Goal: Task Accomplishment & Management: Use online tool/utility

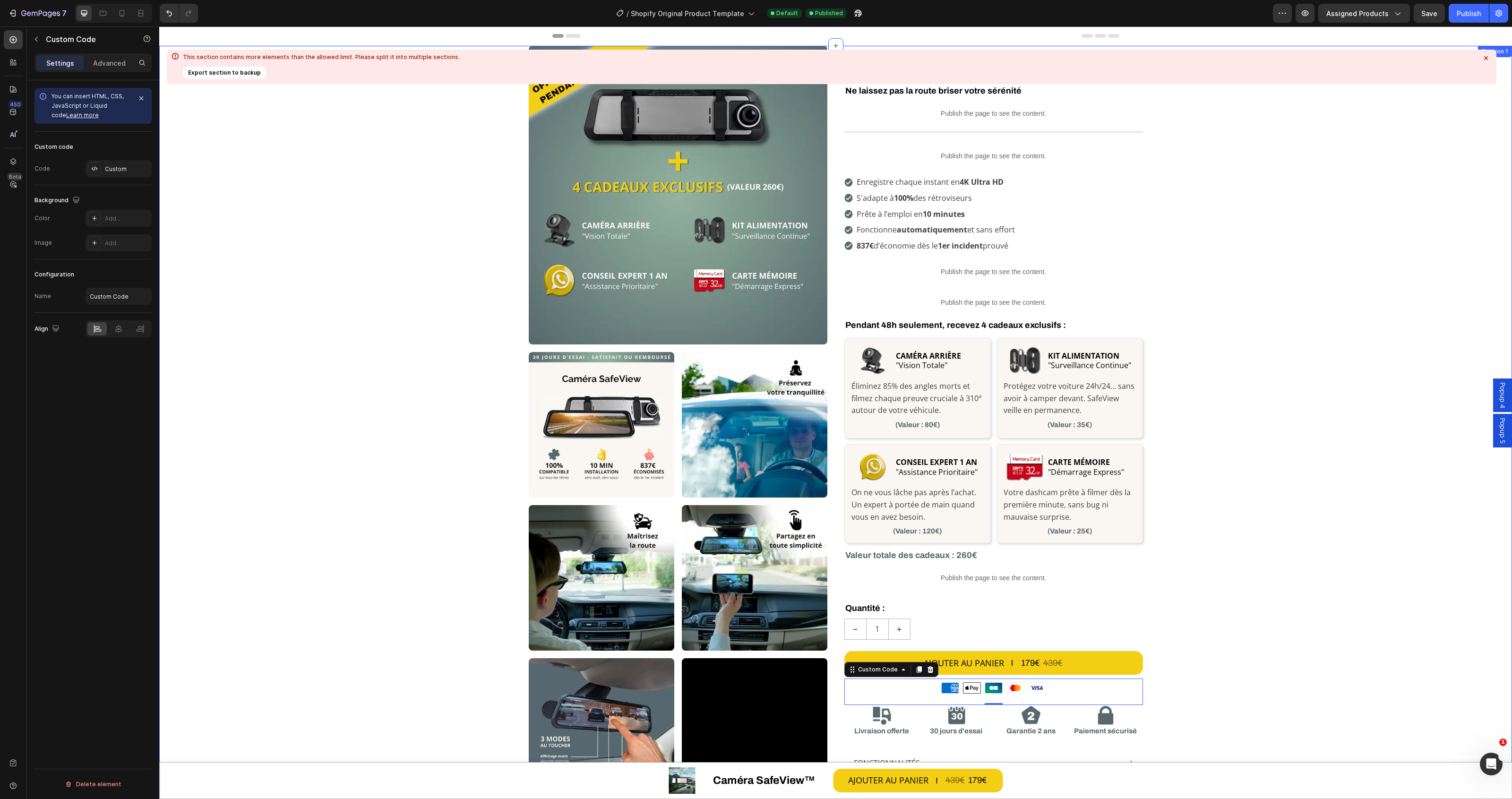
click at [1487, 59] on icon at bounding box center [1486, 58] width 4 height 4
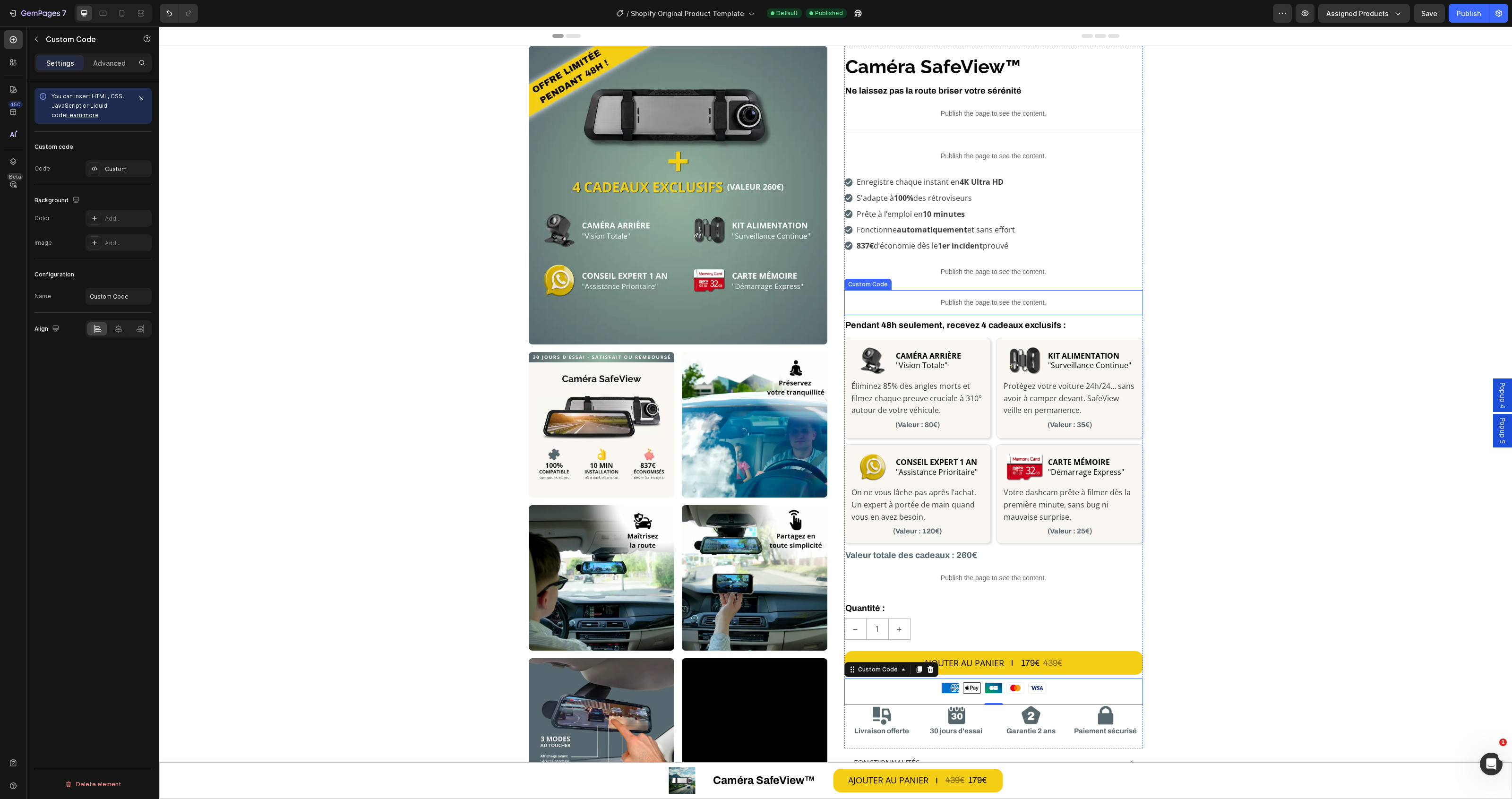
click at [983, 306] on p "Publish the page to see the content." at bounding box center [994, 303] width 299 height 10
click at [1010, 265] on div "Publish the page to see the content." at bounding box center [994, 272] width 299 height 25
click at [33, 37] on icon "button" at bounding box center [36, 39] width 8 height 8
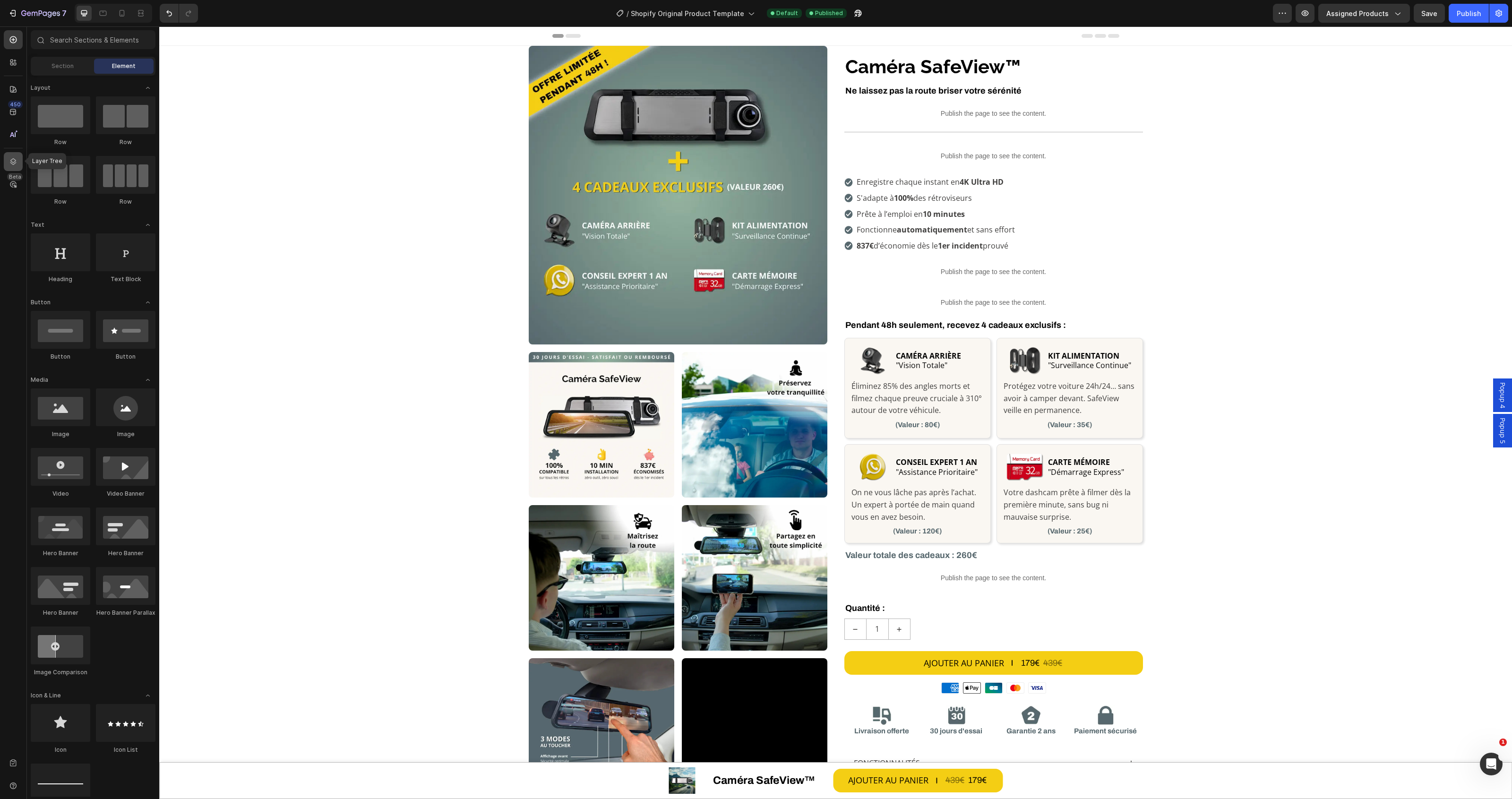
click at [12, 165] on icon at bounding box center [13, 162] width 10 height 10
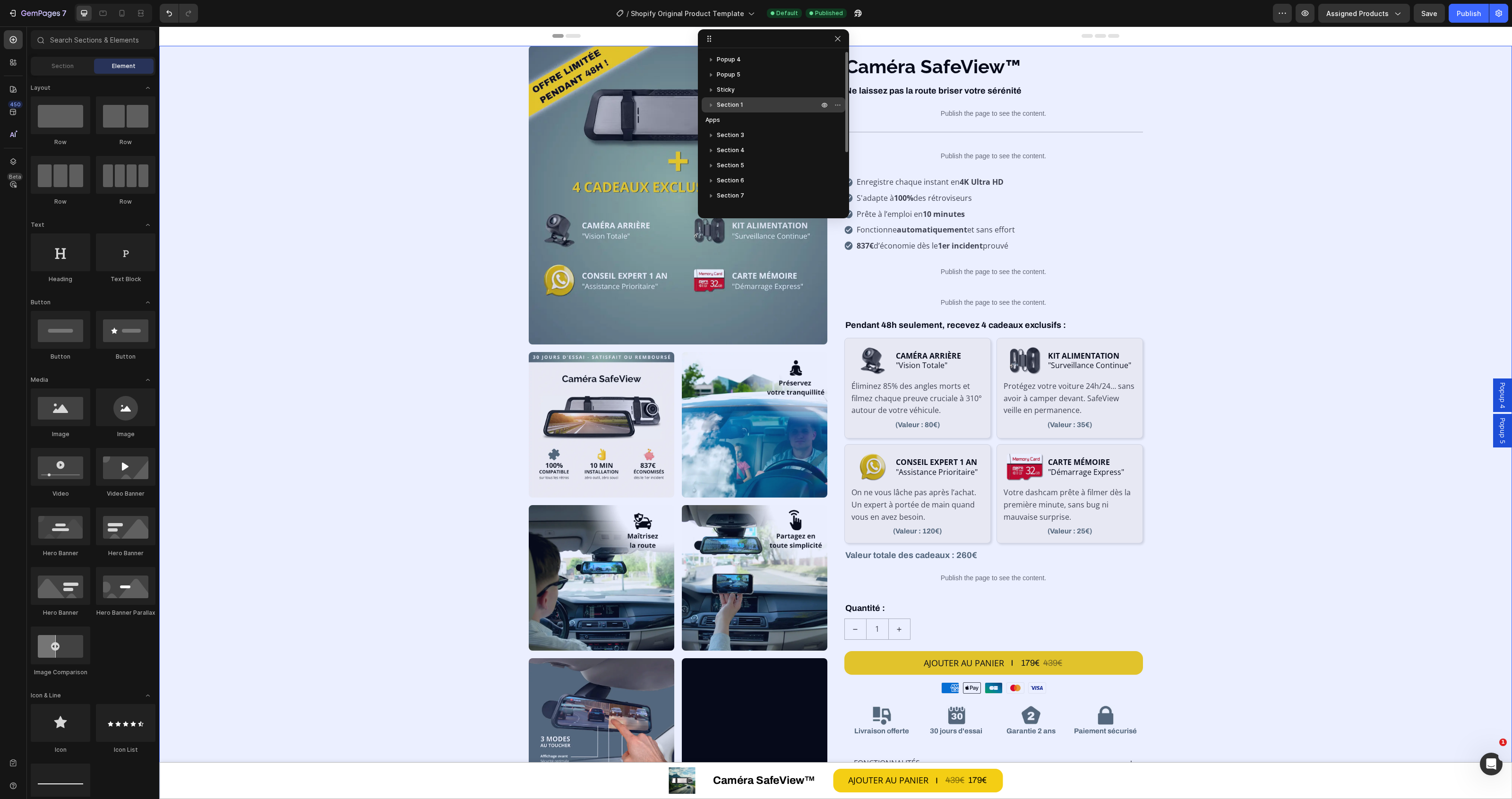
click at [709, 101] on icon "button" at bounding box center [711, 105] width 10 height 10
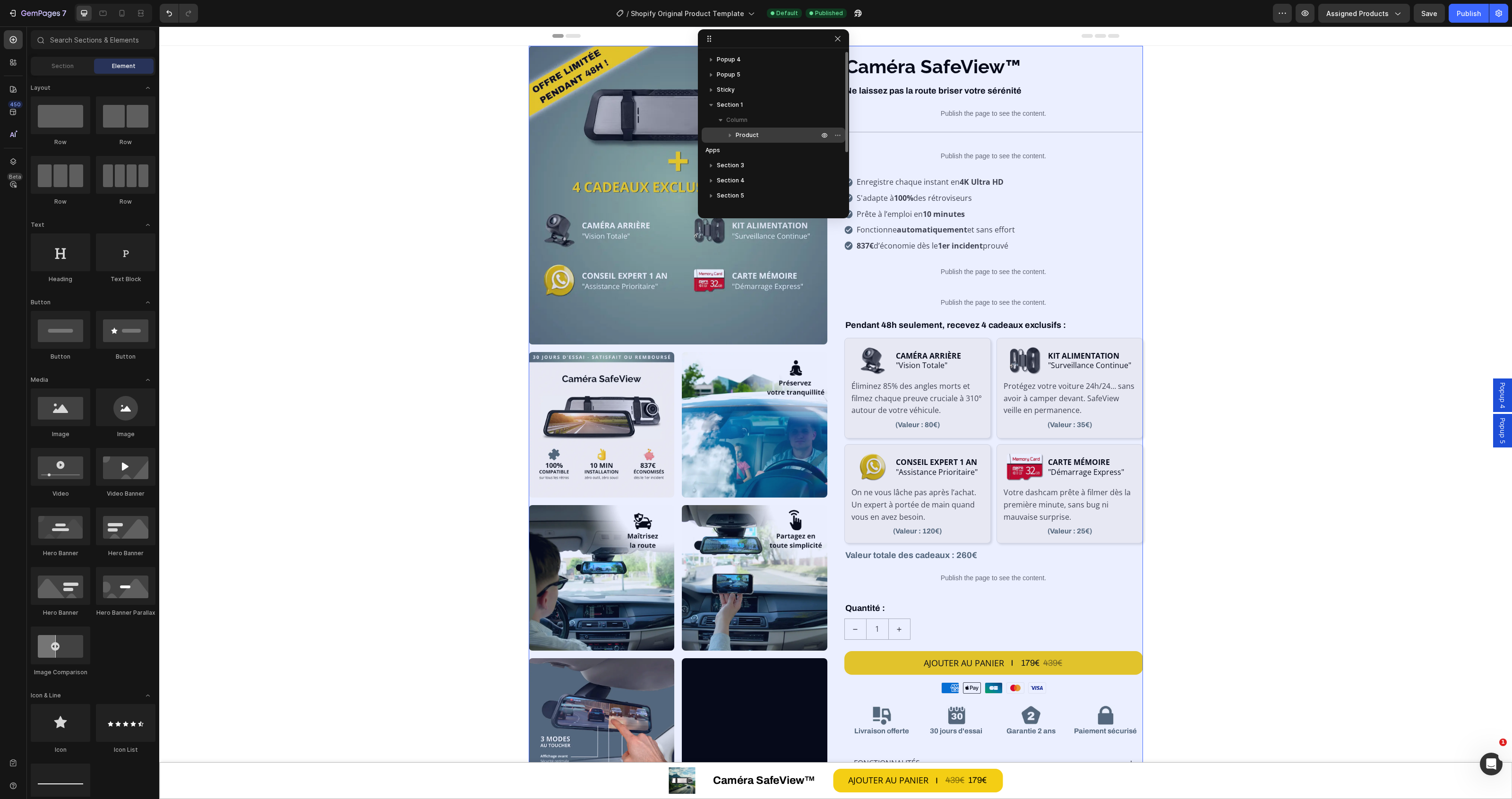
click at [726, 137] on icon "button" at bounding box center [730, 135] width 10 height 10
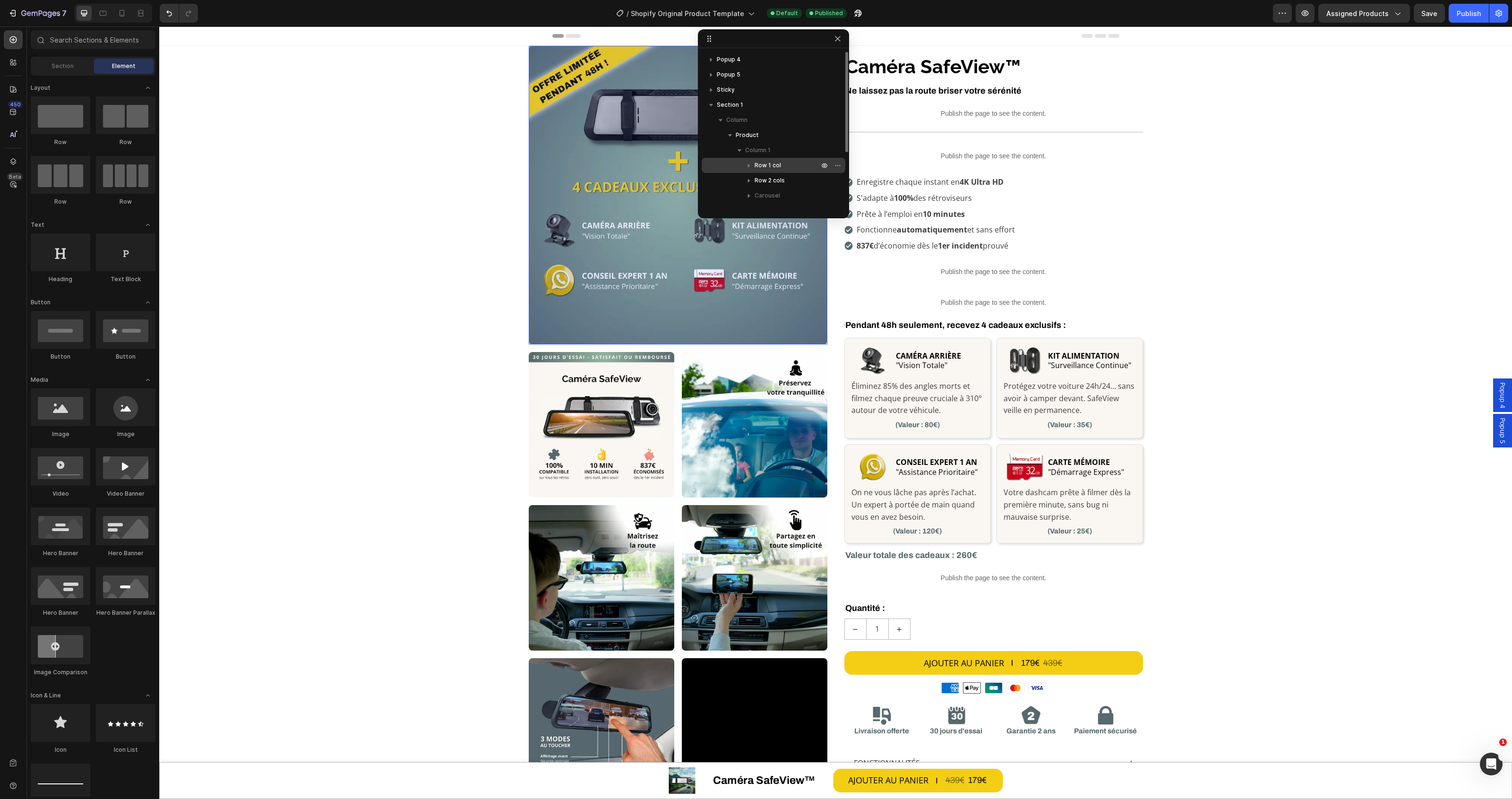
click at [766, 164] on span "Row 1 col" at bounding box center [768, 165] width 27 height 10
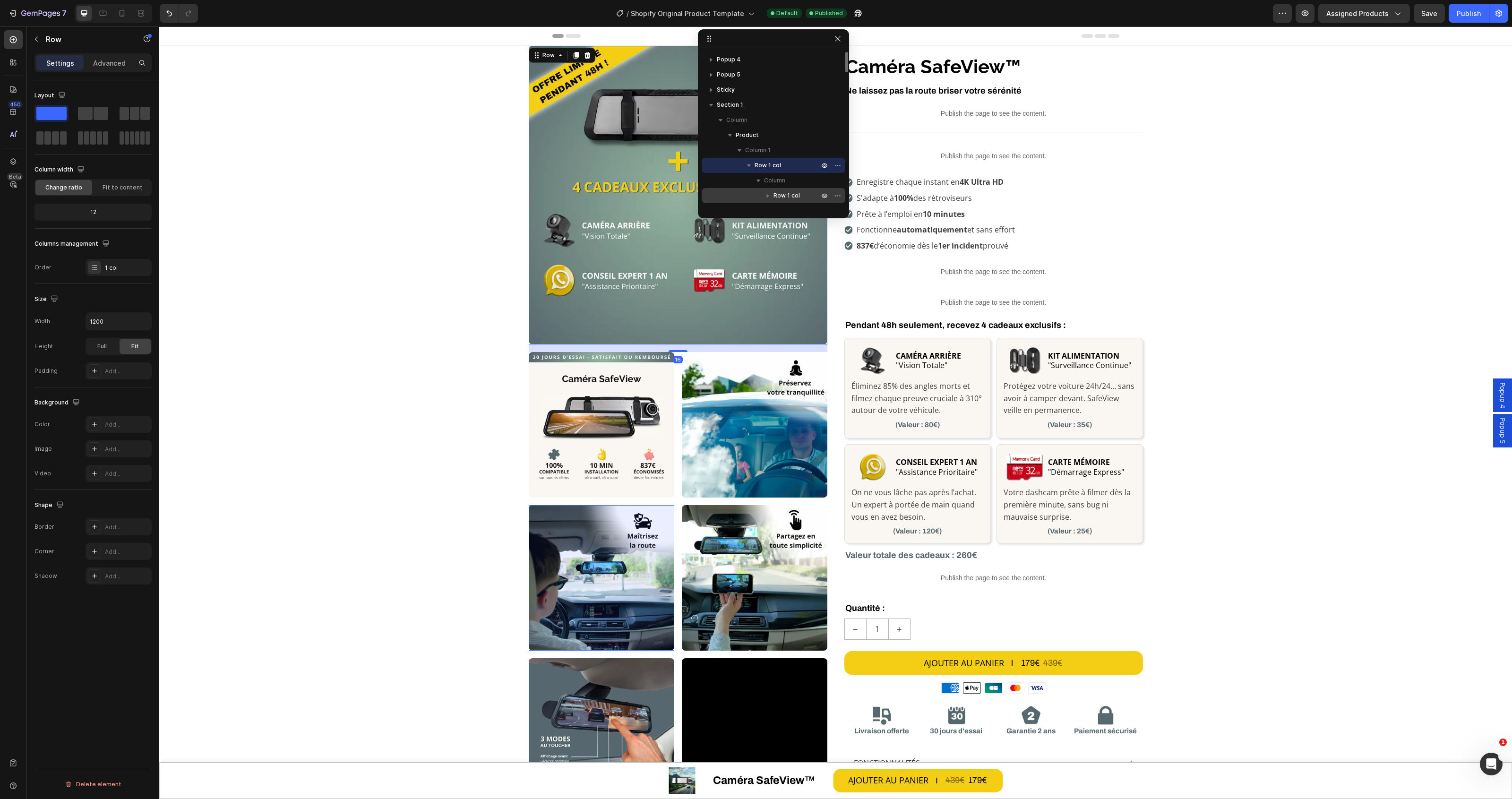
scroll to position [59, 0]
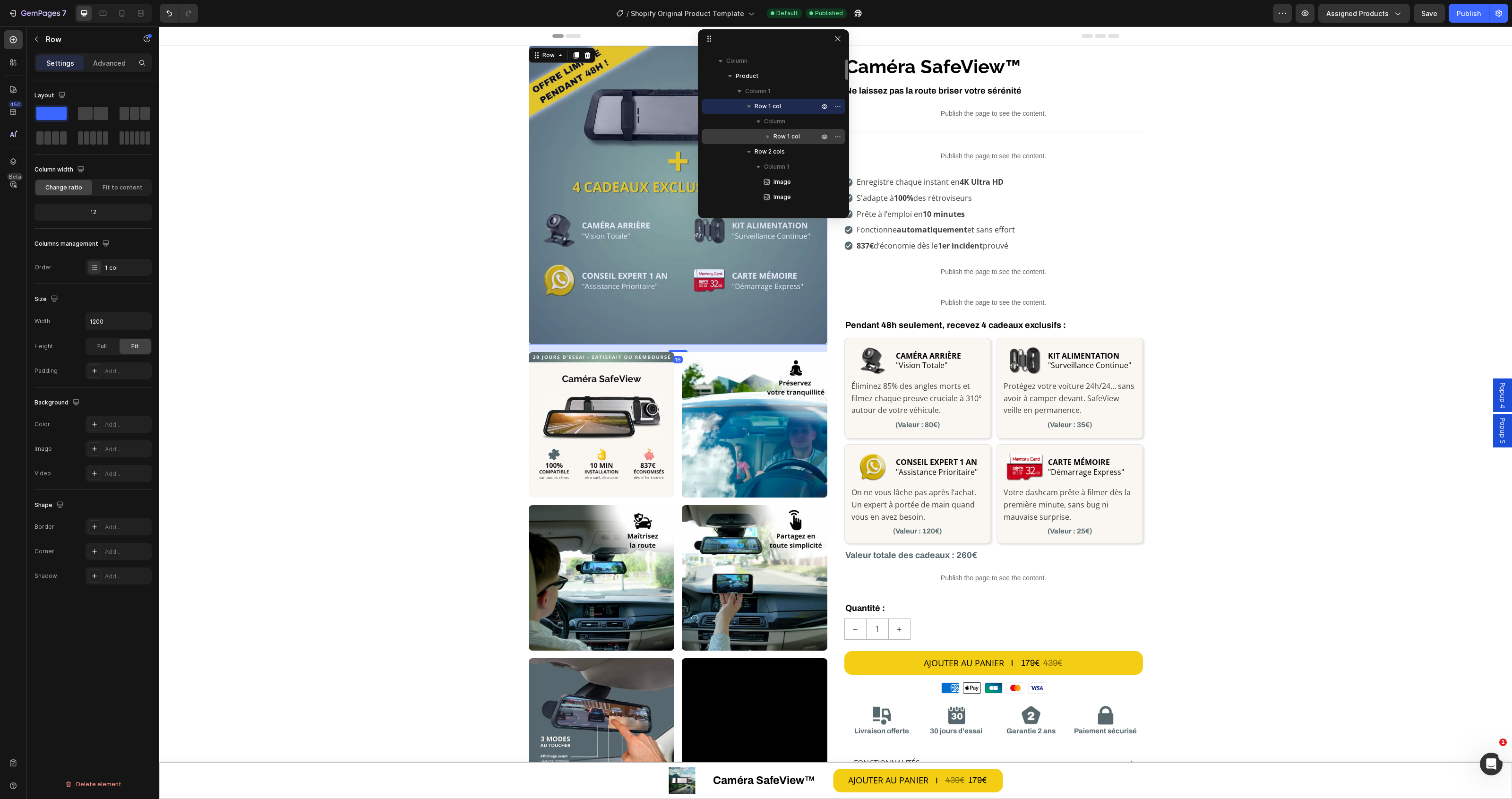
click at [775, 140] on span "Row 1 col" at bounding box center [787, 136] width 27 height 10
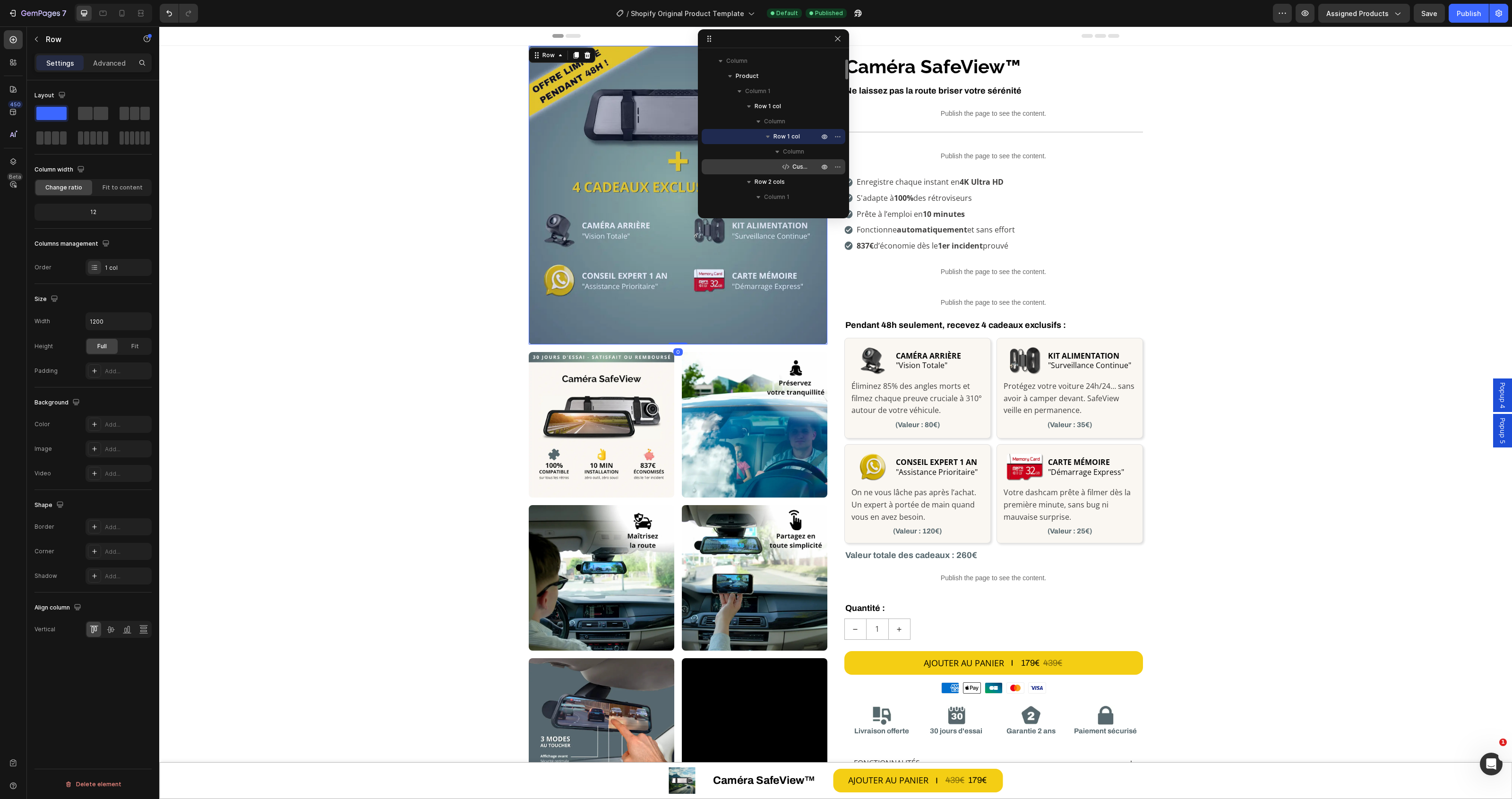
click at [802, 167] on span "Custom Code" at bounding box center [801, 167] width 17 height 10
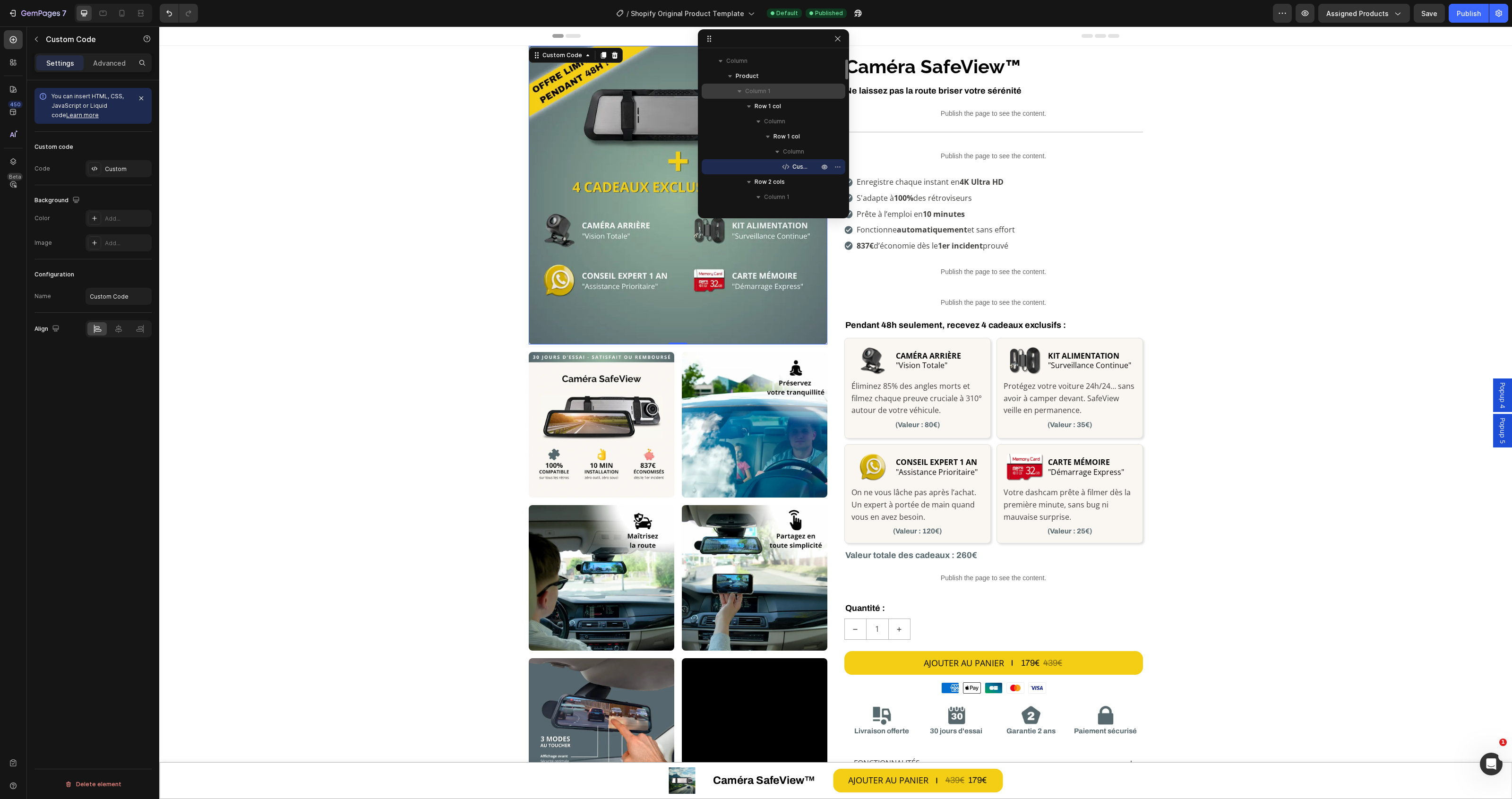
scroll to position [0, 0]
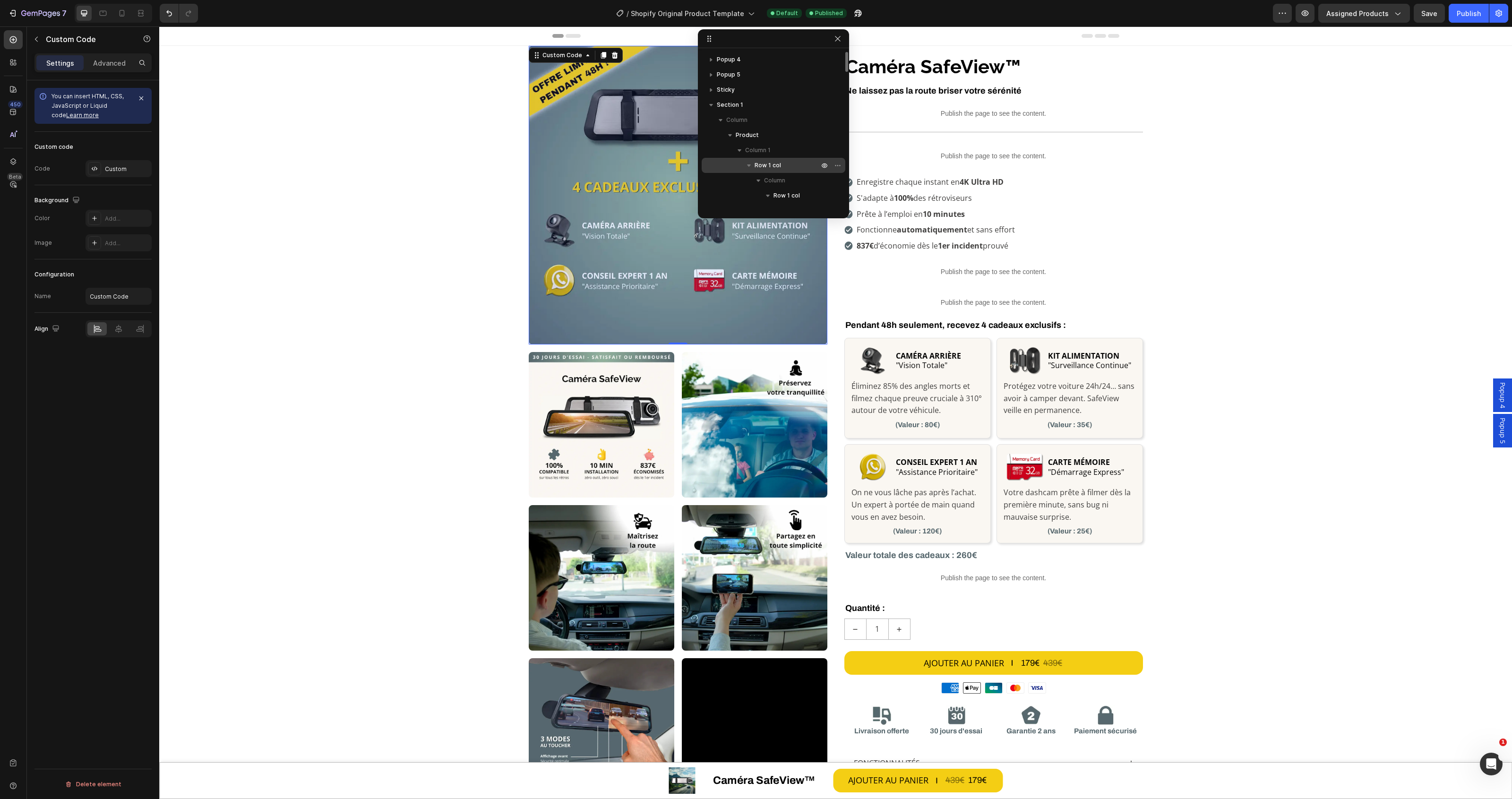
click at [773, 165] on span "Row 1 col" at bounding box center [768, 165] width 27 height 10
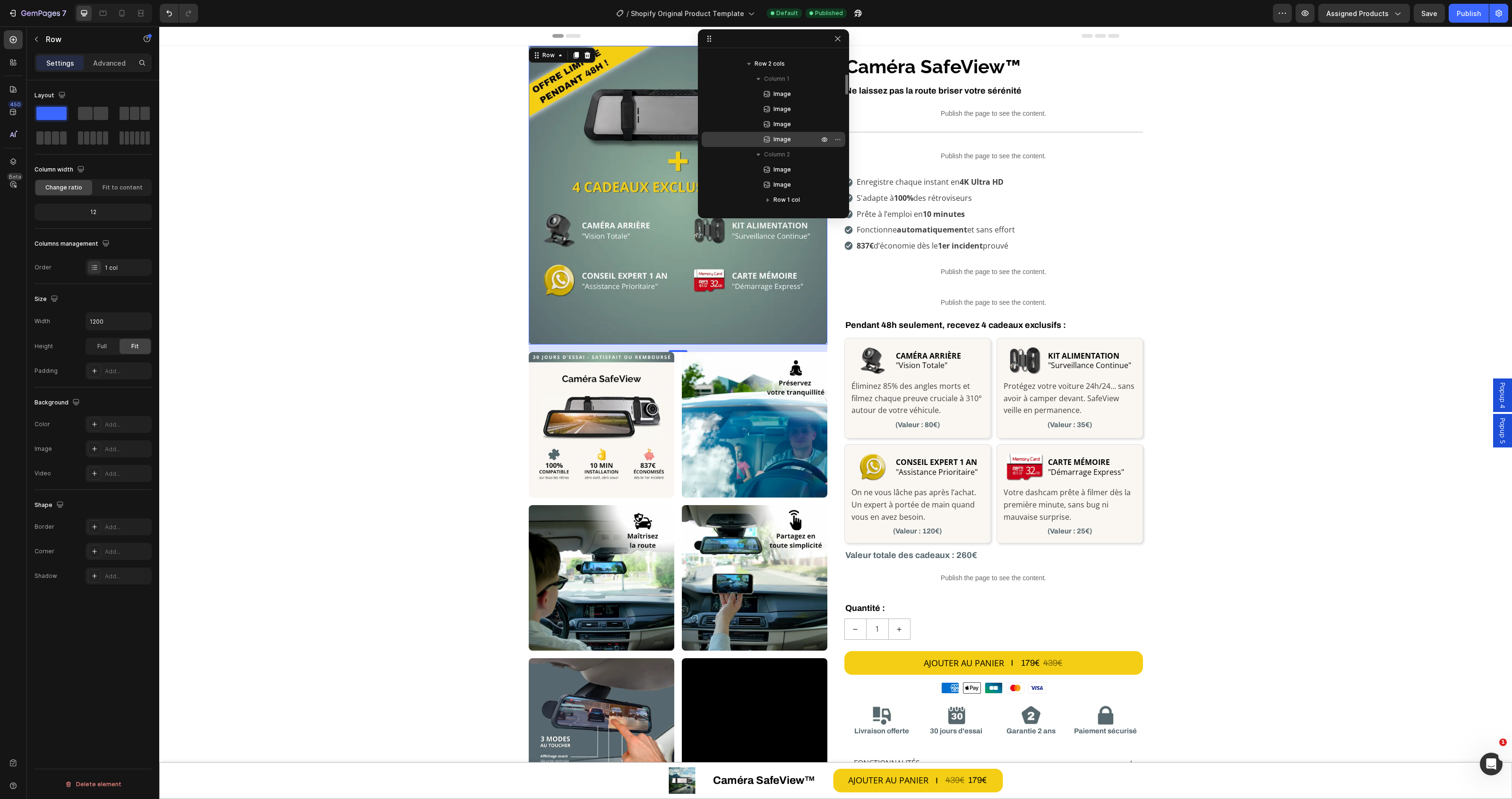
scroll to position [118, 0]
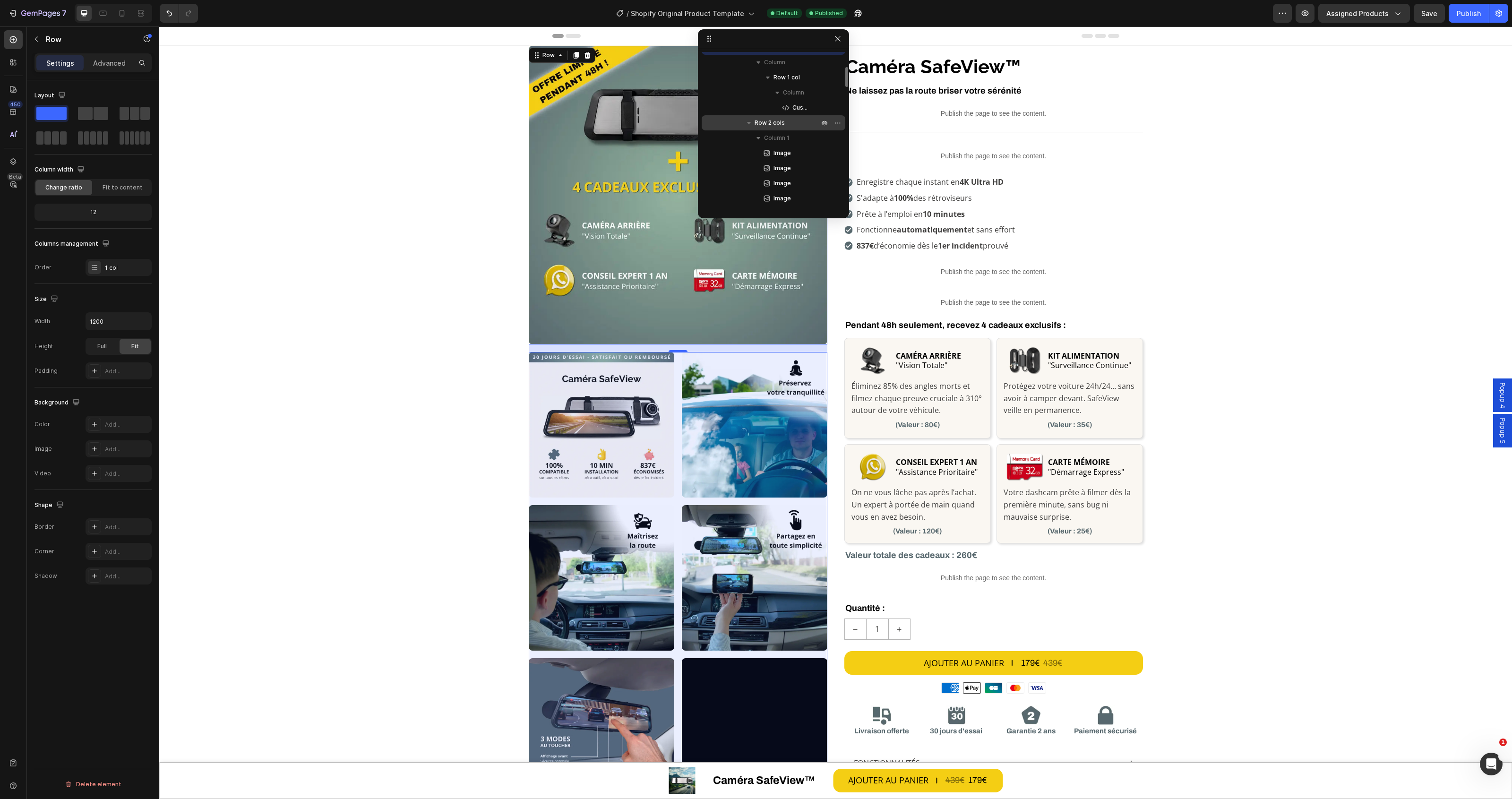
click at [790, 123] on p "Row 2 cols" at bounding box center [788, 123] width 66 height 10
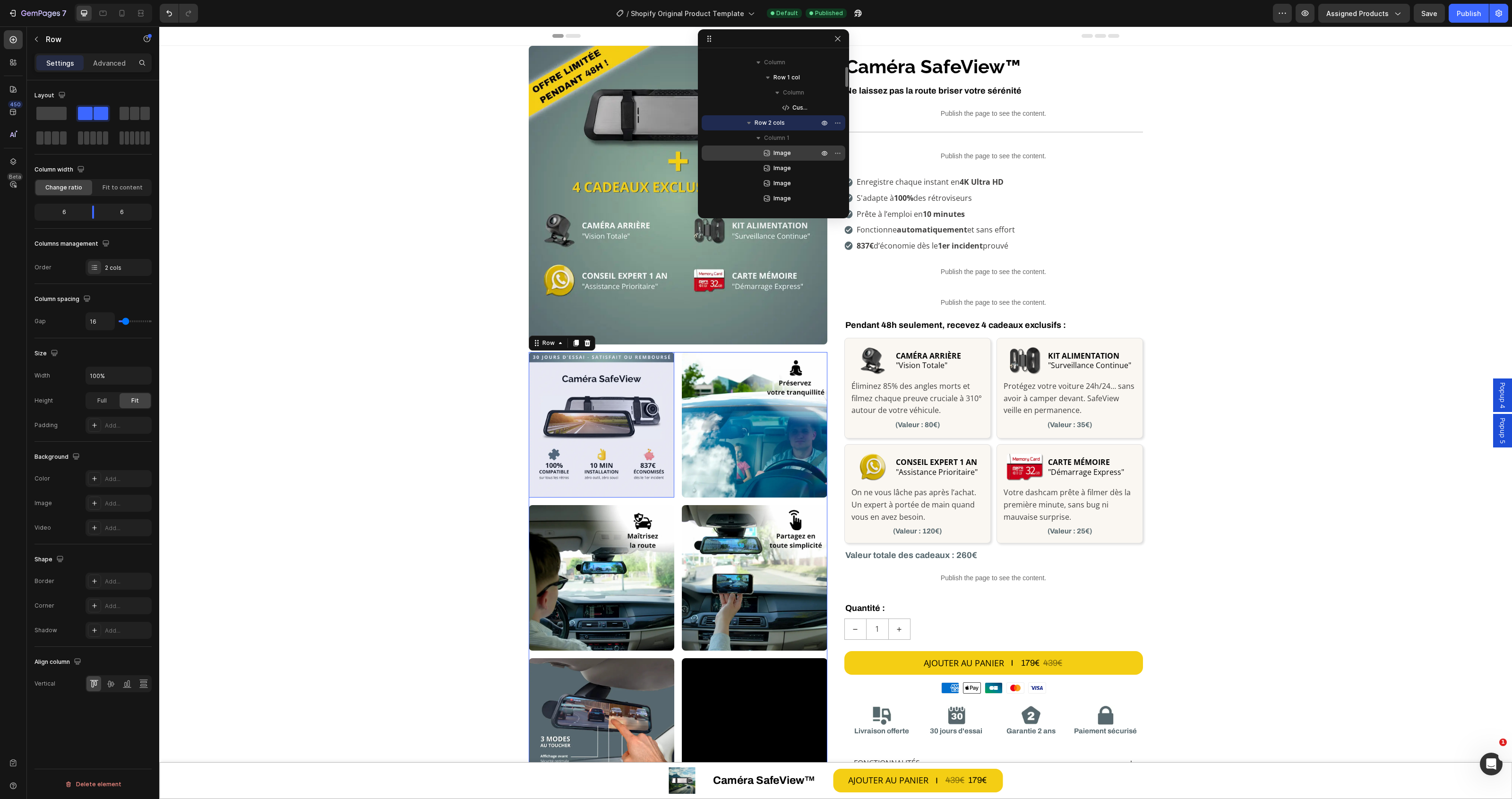
click at [783, 150] on span "Image" at bounding box center [781, 153] width 17 height 10
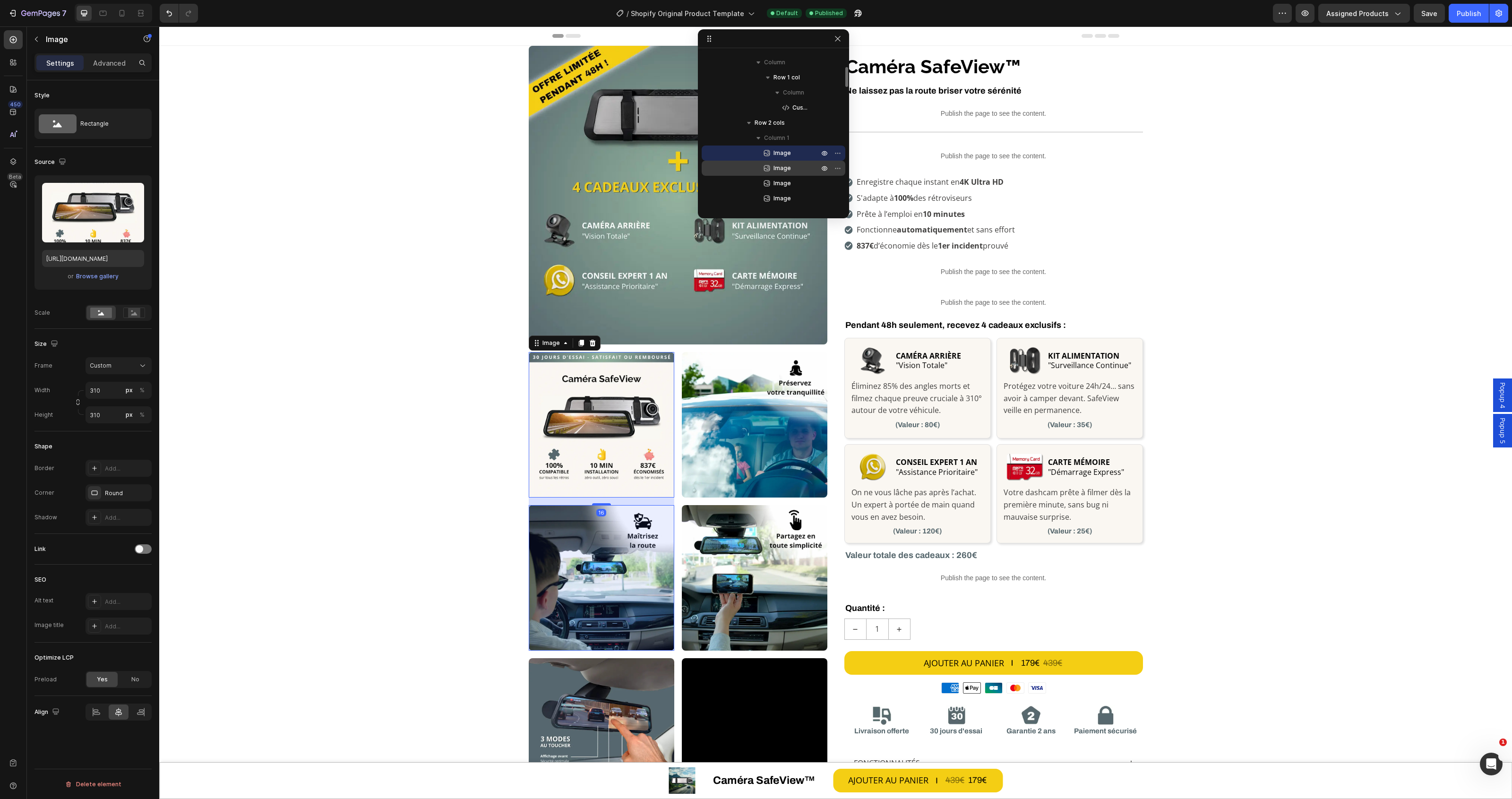
click at [779, 168] on span "Image" at bounding box center [781, 168] width 17 height 10
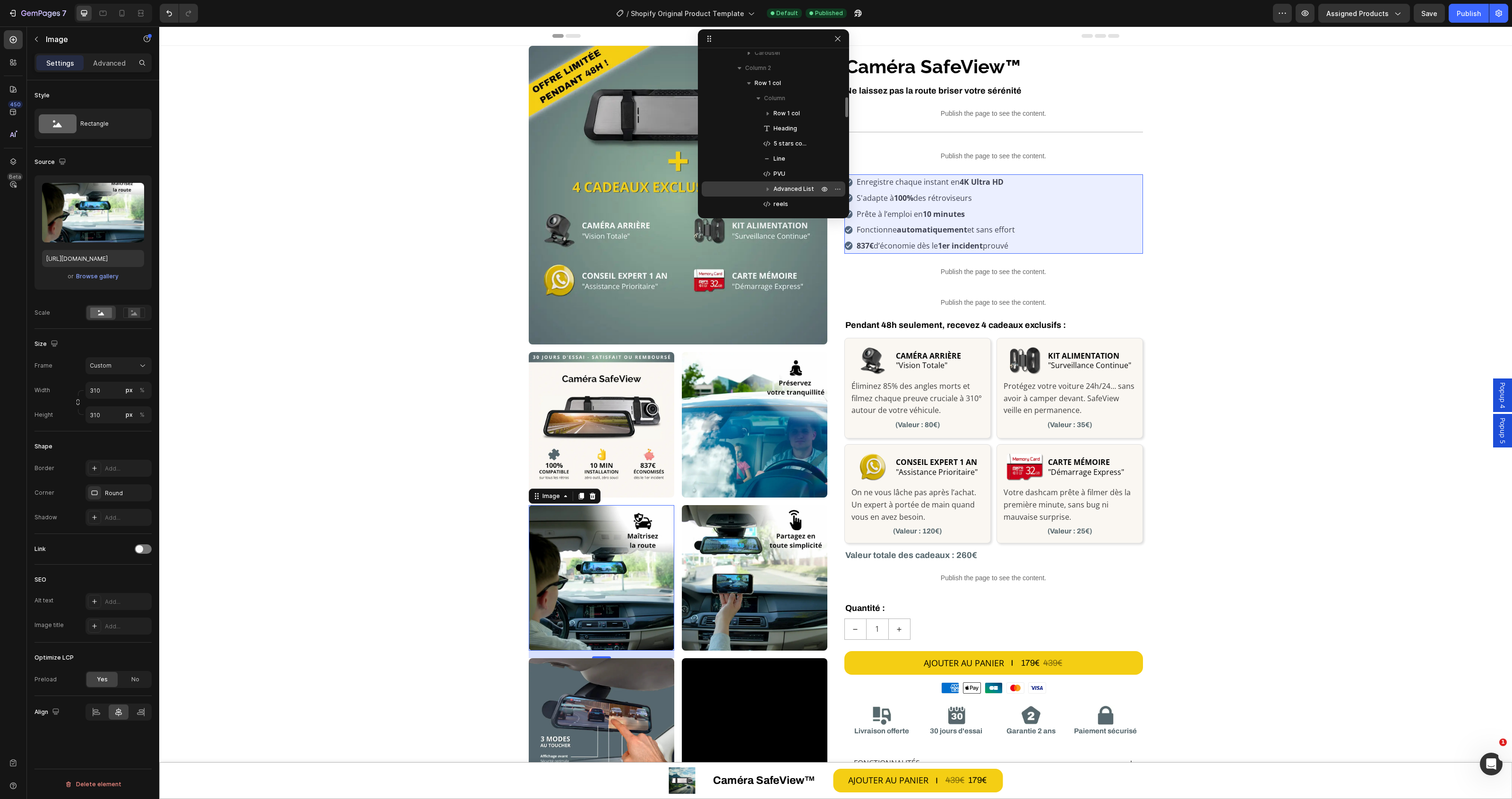
scroll to position [413, 0]
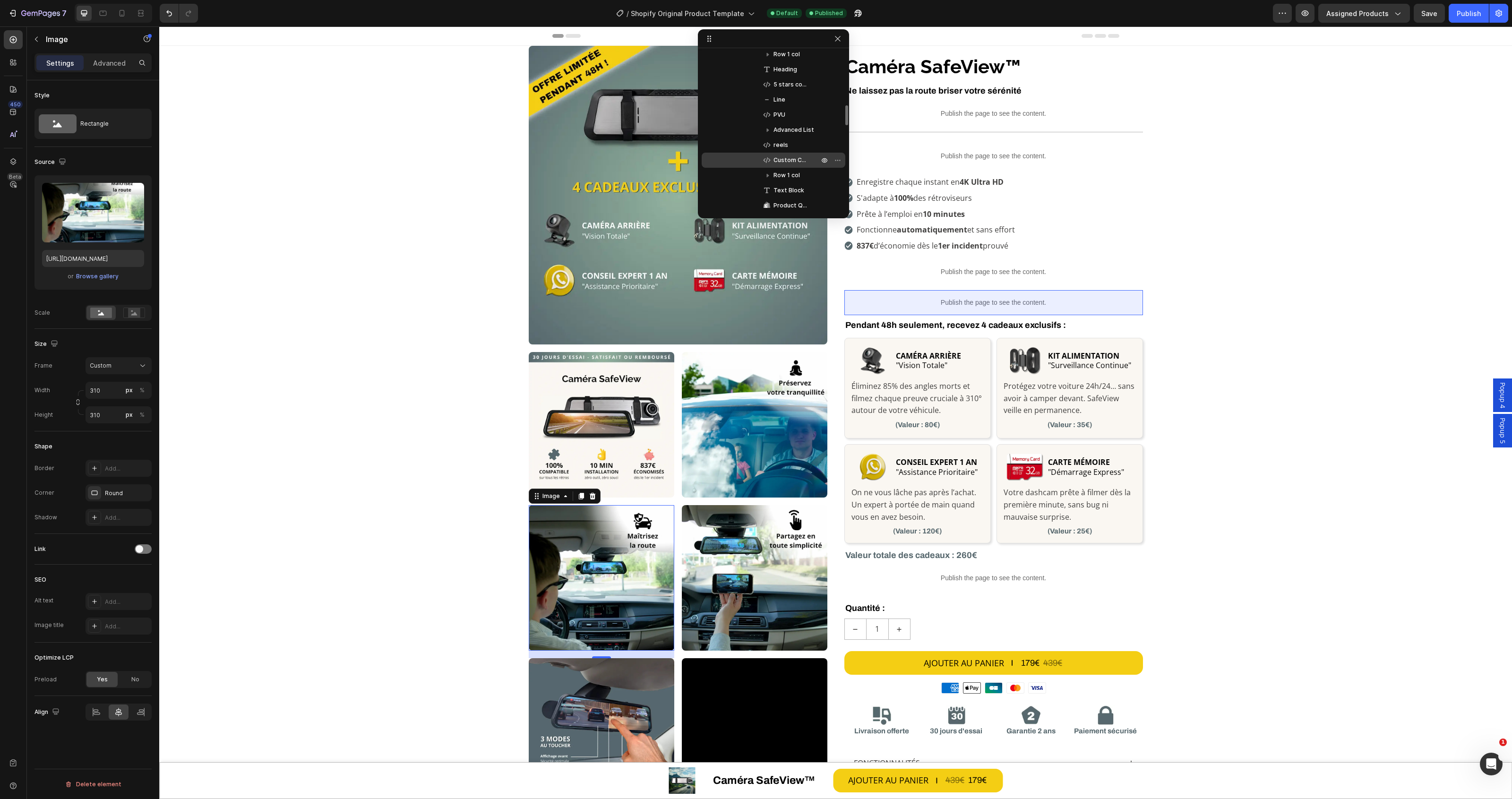
click at [783, 161] on span "Custom Code" at bounding box center [791, 160] width 36 height 10
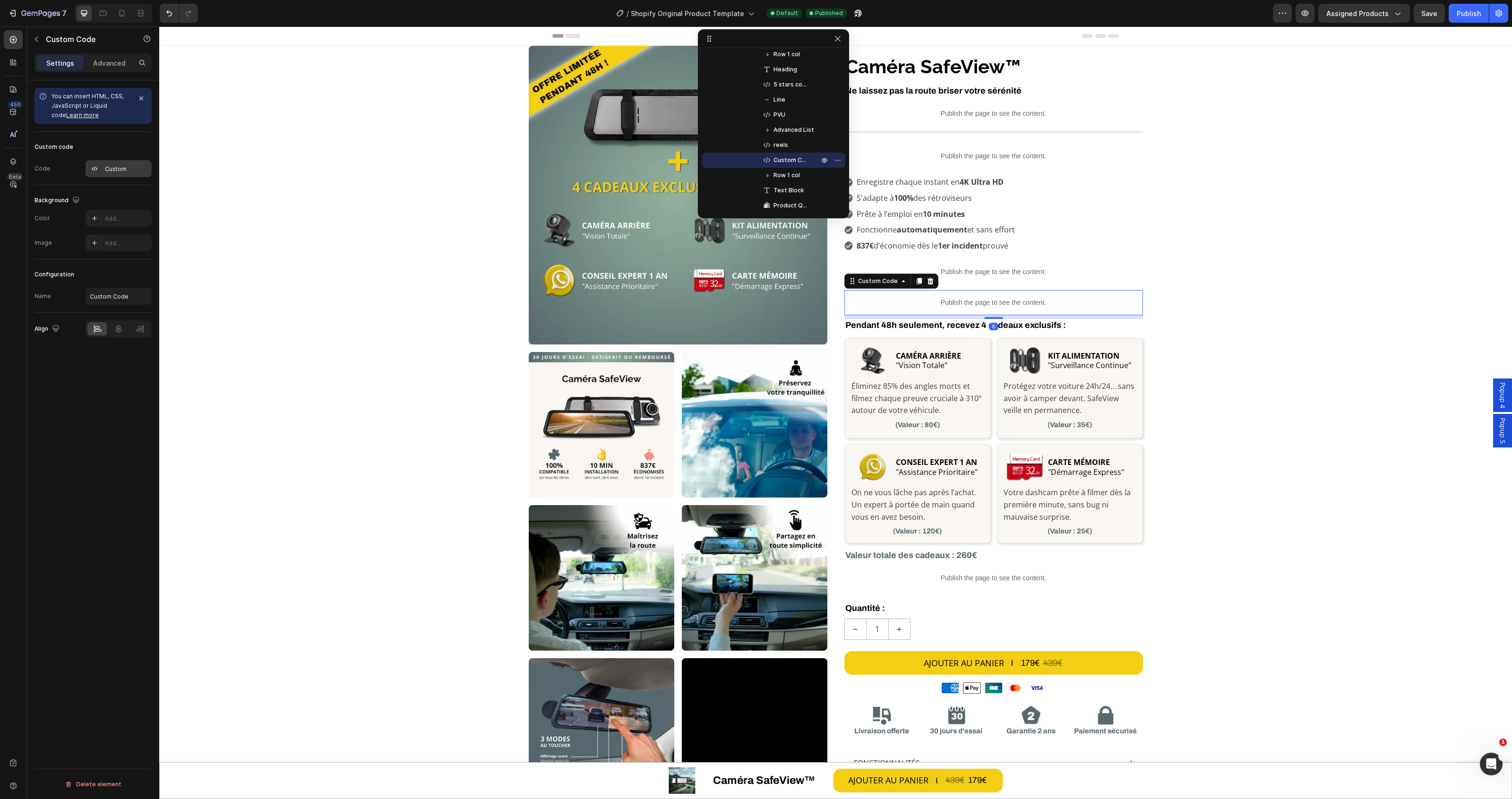
click at [102, 173] on div "Custom" at bounding box center [118, 169] width 66 height 17
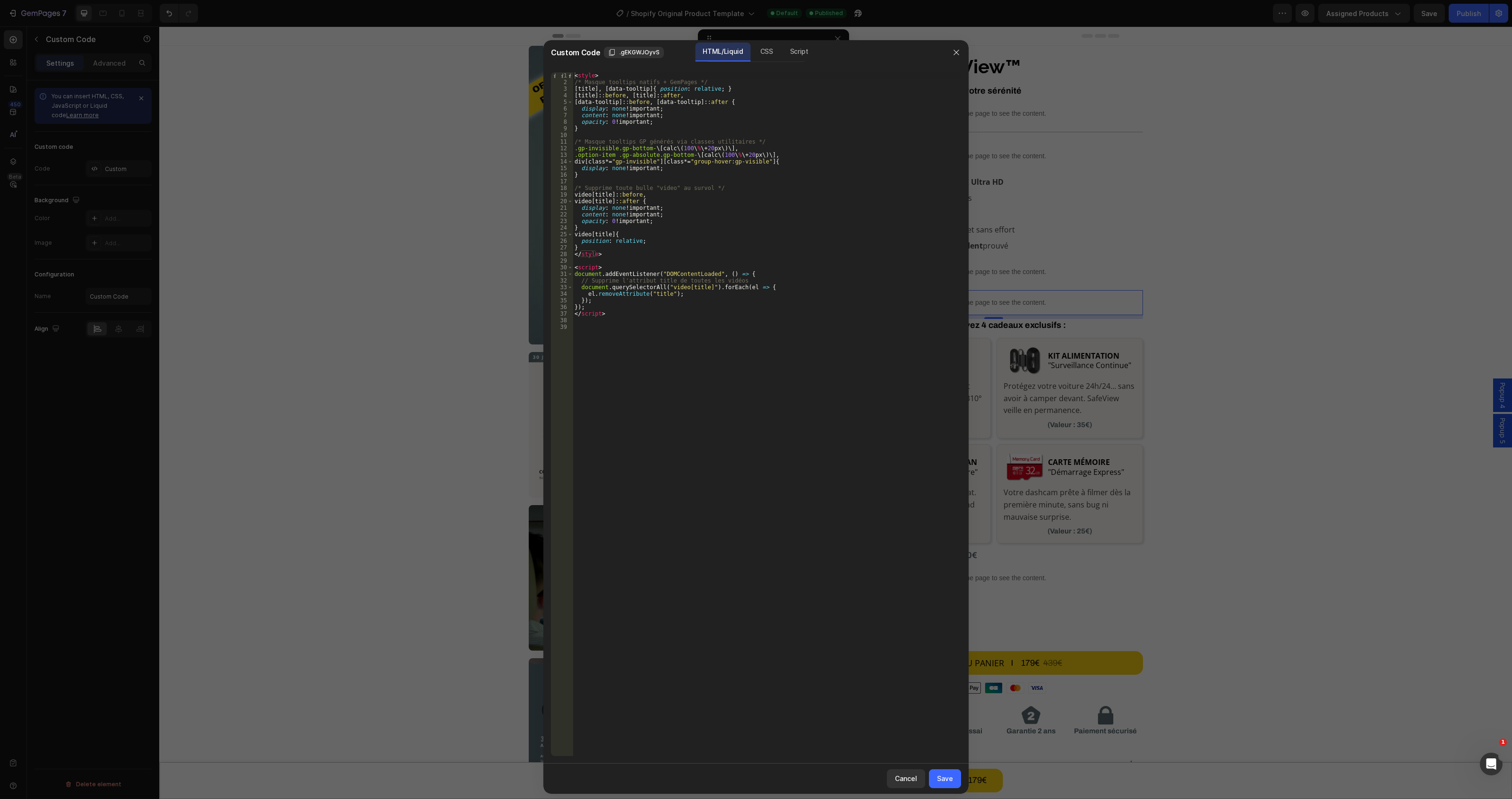
click at [799, 350] on div "< style > /* Masque tooltips natifs + GemPages */ [ title ], [ data-tooltip ] {…" at bounding box center [767, 421] width 388 height 697
click at [650, 314] on div "< style > /* Masque tooltips natifs + GemPages */ [ title ], [ data-tooltip ] {…" at bounding box center [767, 421] width 388 height 697
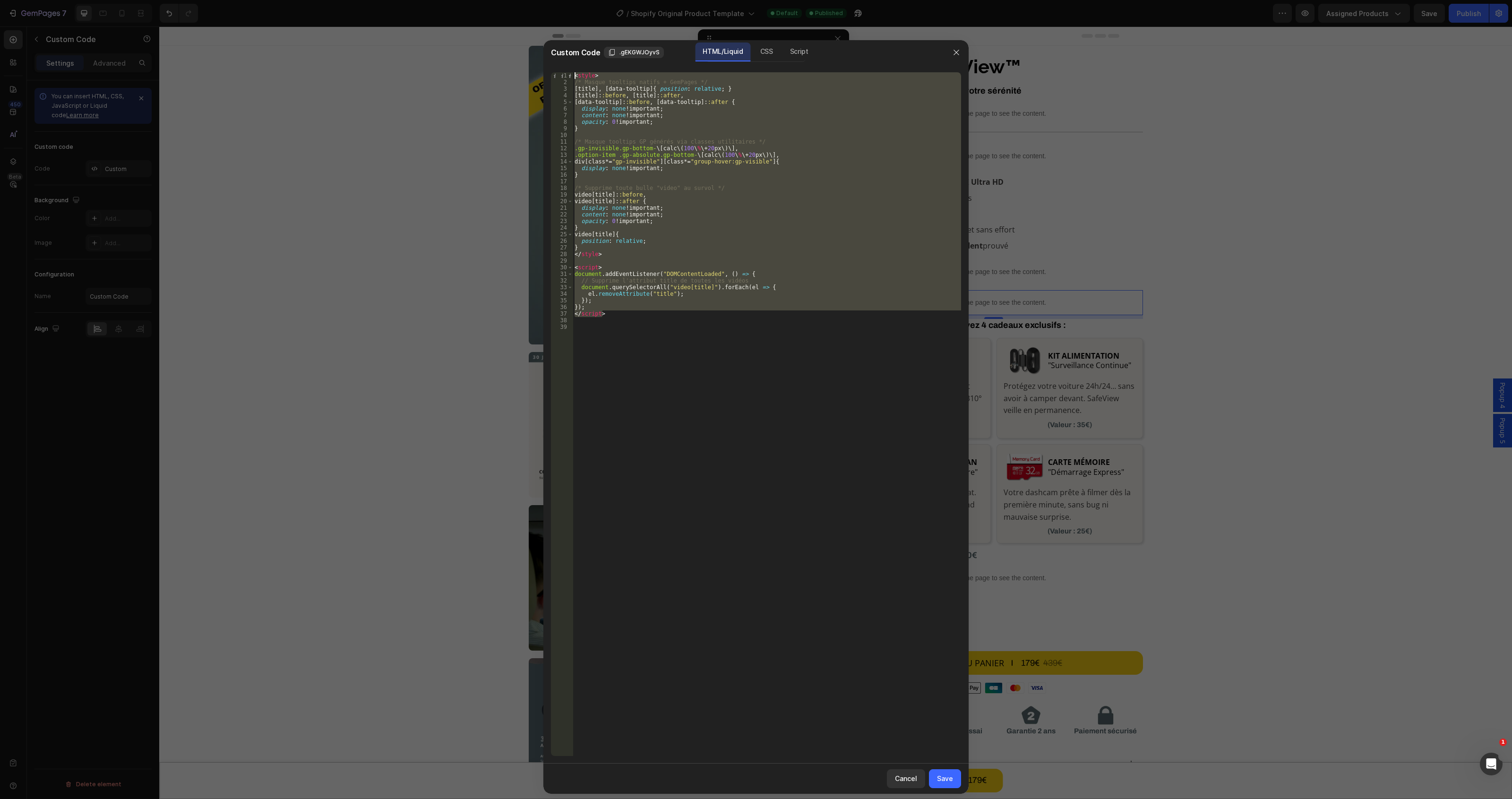
drag, startPoint x: 658, startPoint y: 317, endPoint x: 540, endPoint y: 46, distance: 295.6
click at [540, 46] on div "Custom Code .gEKGWJOyvS HTML/Liquid CSS Script </script> 1 2 3 4 5 6 7 8 9 10 1…" at bounding box center [756, 400] width 1512 height 799
type textarea "<style> /* Masque tooltips natifs + GemPages */"
paste textarea
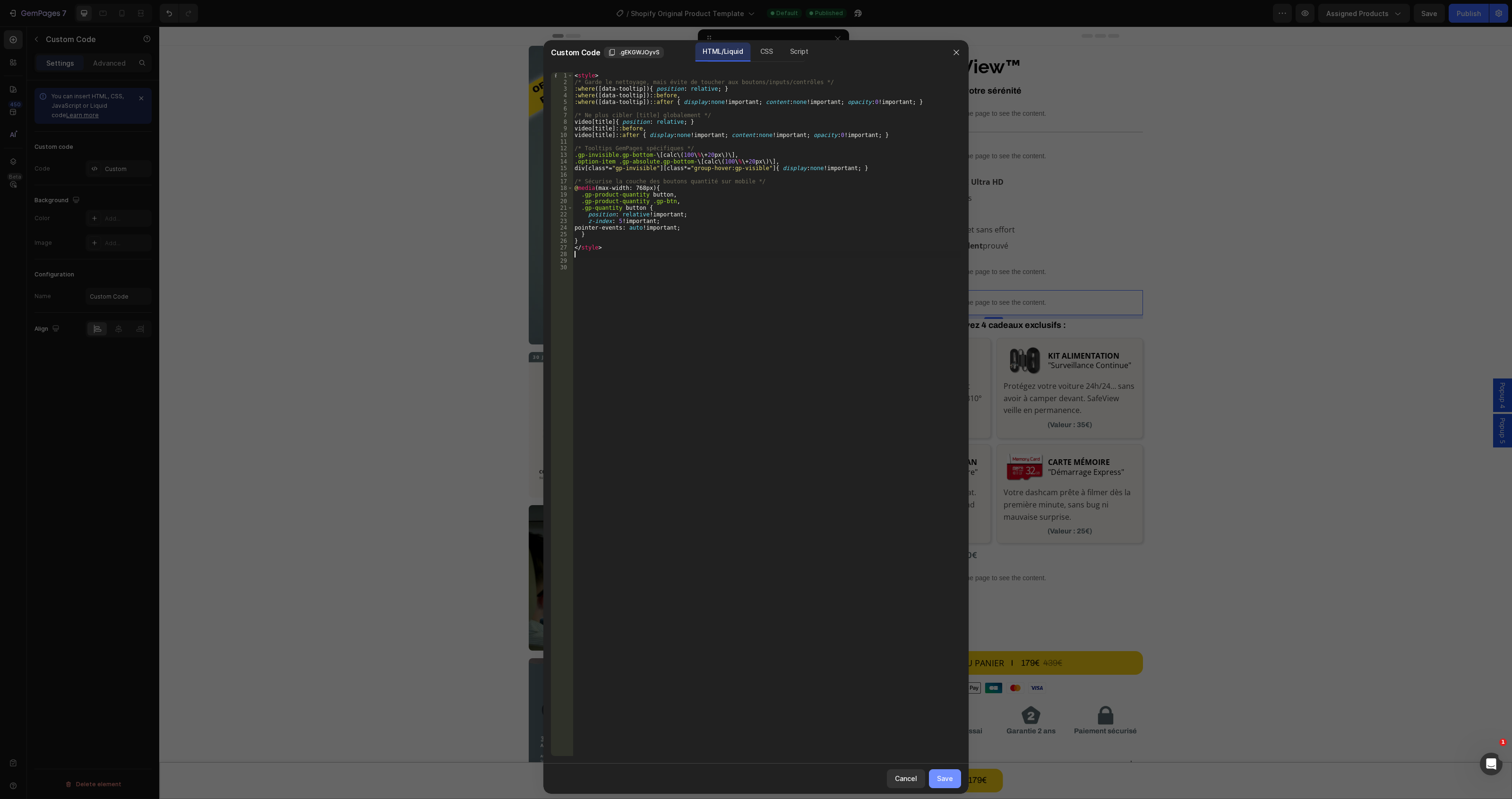
click at [937, 777] on div "Save" at bounding box center [944, 779] width 16 height 10
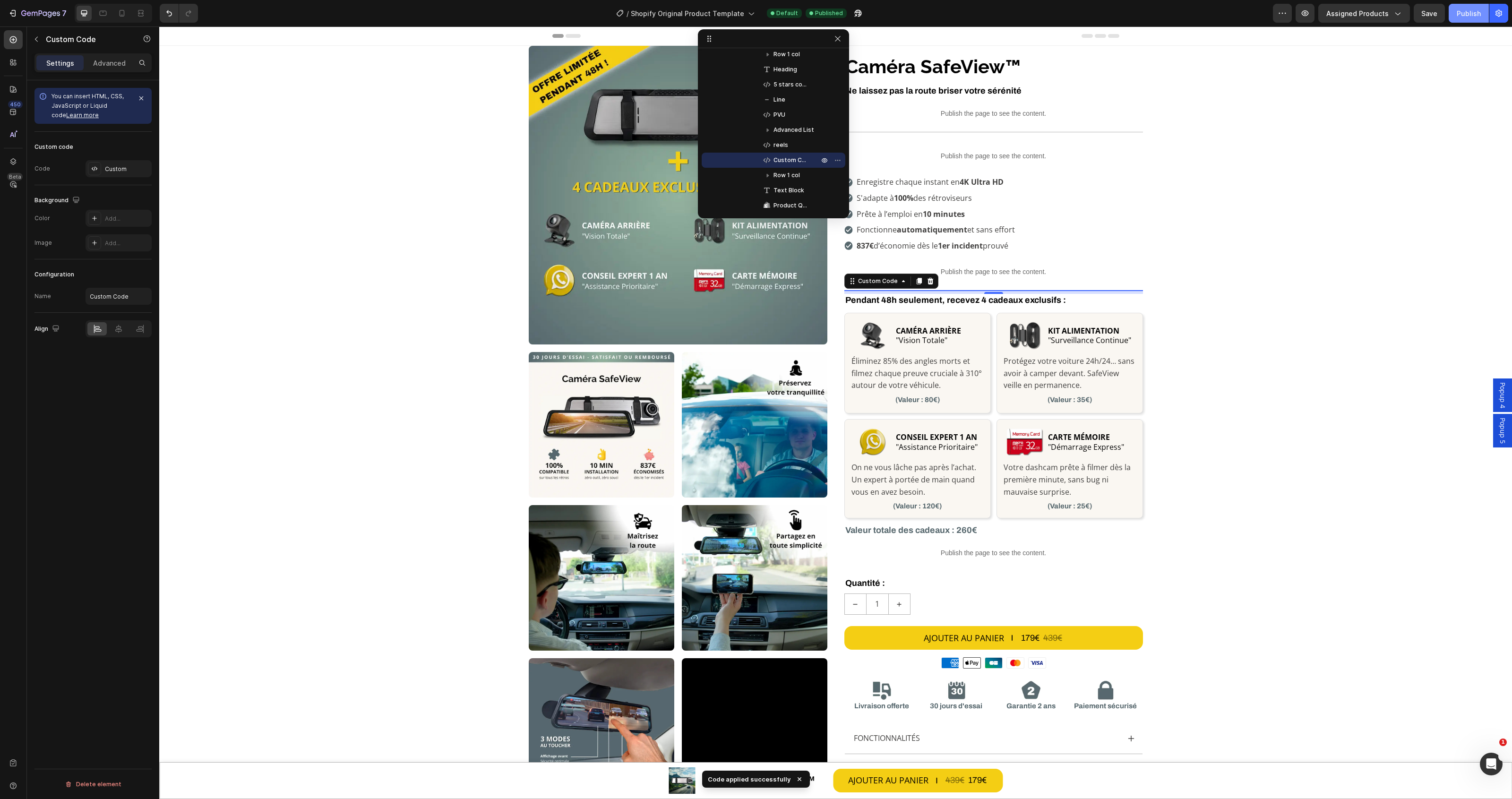
click at [1460, 13] on div "Publish" at bounding box center [1469, 13] width 24 height 10
click at [1359, 296] on div "Custom Code Row Row Image Image Image Image Image Image Video Row Image Row Row…" at bounding box center [835, 505] width 1352 height 919
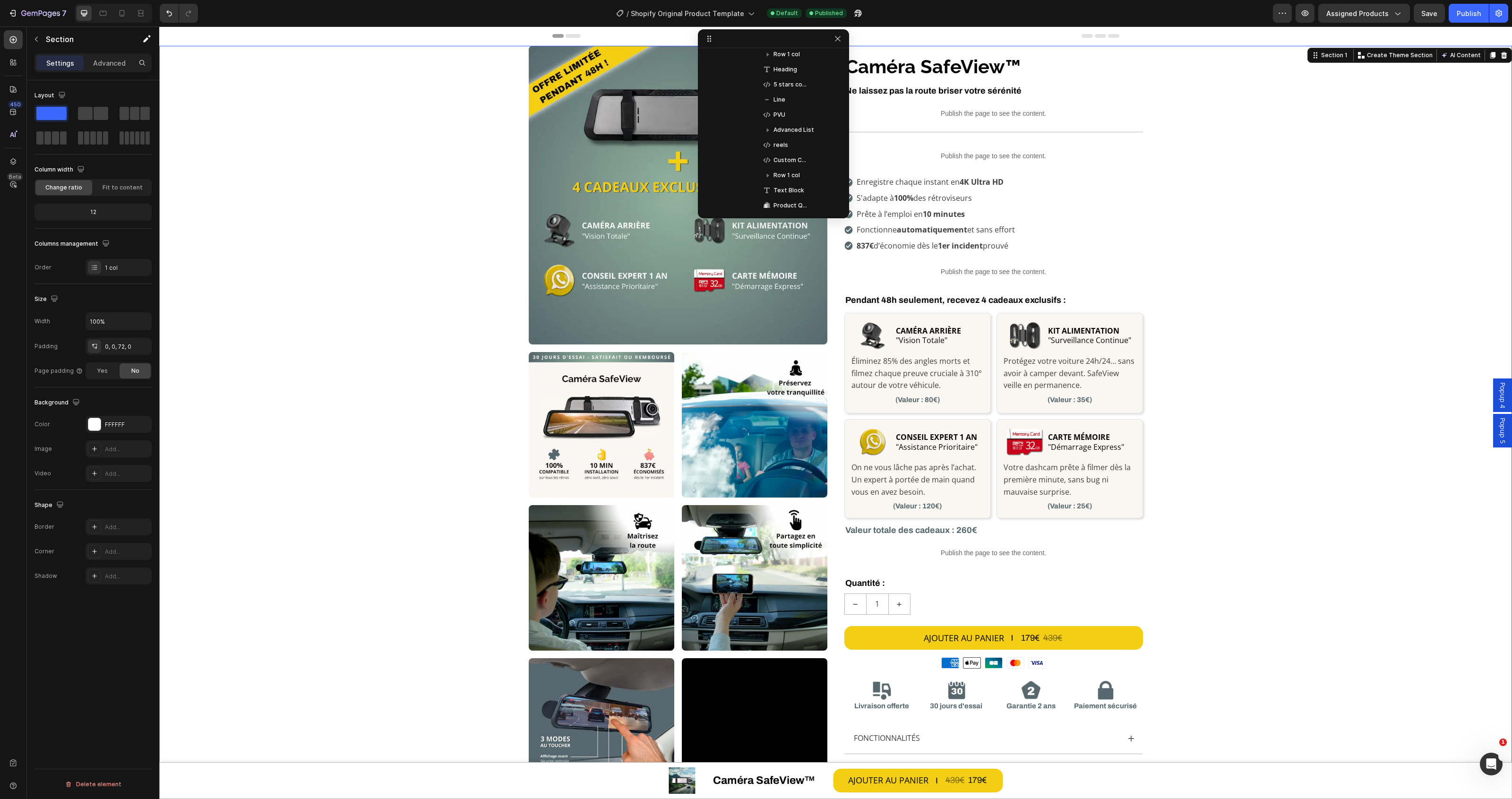
scroll to position [0, 0]
click at [898, 609] on button "increment" at bounding box center [899, 604] width 21 height 20
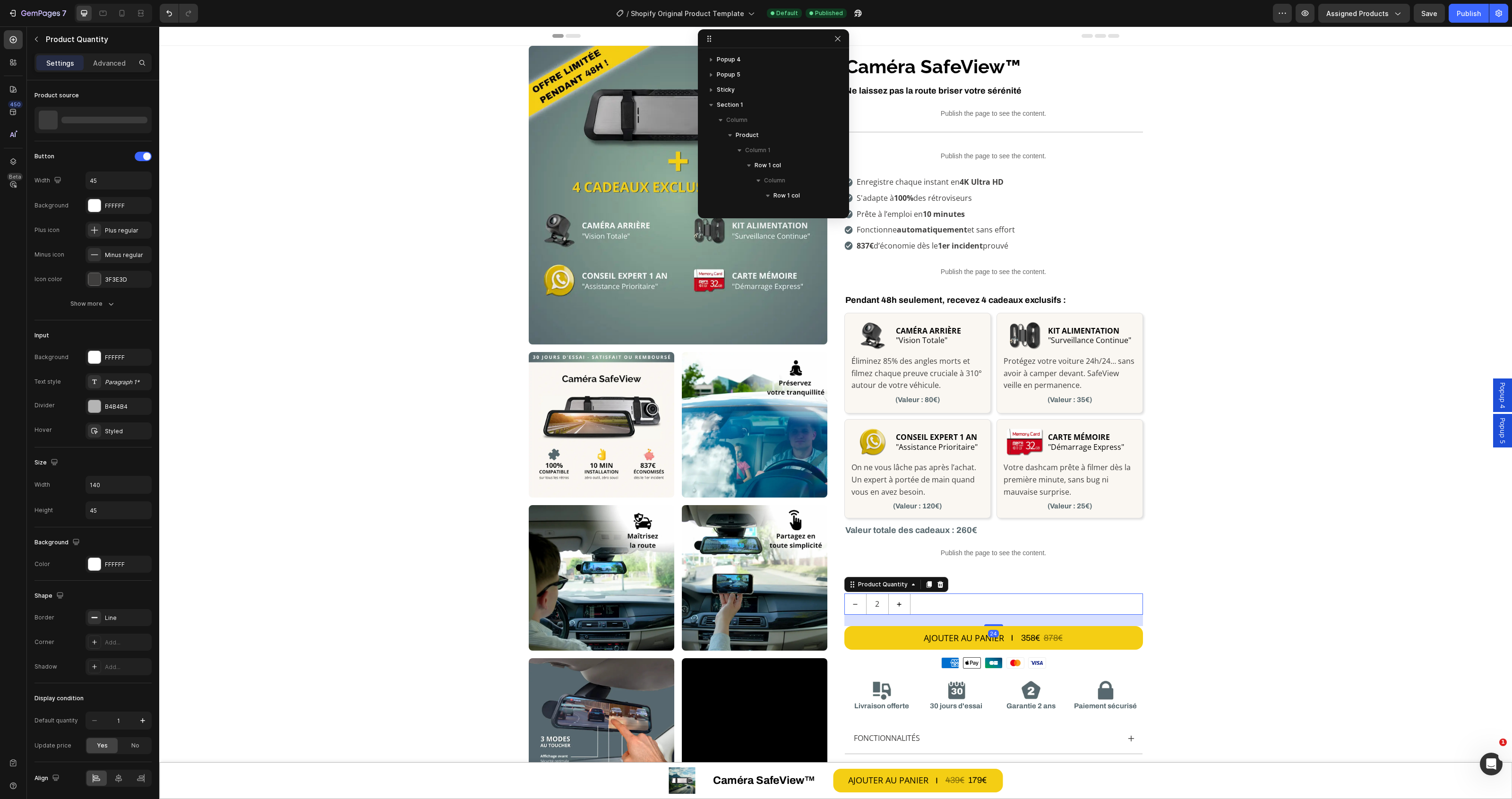
scroll to position [497, 0]
click at [845, 603] on button "decrement" at bounding box center [855, 604] width 21 height 20
type input "1"
click at [161, 13] on button "Undo/Redo" at bounding box center [169, 13] width 19 height 19
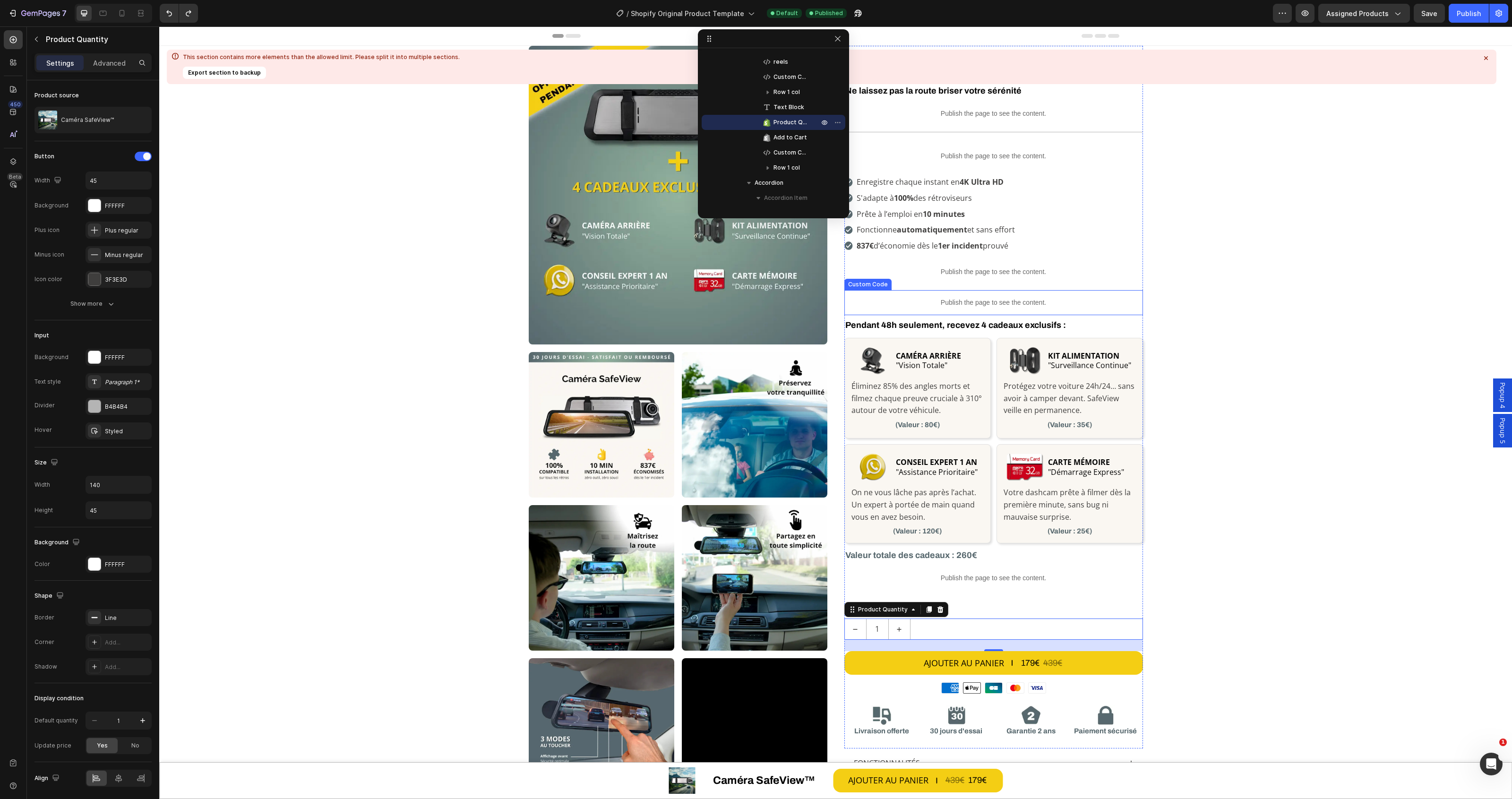
click at [1016, 303] on p "Publish the page to see the content." at bounding box center [994, 303] width 299 height 10
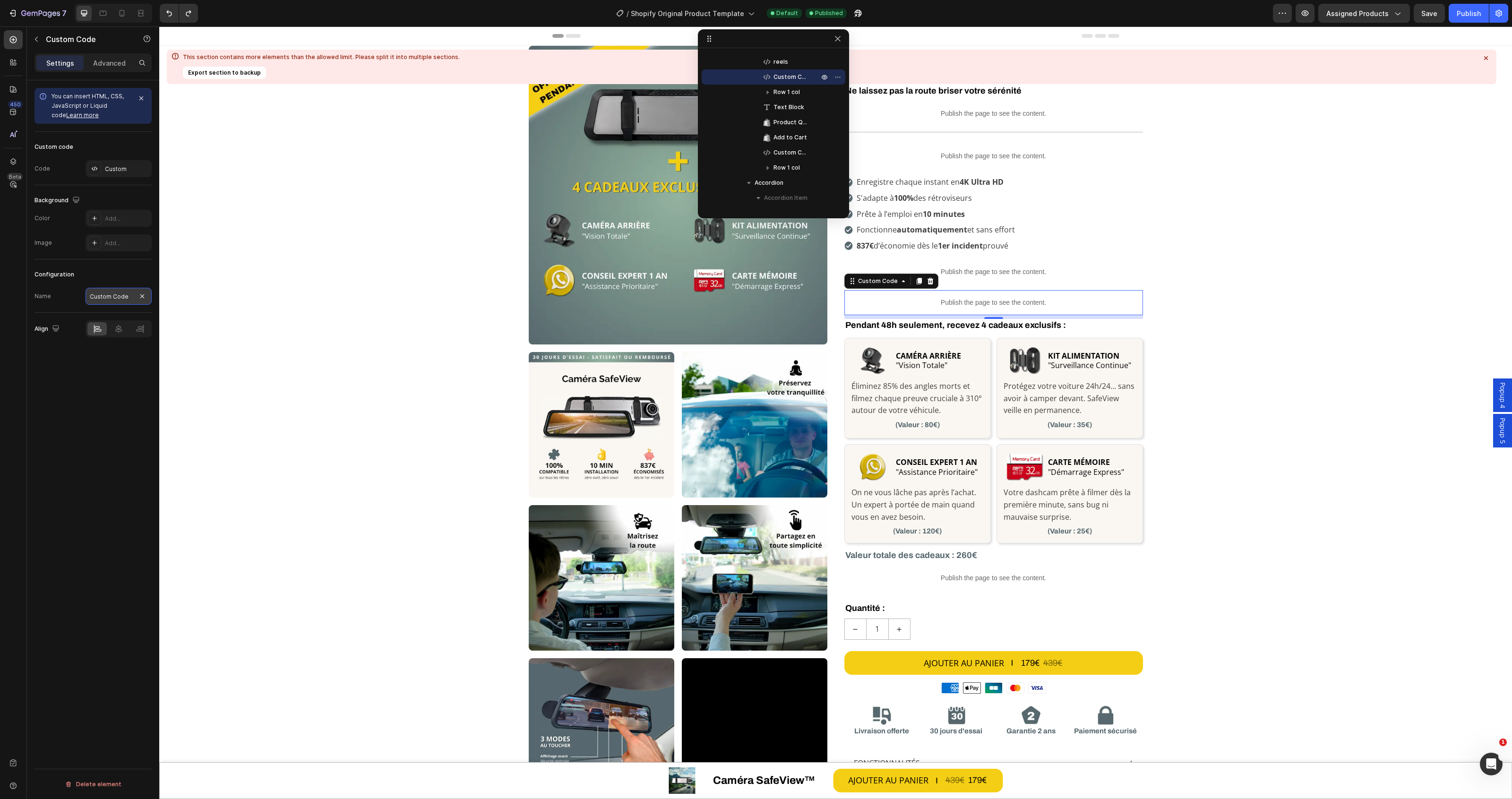
click at [117, 299] on input "Custom Code" at bounding box center [118, 296] width 66 height 17
click at [111, 173] on div "Custom" at bounding box center [127, 169] width 45 height 8
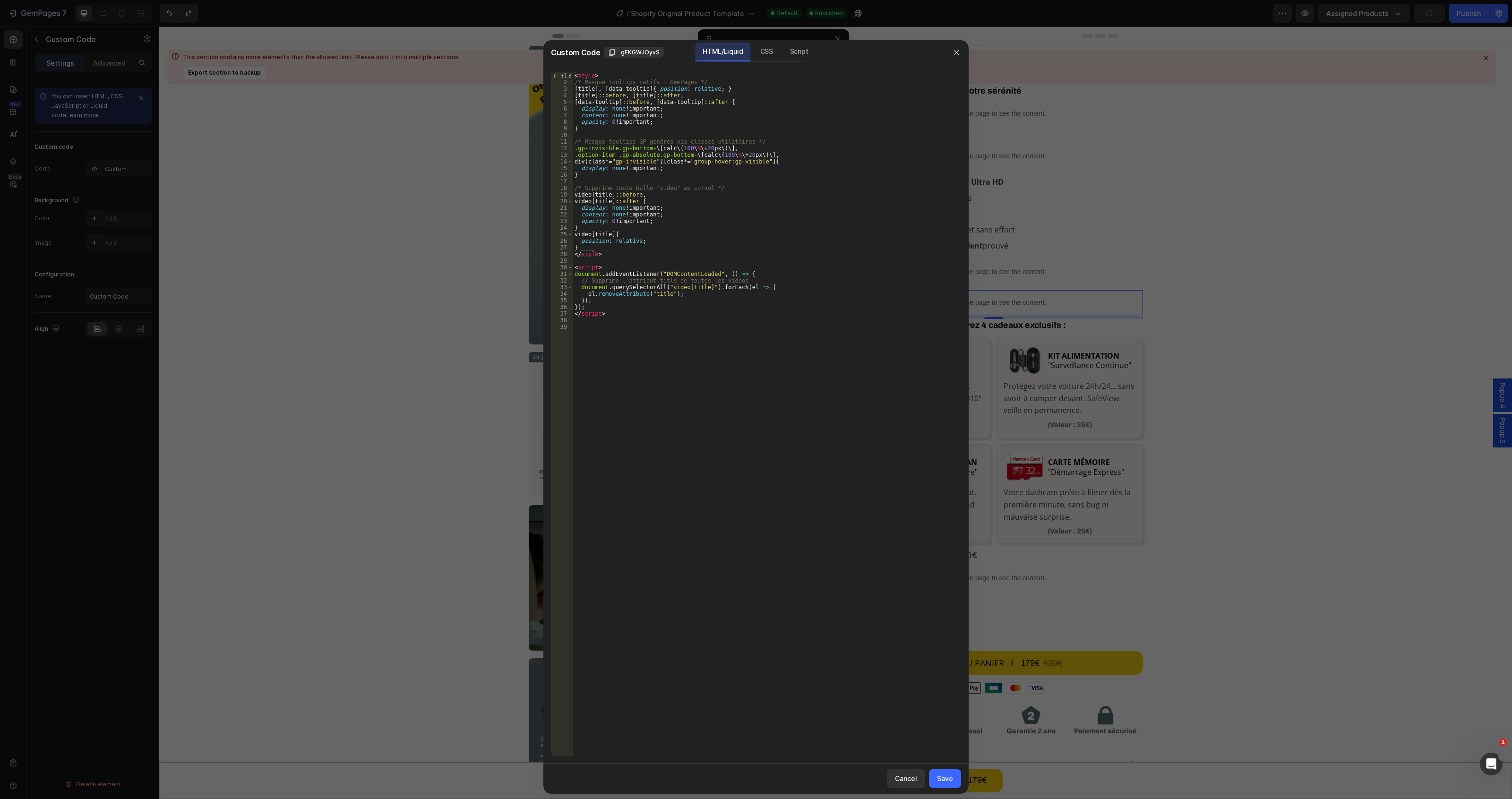
click at [107, 168] on div at bounding box center [756, 400] width 1512 height 799
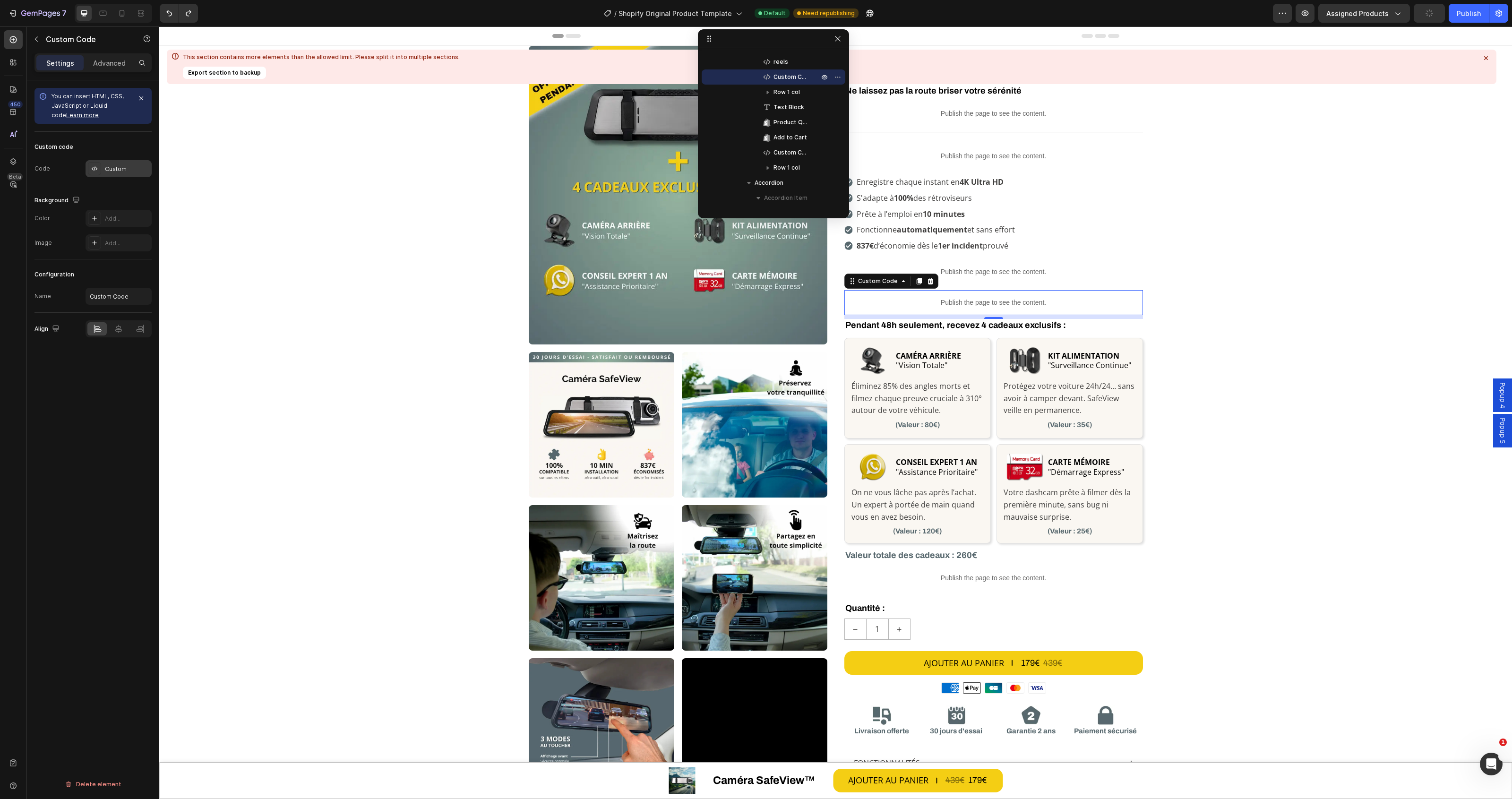
click at [110, 165] on div "Custom" at bounding box center [127, 169] width 45 height 8
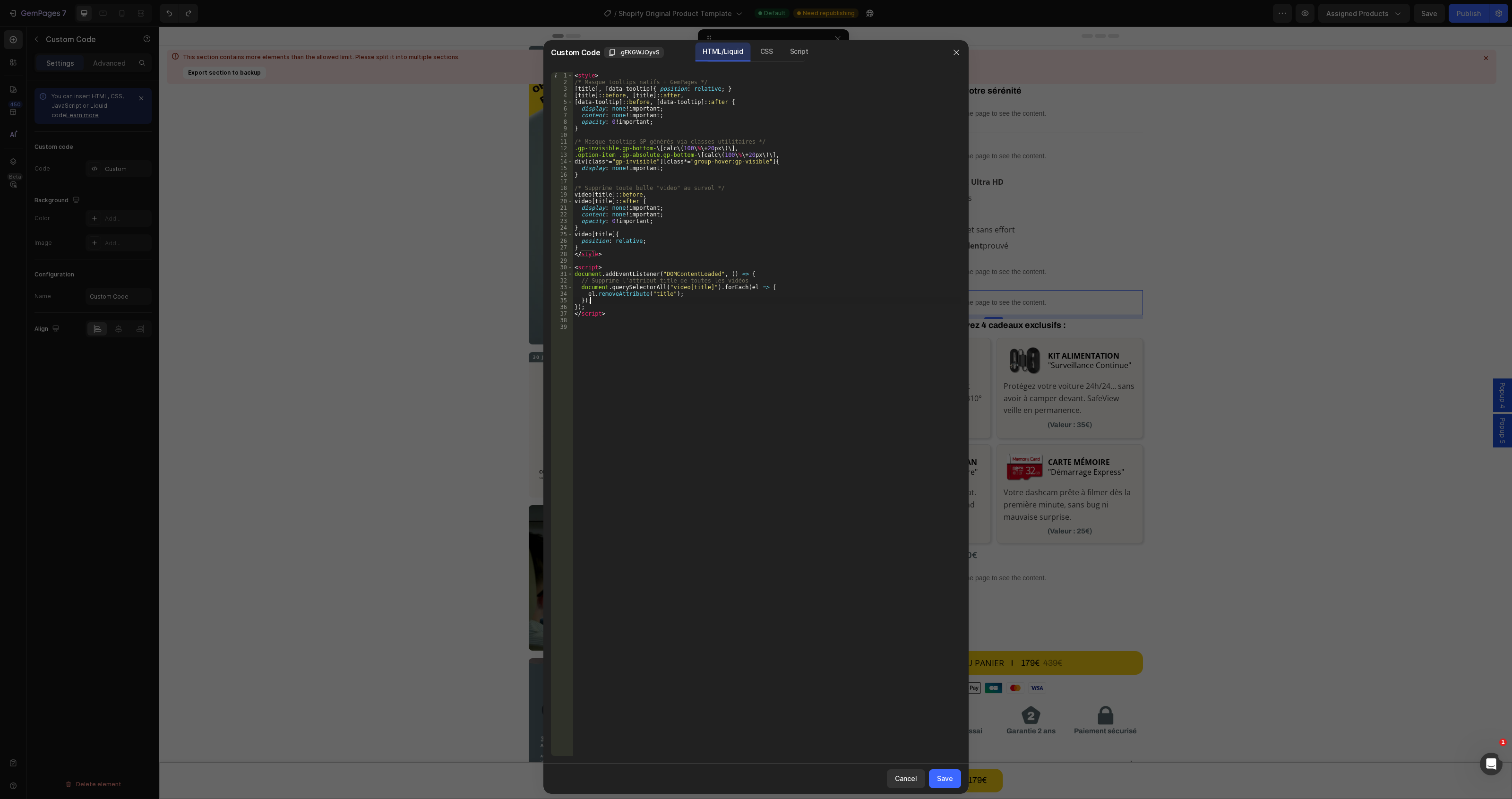
click at [661, 300] on div "< style > /* Masque tooltips natifs + GemPages */ [ title ], [ data-tooltip ] {…" at bounding box center [767, 421] width 388 height 697
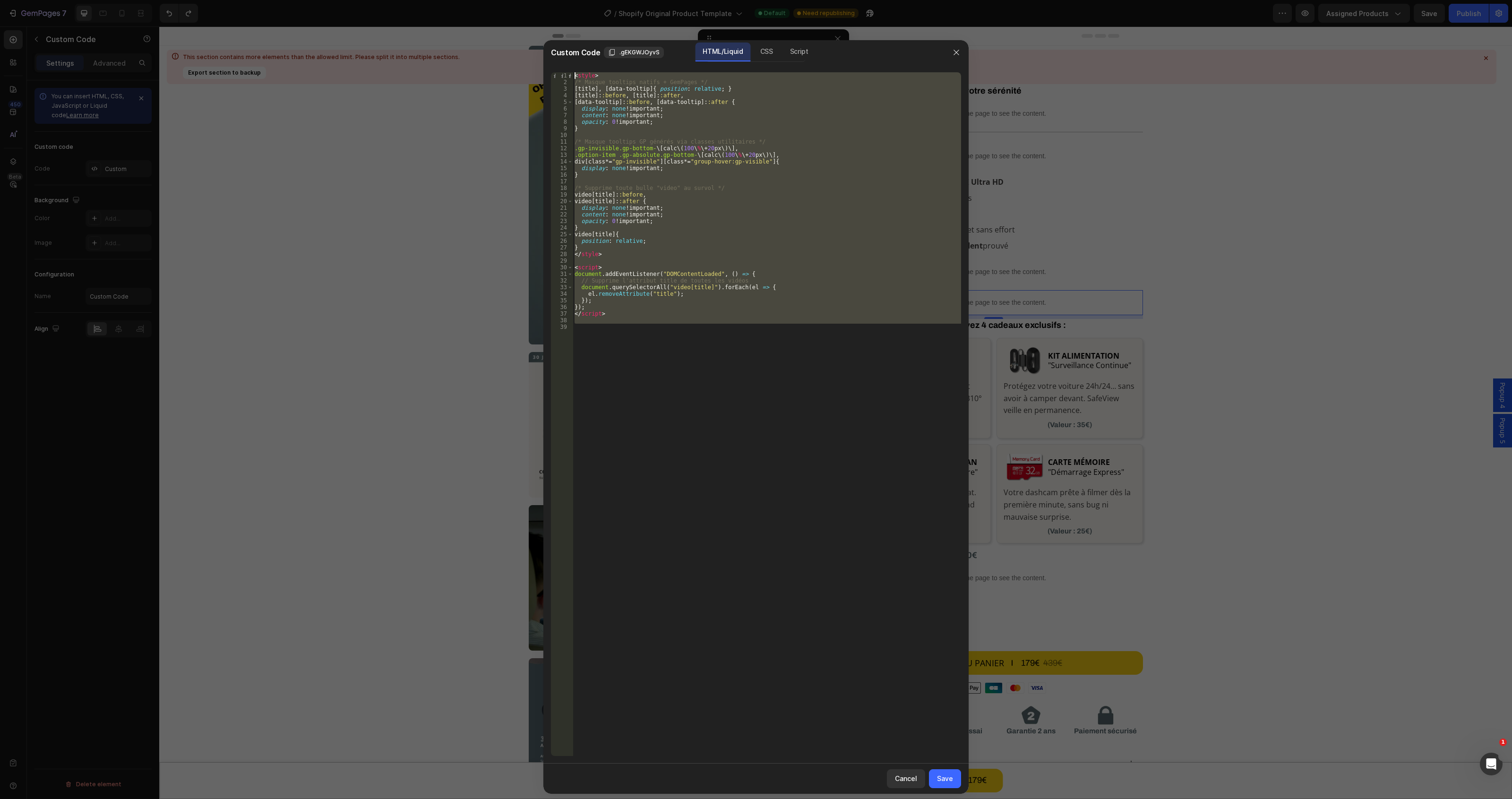
drag, startPoint x: 649, startPoint y: 330, endPoint x: 545, endPoint y: 69, distance: 281.0
click at [545, 69] on div "}); 1 2 3 4 5 6 7 8 9 10 11 12 13 14 15 16 17 18 19 20 21 22 23 24 25 26 27 28 …" at bounding box center [755, 414] width 425 height 699
type textarea "<style> /* Masque tooltips natifs + GemPages */"
paste textarea
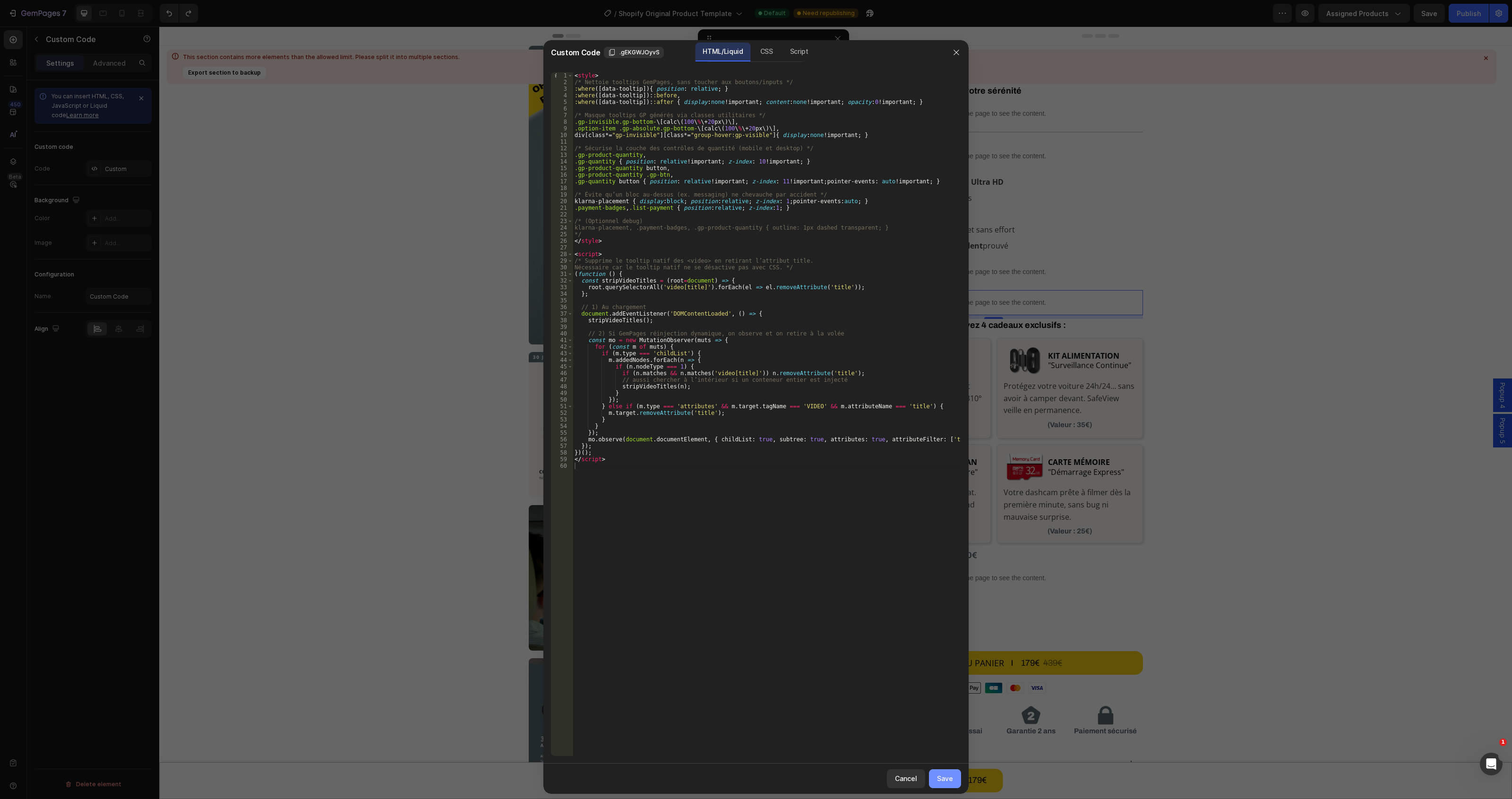
click at [946, 780] on div "Save" at bounding box center [944, 779] width 16 height 10
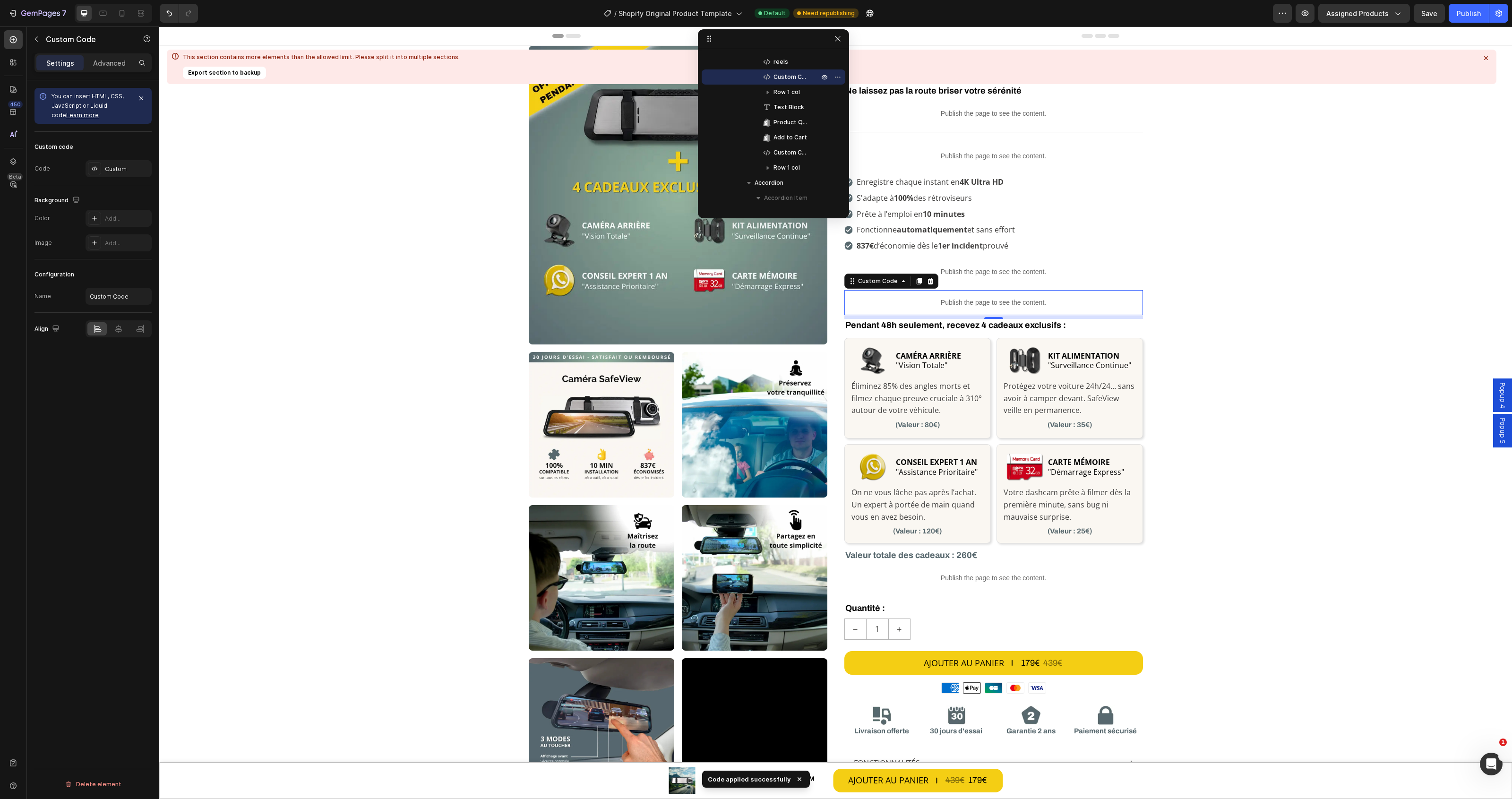
click at [1476, 3] on div "7 / Shopify Original Product Template Default Need republishing Preview Assigne…" at bounding box center [756, 13] width 1512 height 27
click at [1470, 14] on div "Publish" at bounding box center [1469, 13] width 24 height 10
click at [123, 172] on div "Custom" at bounding box center [127, 169] width 45 height 8
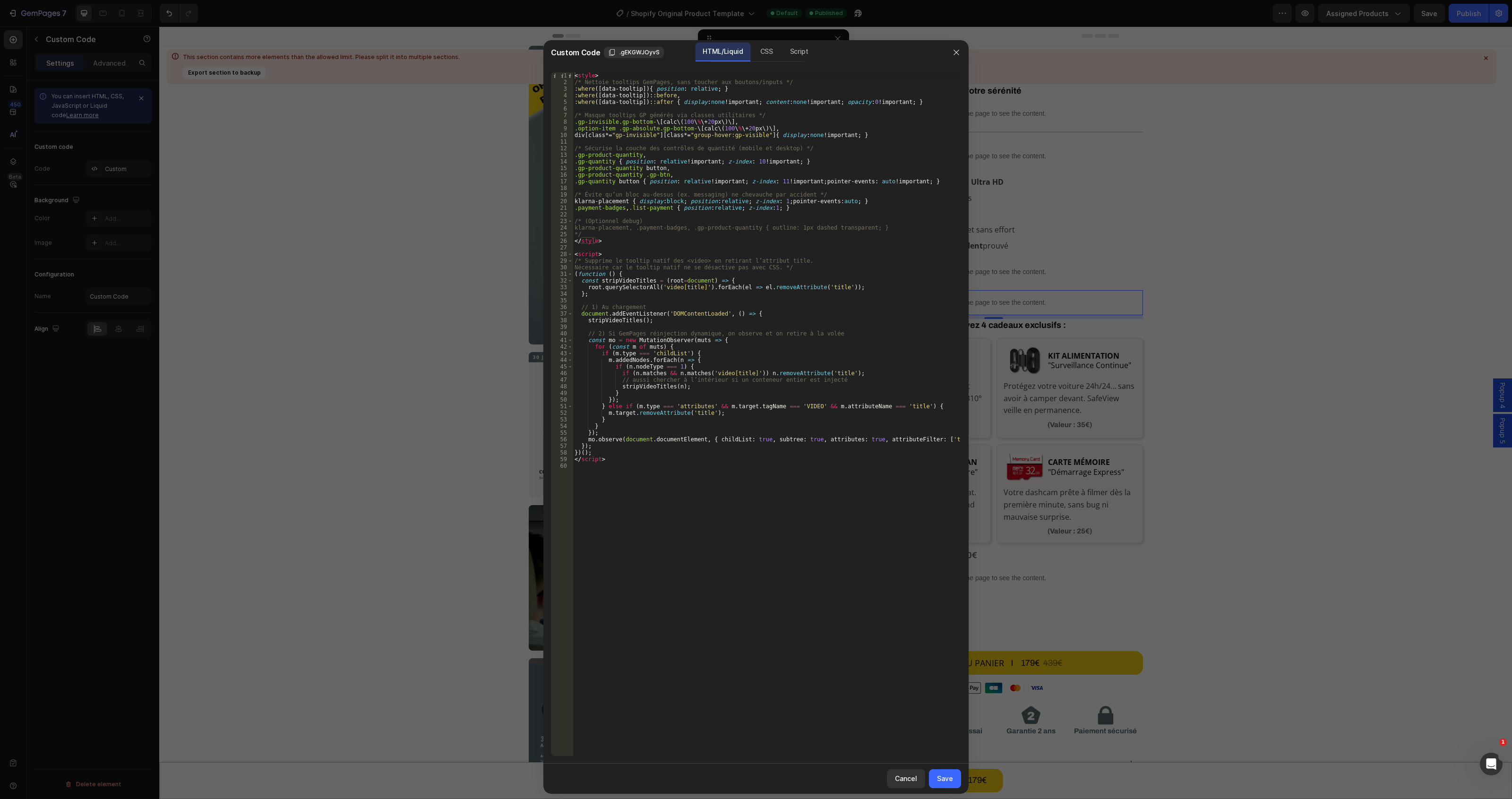
click at [163, 19] on div at bounding box center [756, 400] width 1512 height 799
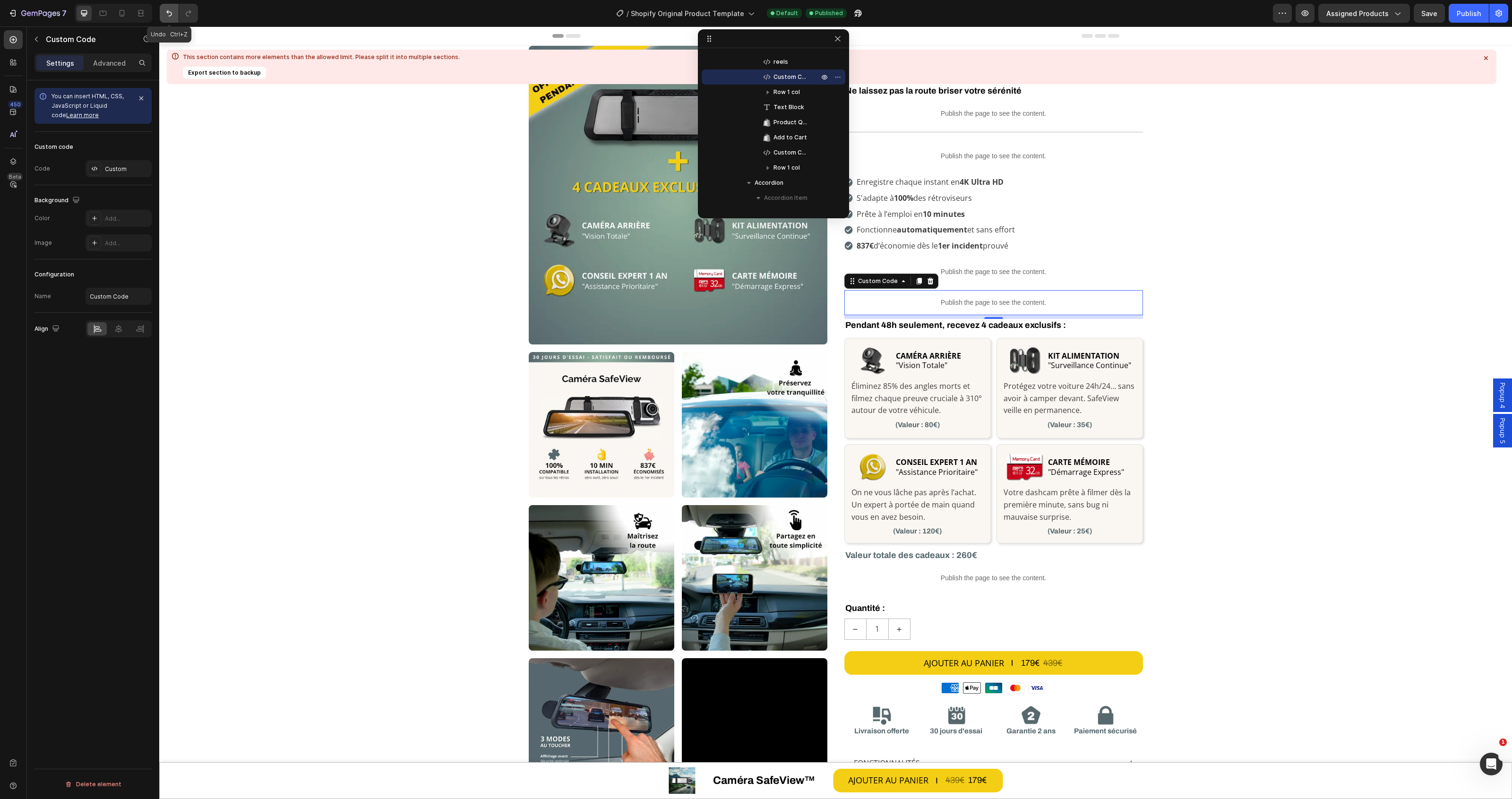
click at [167, 14] on icon "Undo/Redo" at bounding box center [169, 13] width 10 height 10
click at [105, 297] on input "Custom Code" at bounding box center [118, 296] width 66 height 17
click at [117, 165] on div "Custom" at bounding box center [127, 169] width 45 height 8
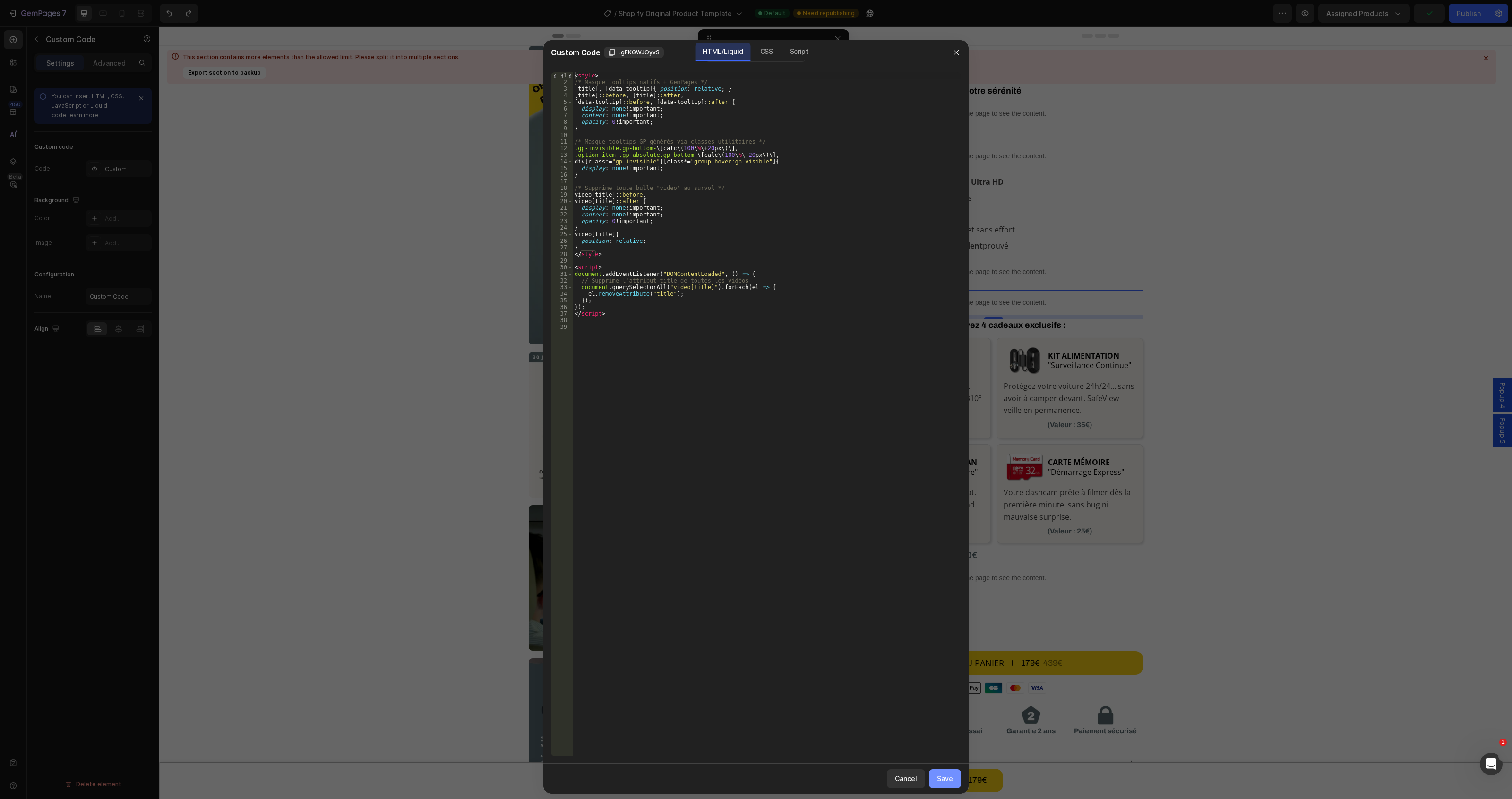
click at [942, 780] on div "Save" at bounding box center [944, 779] width 16 height 10
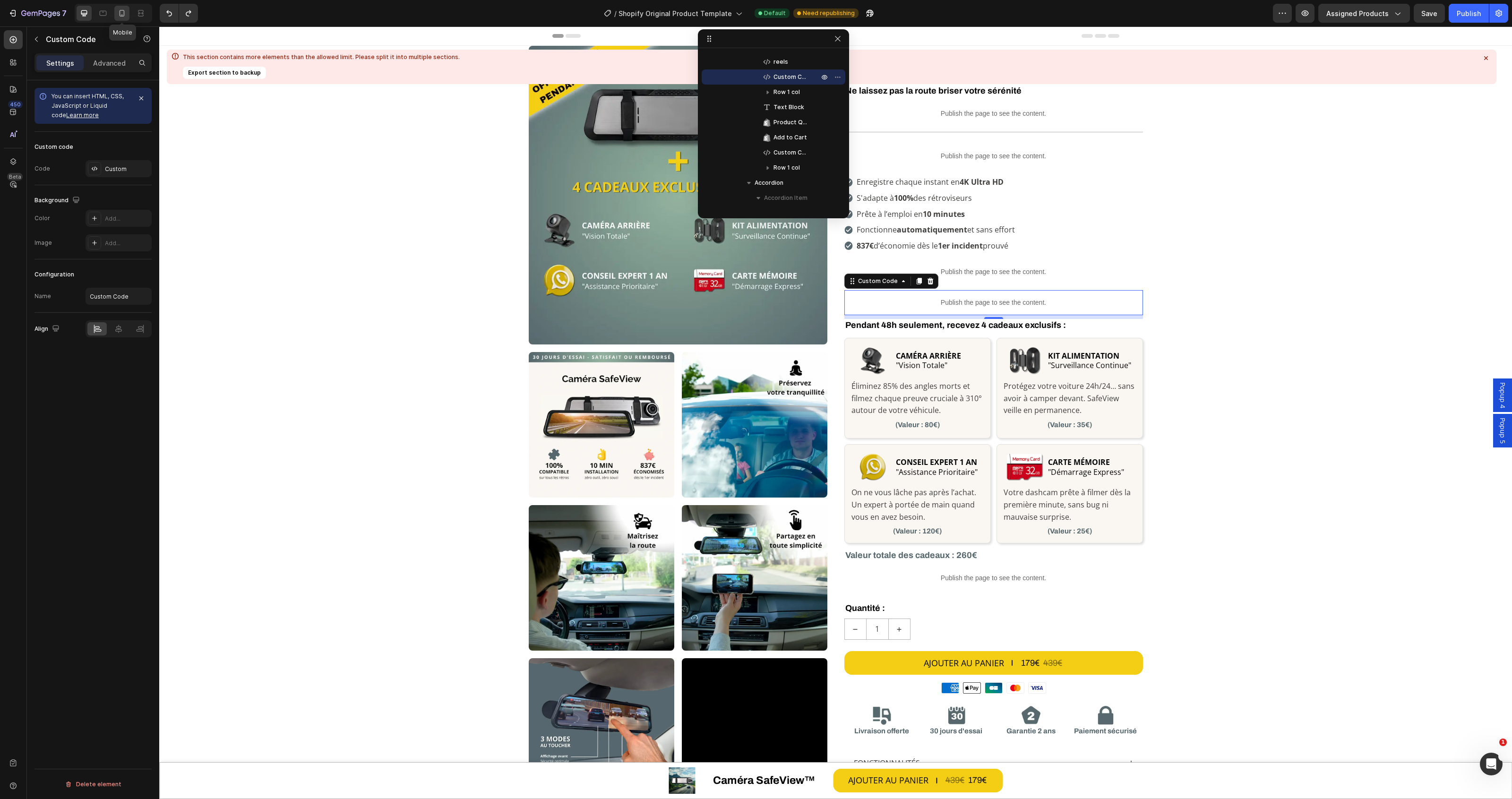
click at [123, 8] on icon at bounding box center [121, 13] width 10 height 10
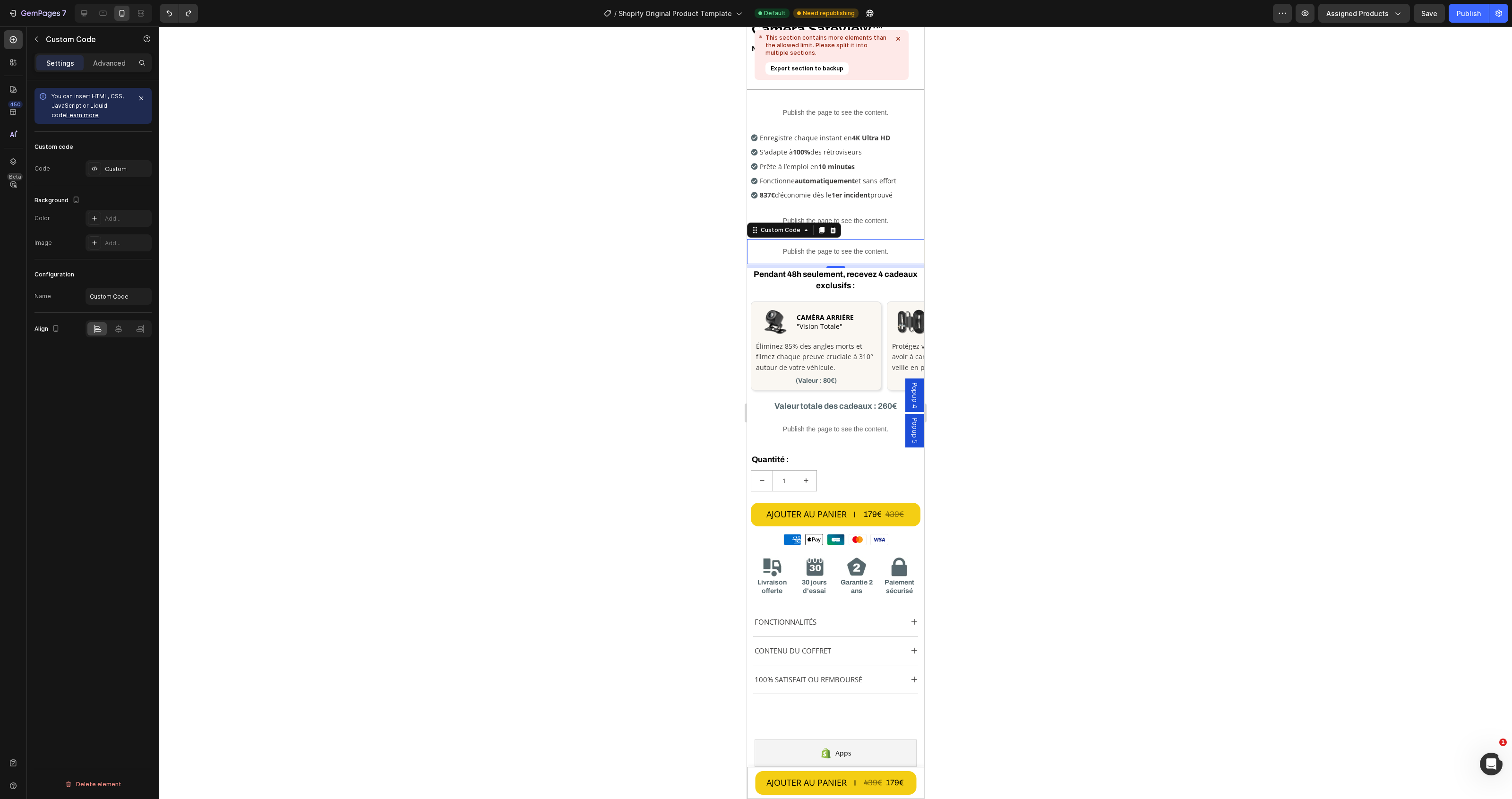
scroll to position [369, 0]
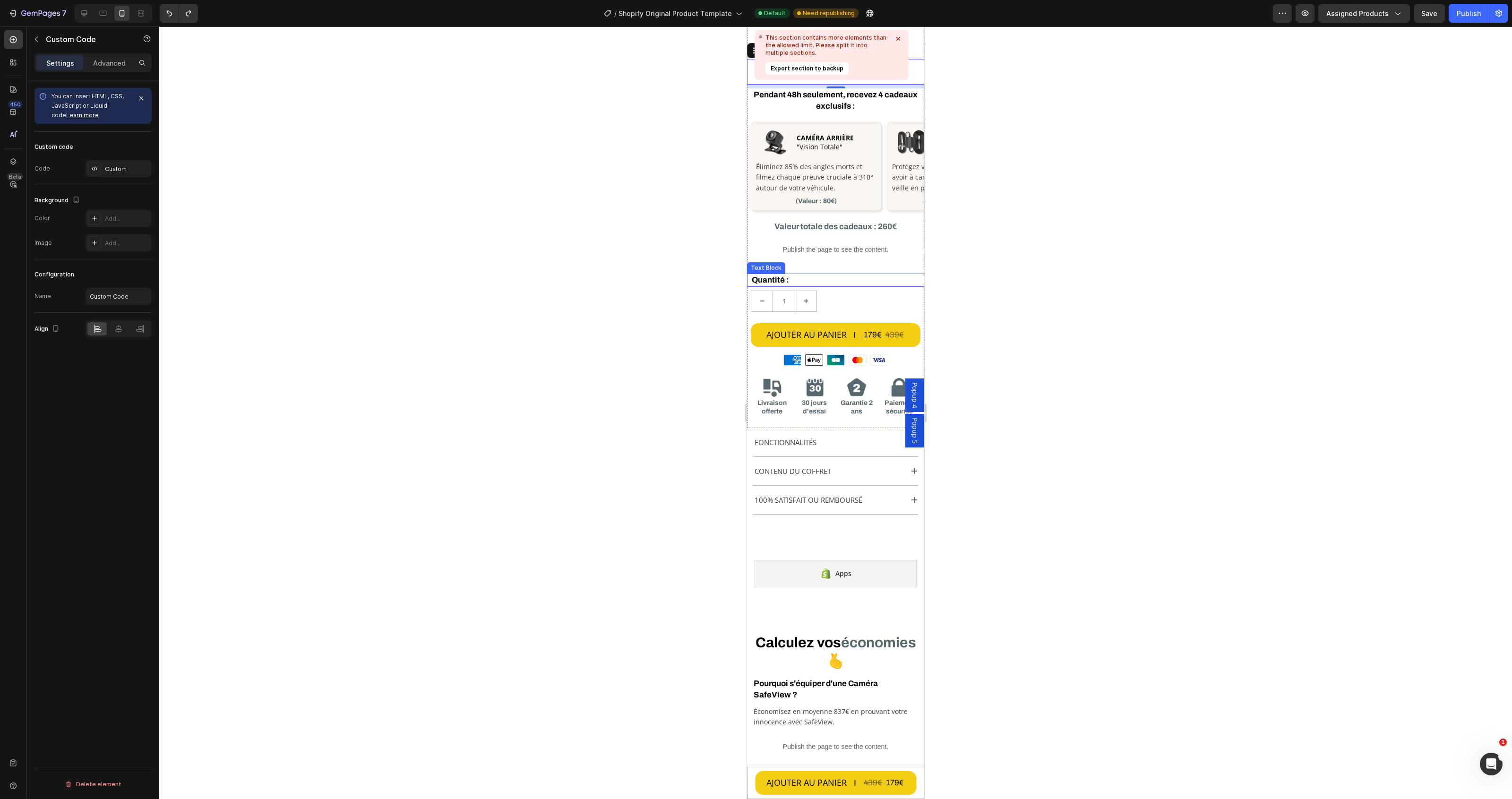
click at [845, 275] on p "Quantité :" at bounding box center [835, 281] width 168 height 11
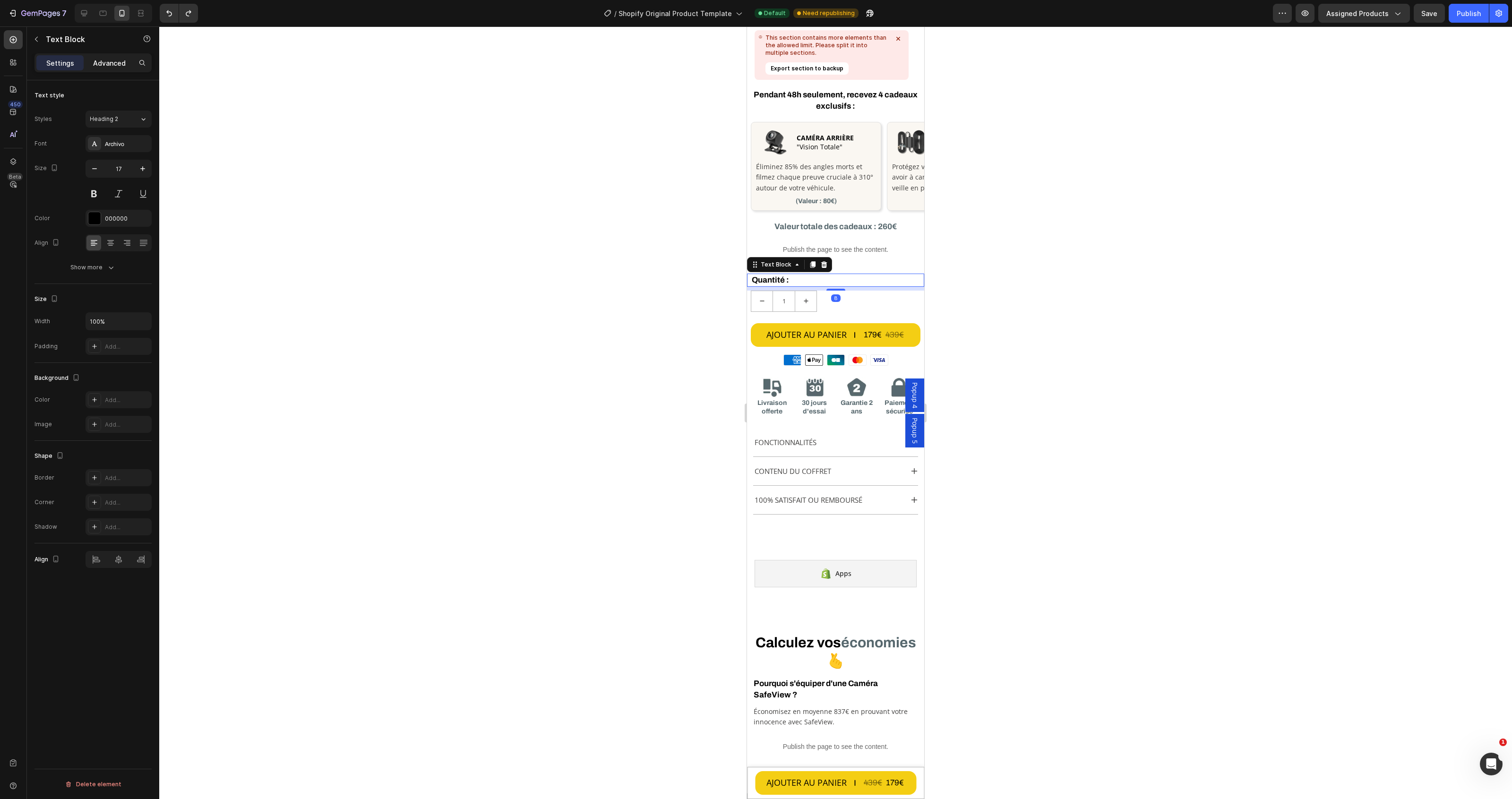
click at [113, 60] on p "Advanced" at bounding box center [109, 63] width 32 height 10
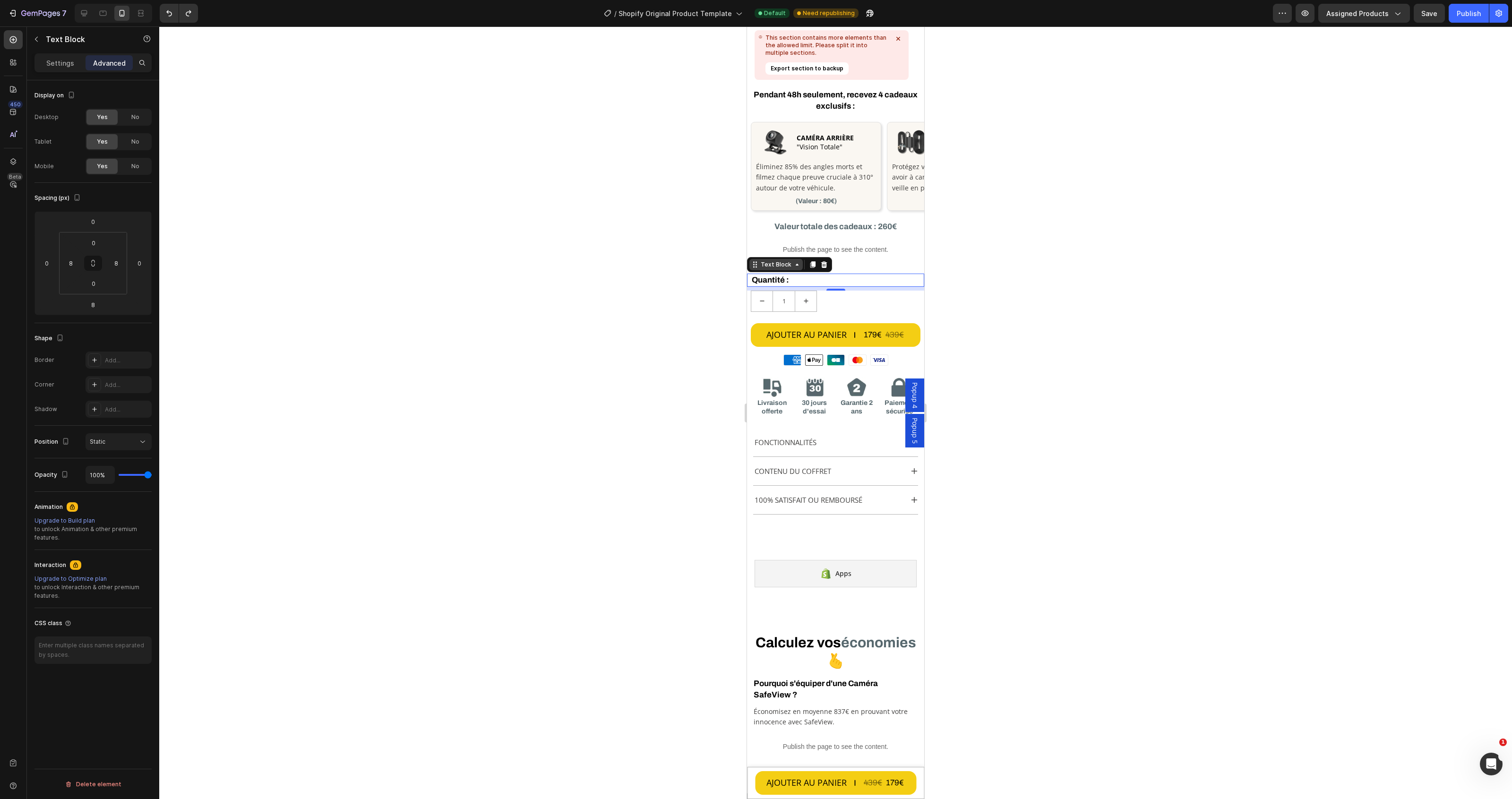
click at [769, 270] on div "Text Block" at bounding box center [776, 265] width 53 height 11
click at [896, 292] on div "1" at bounding box center [835, 301] width 170 height 21
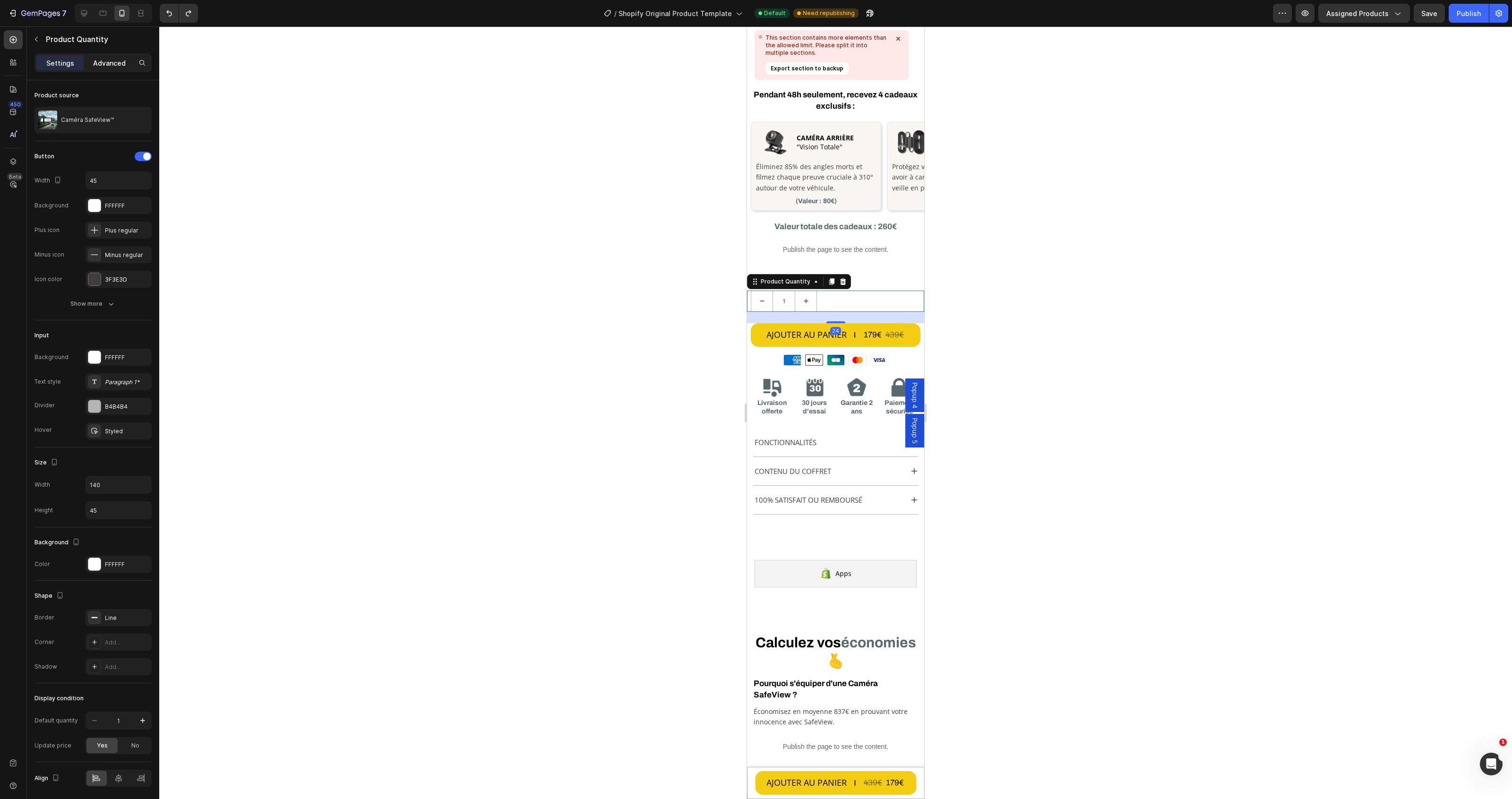
click at [109, 57] on div "Advanced" at bounding box center [109, 63] width 47 height 15
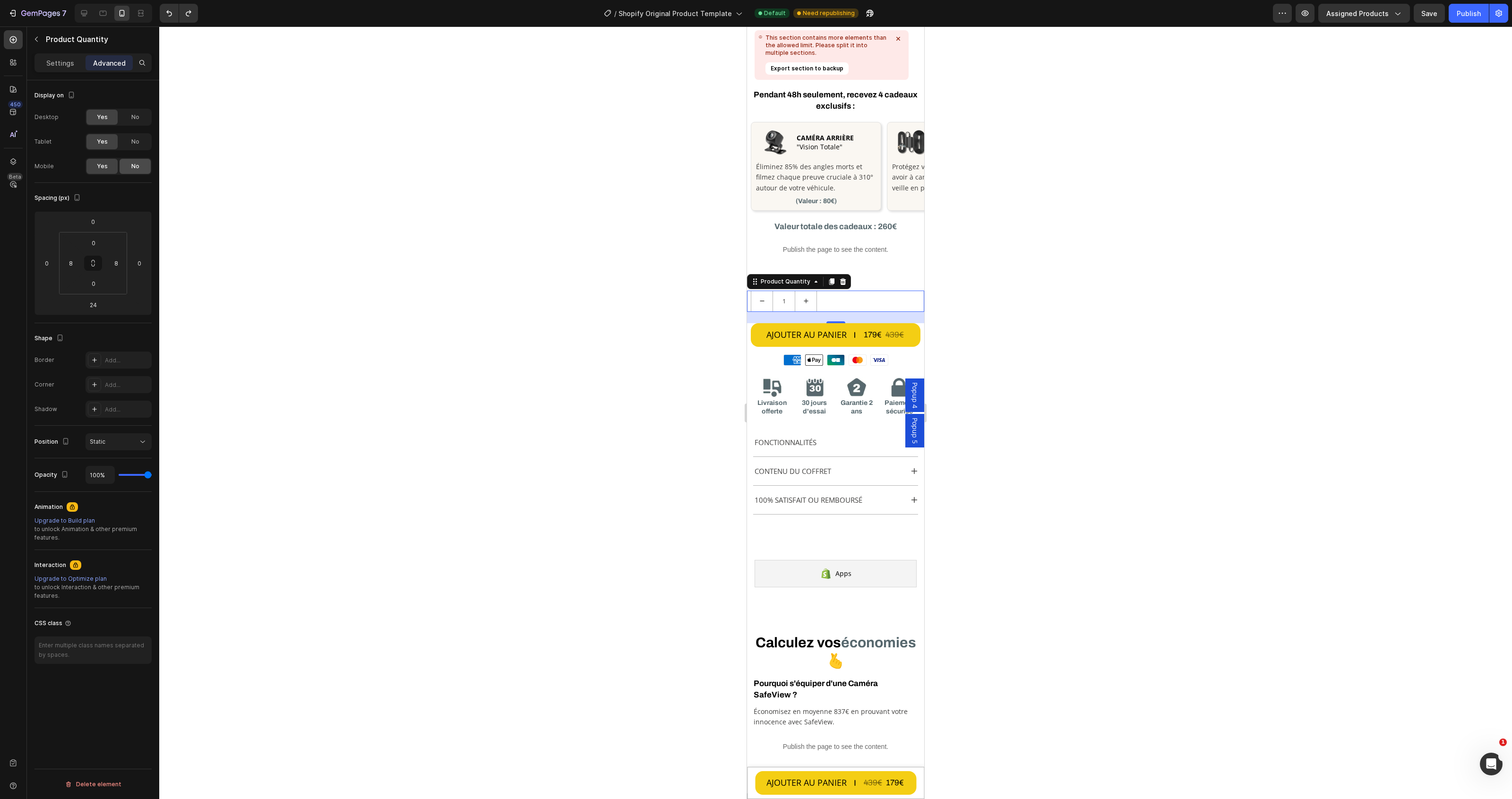
click at [130, 165] on div "No" at bounding box center [135, 167] width 31 height 15
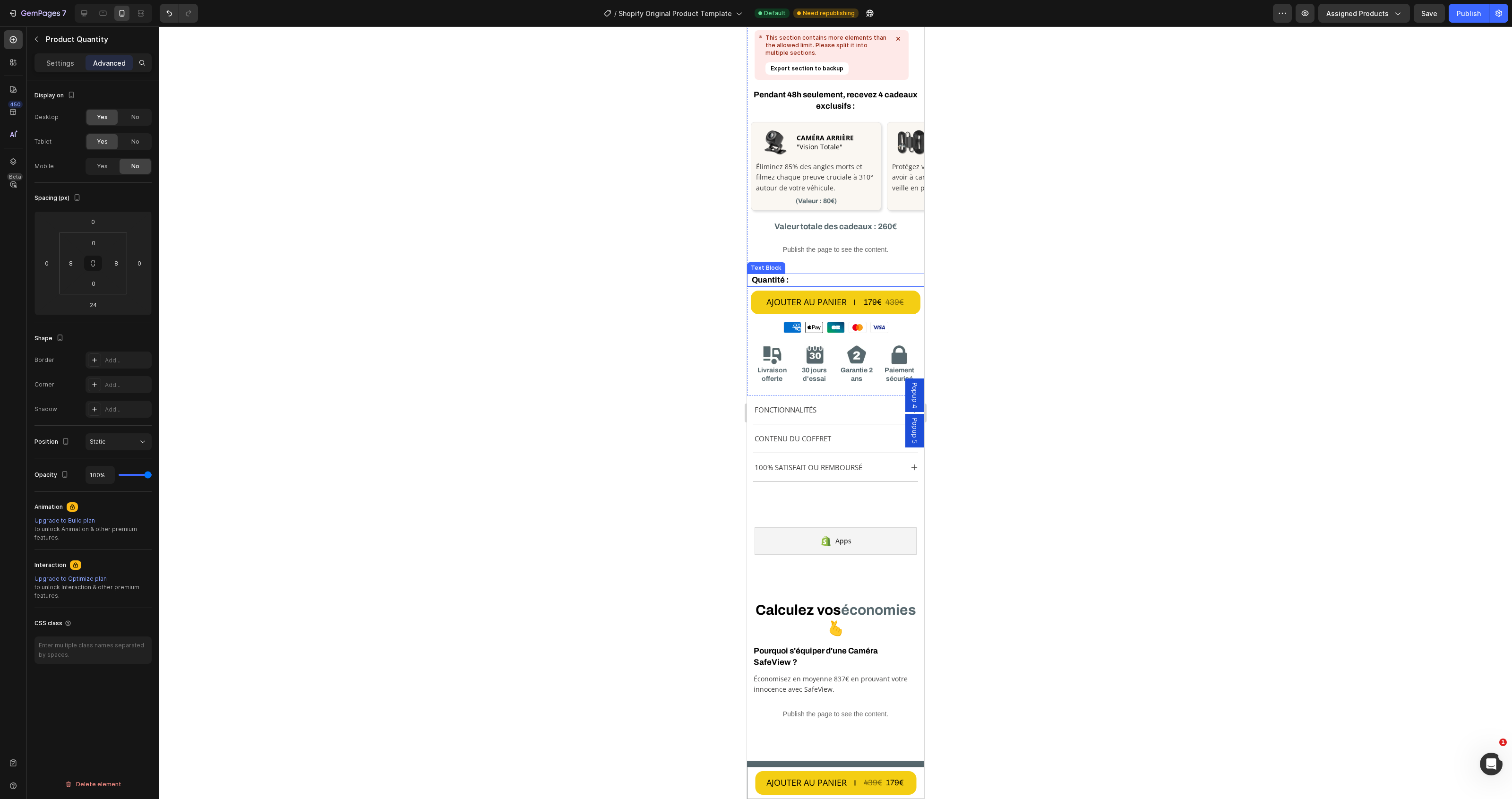
click at [814, 279] on p "Quantité :" at bounding box center [835, 281] width 168 height 11
click at [123, 162] on div "No" at bounding box center [135, 167] width 31 height 15
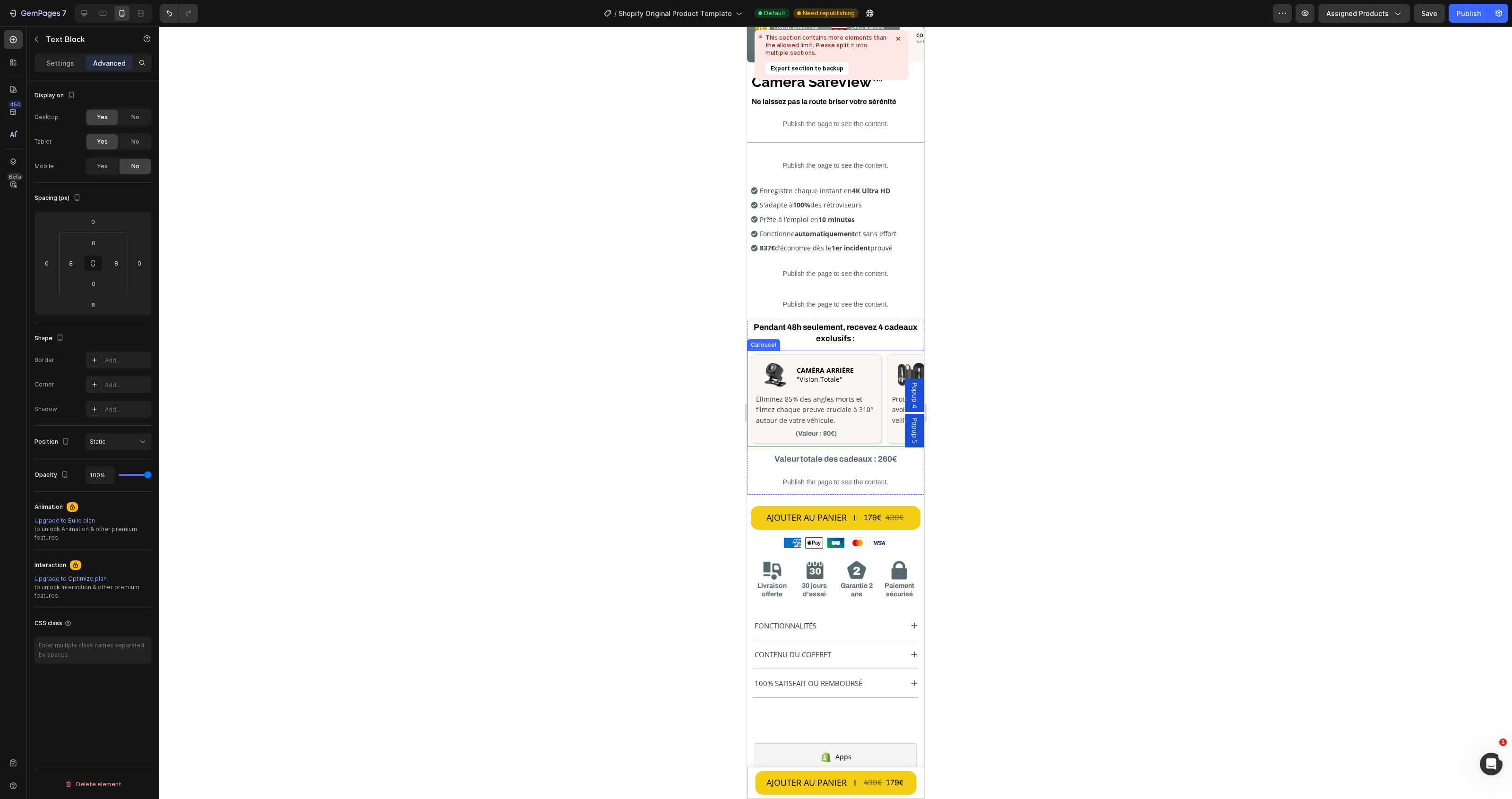
scroll to position [132, 0]
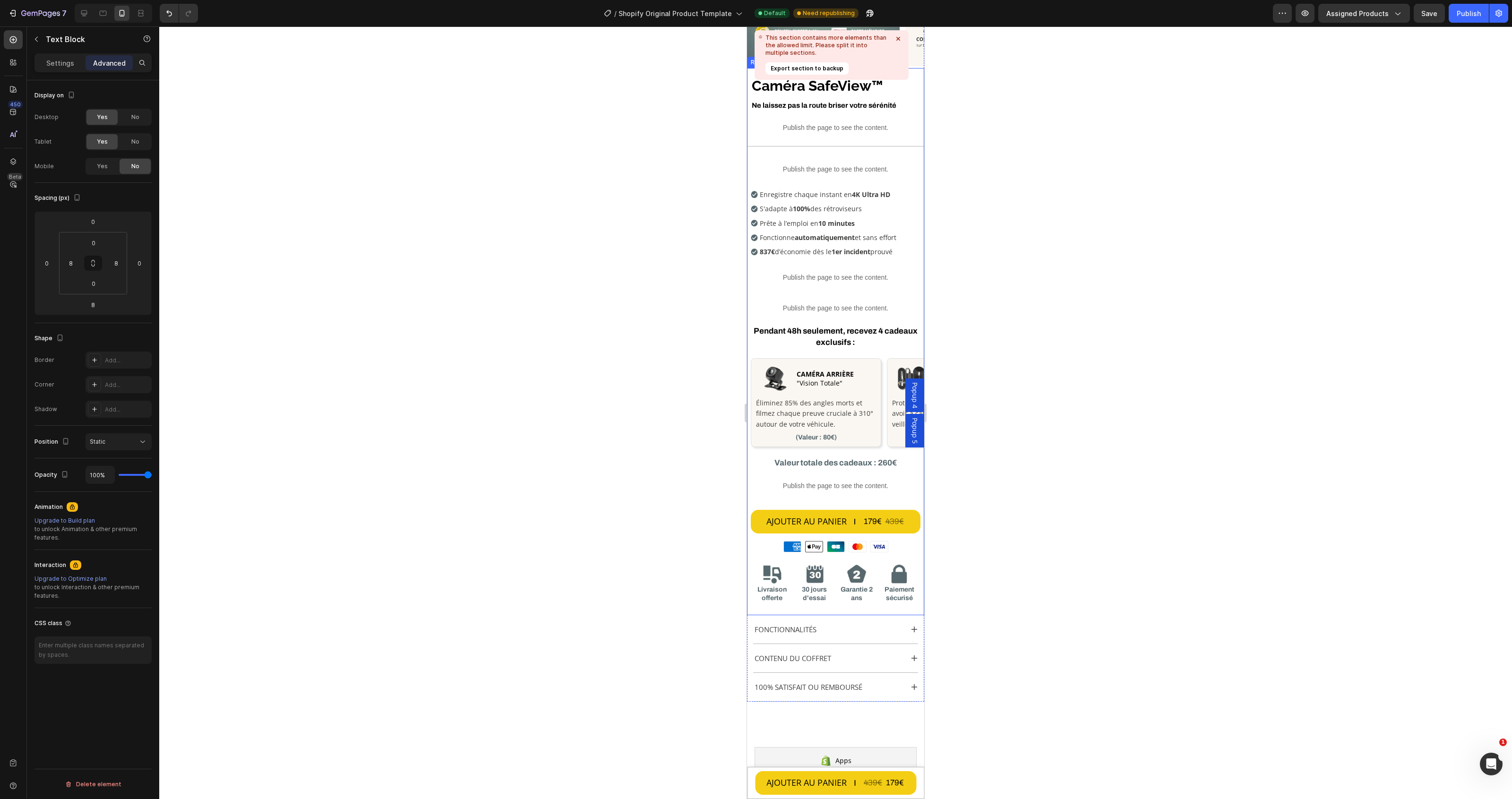
click at [899, 39] on icon at bounding box center [898, 39] width 4 height 4
click at [1459, 10] on div "Publish" at bounding box center [1469, 13] width 24 height 10
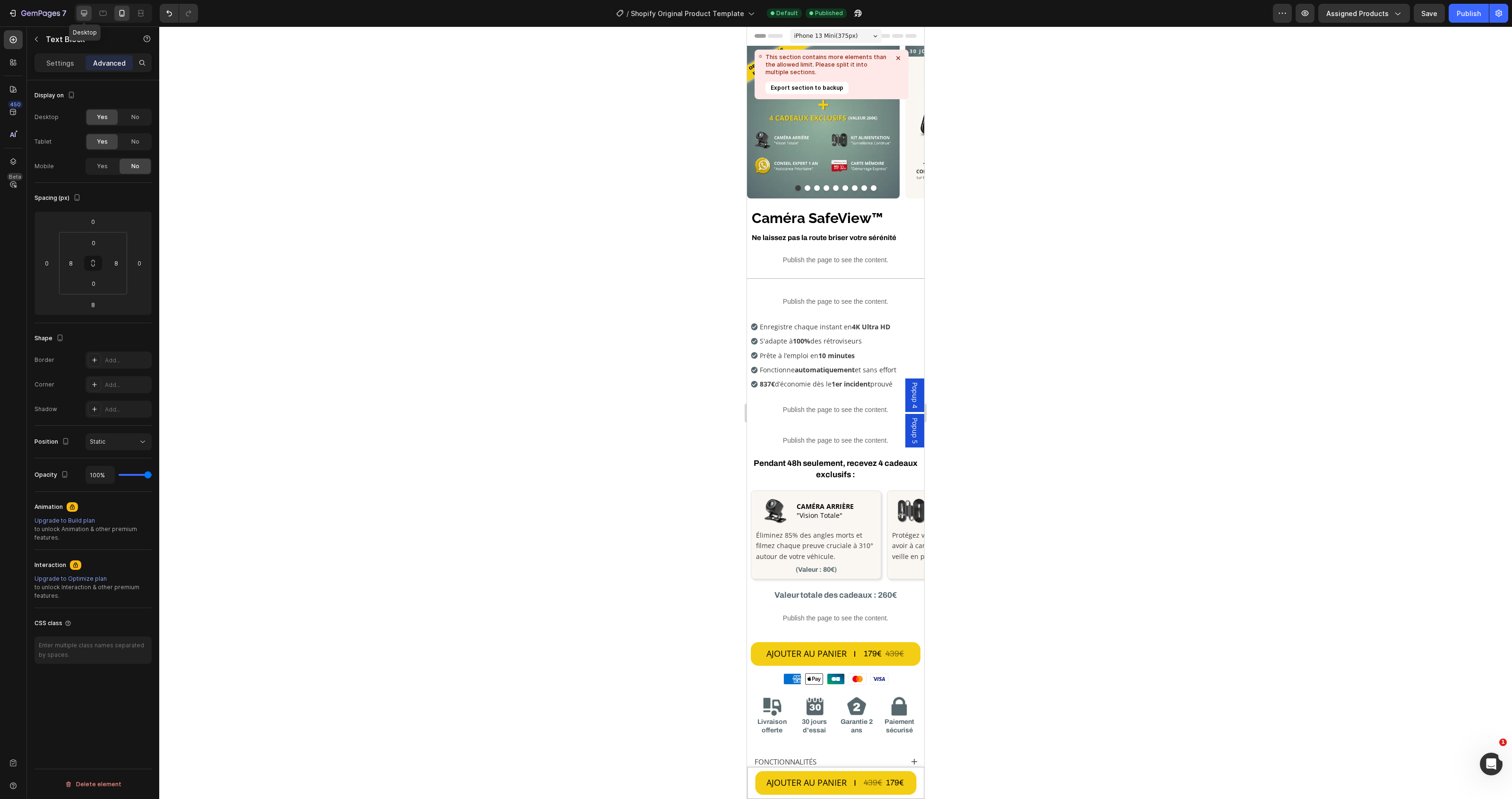
click at [90, 14] on div at bounding box center [84, 13] width 15 height 15
type input "0"
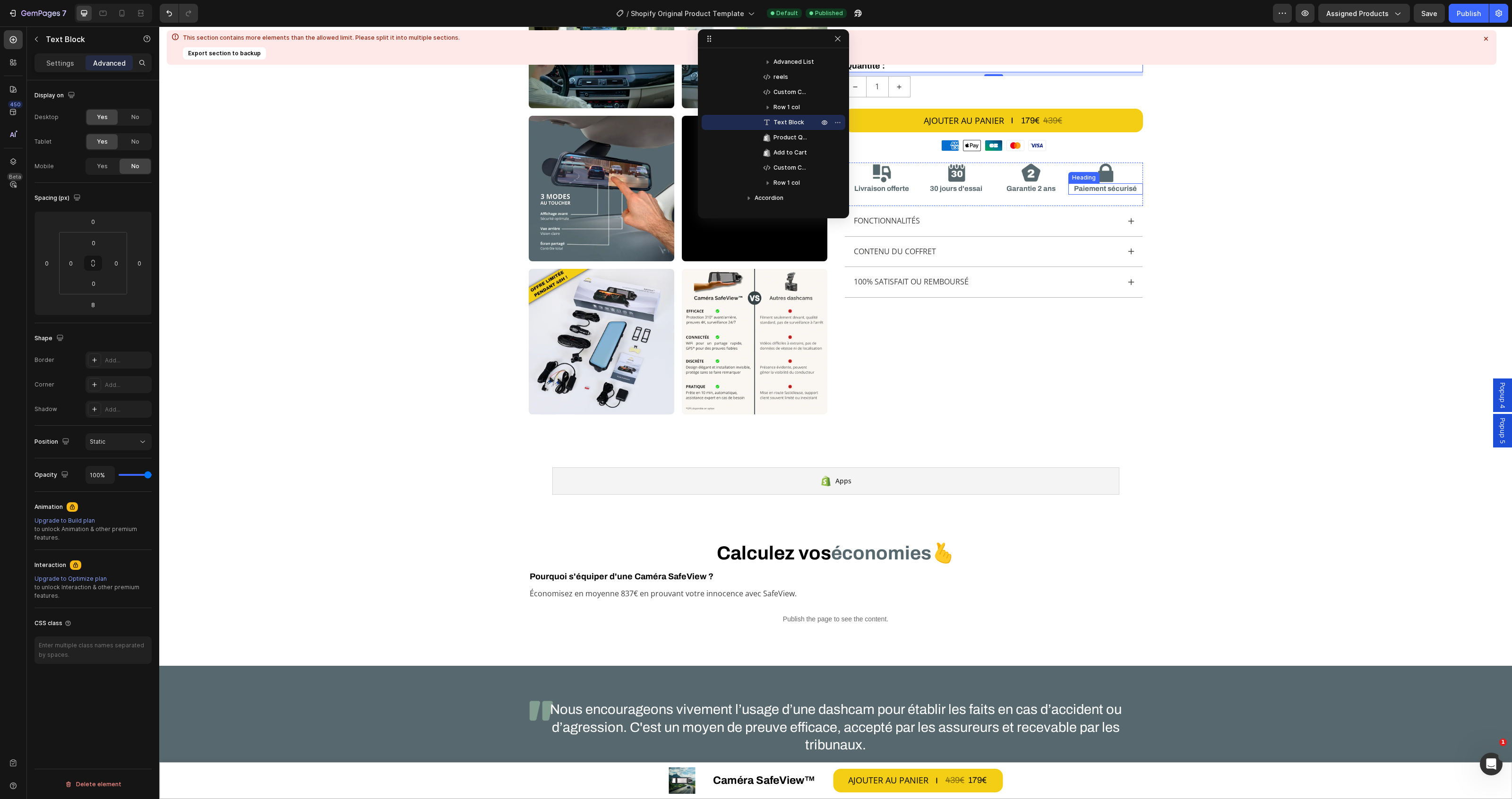
scroll to position [306, 0]
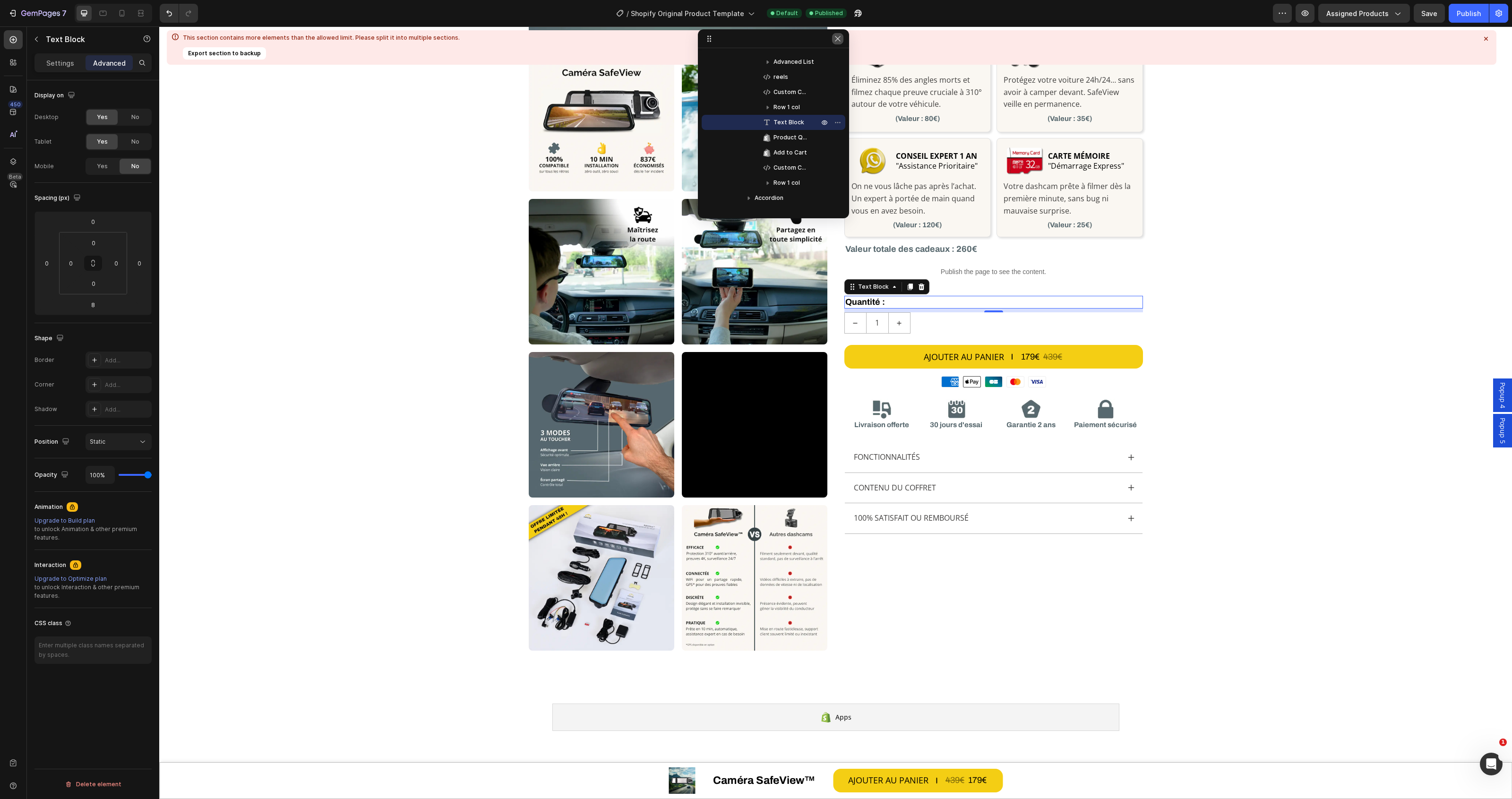
click at [837, 38] on icon "button" at bounding box center [837, 39] width 8 height 8
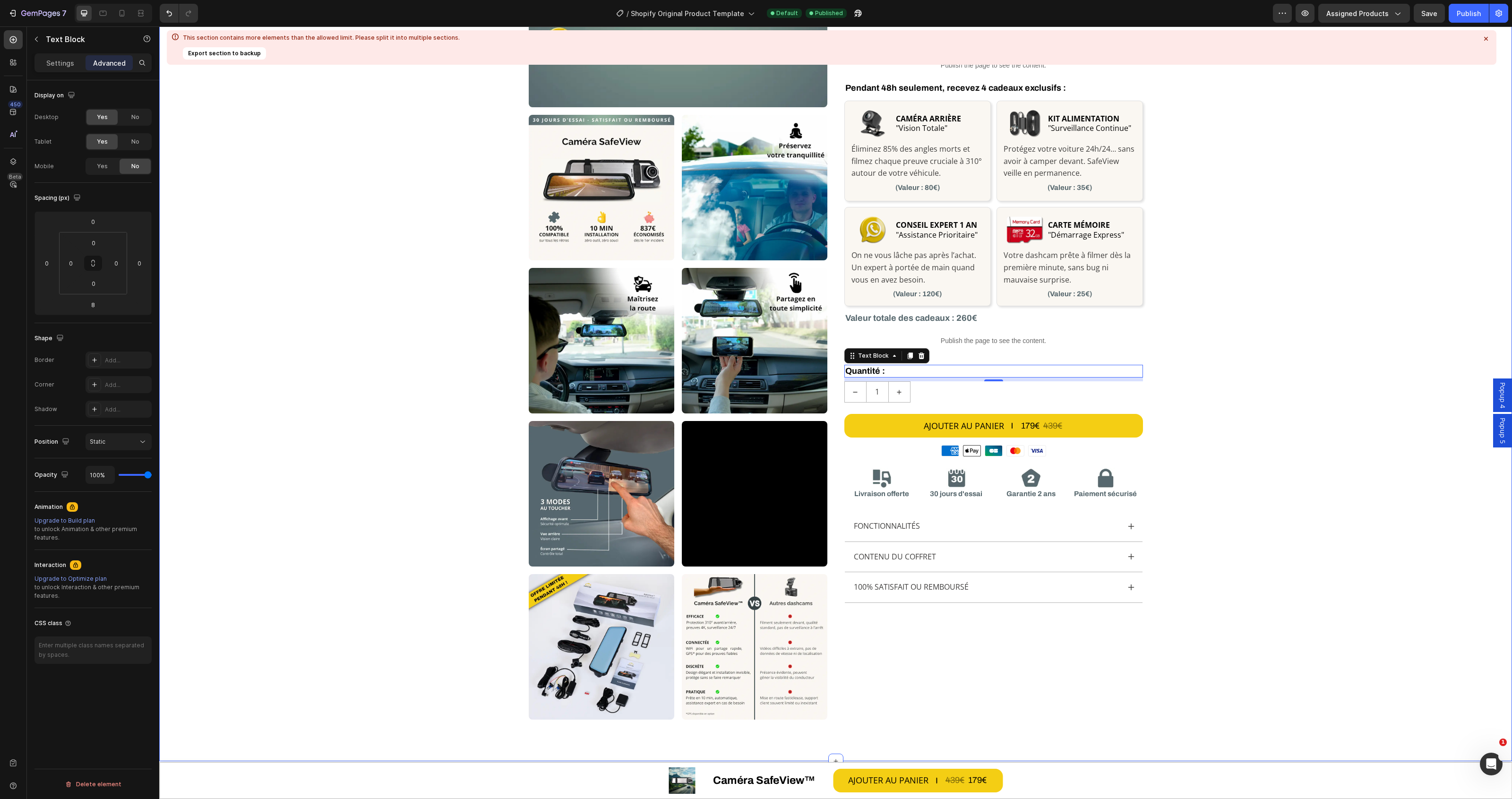
scroll to position [188, 0]
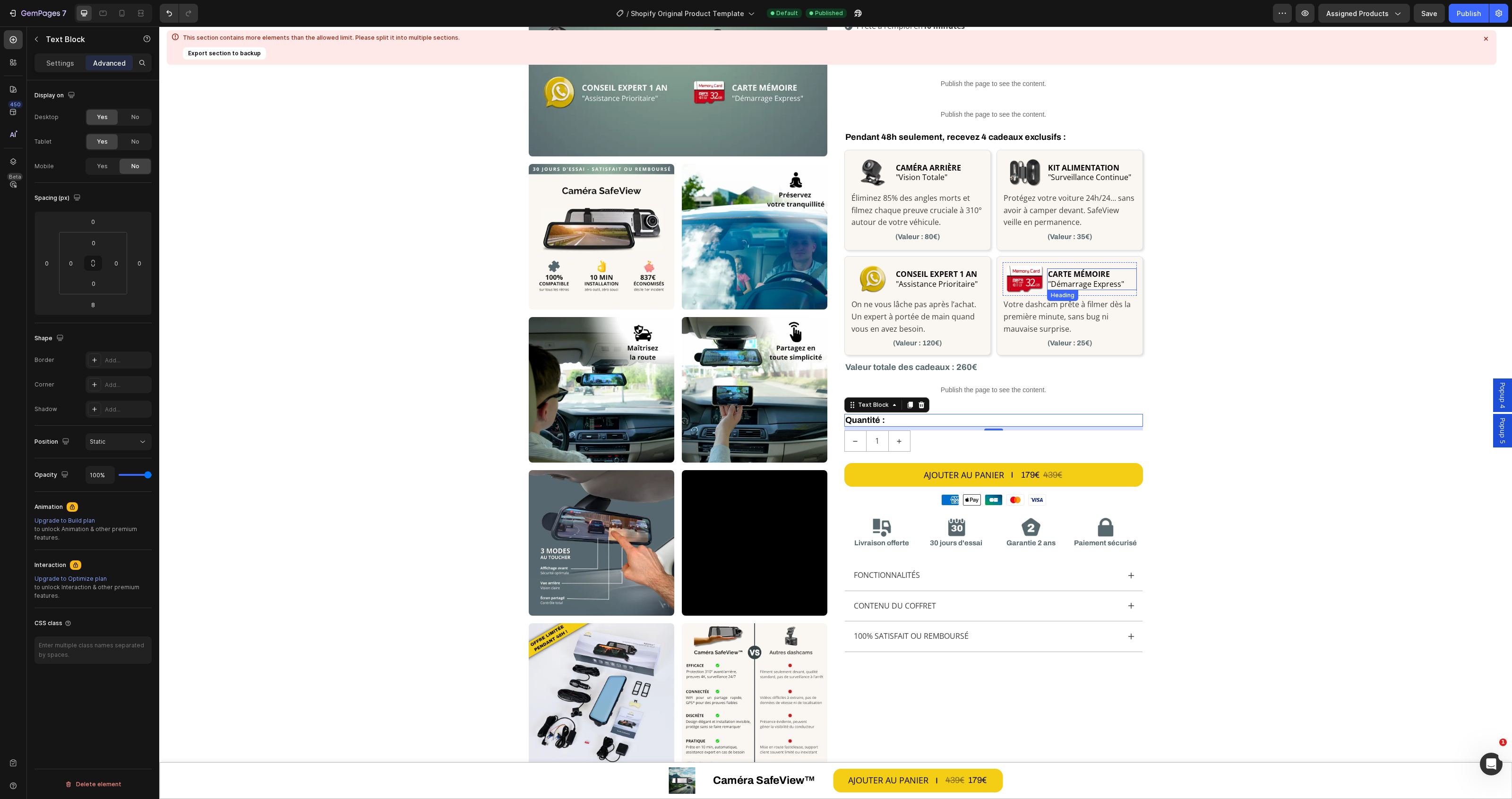
click at [1111, 274] on h2 "CARTE MÉMOIRE "Démarrage Express"" at bounding box center [1092, 279] width 89 height 22
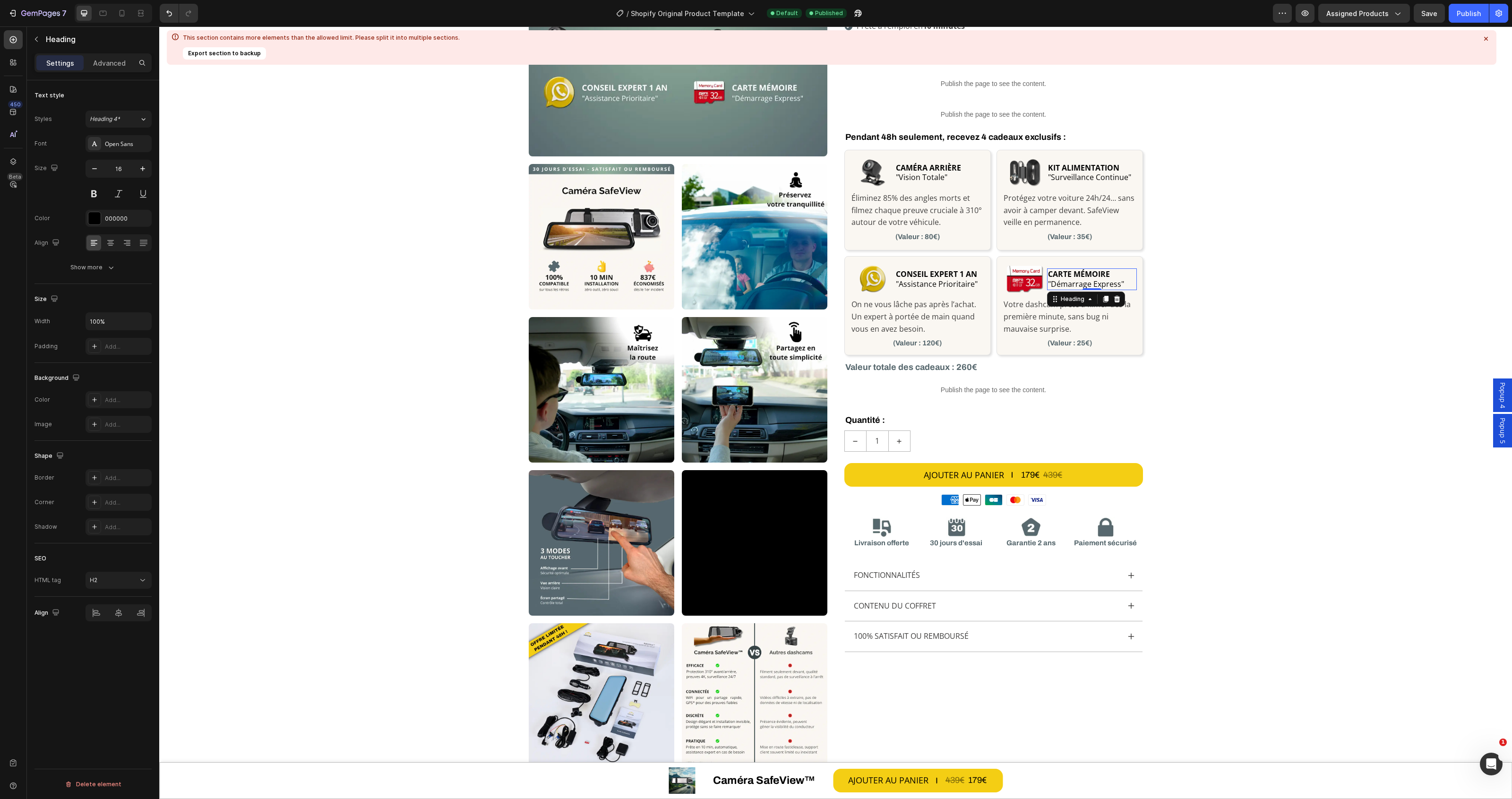
click at [1106, 274] on h2 "CARTE MÉMOIRE "Démarrage Express"" at bounding box center [1092, 279] width 89 height 22
click at [1202, 329] on div "Custom Code Row Row Image Image Image Image Image Image Video Row Image Row Row…" at bounding box center [835, 317] width 1352 height 919
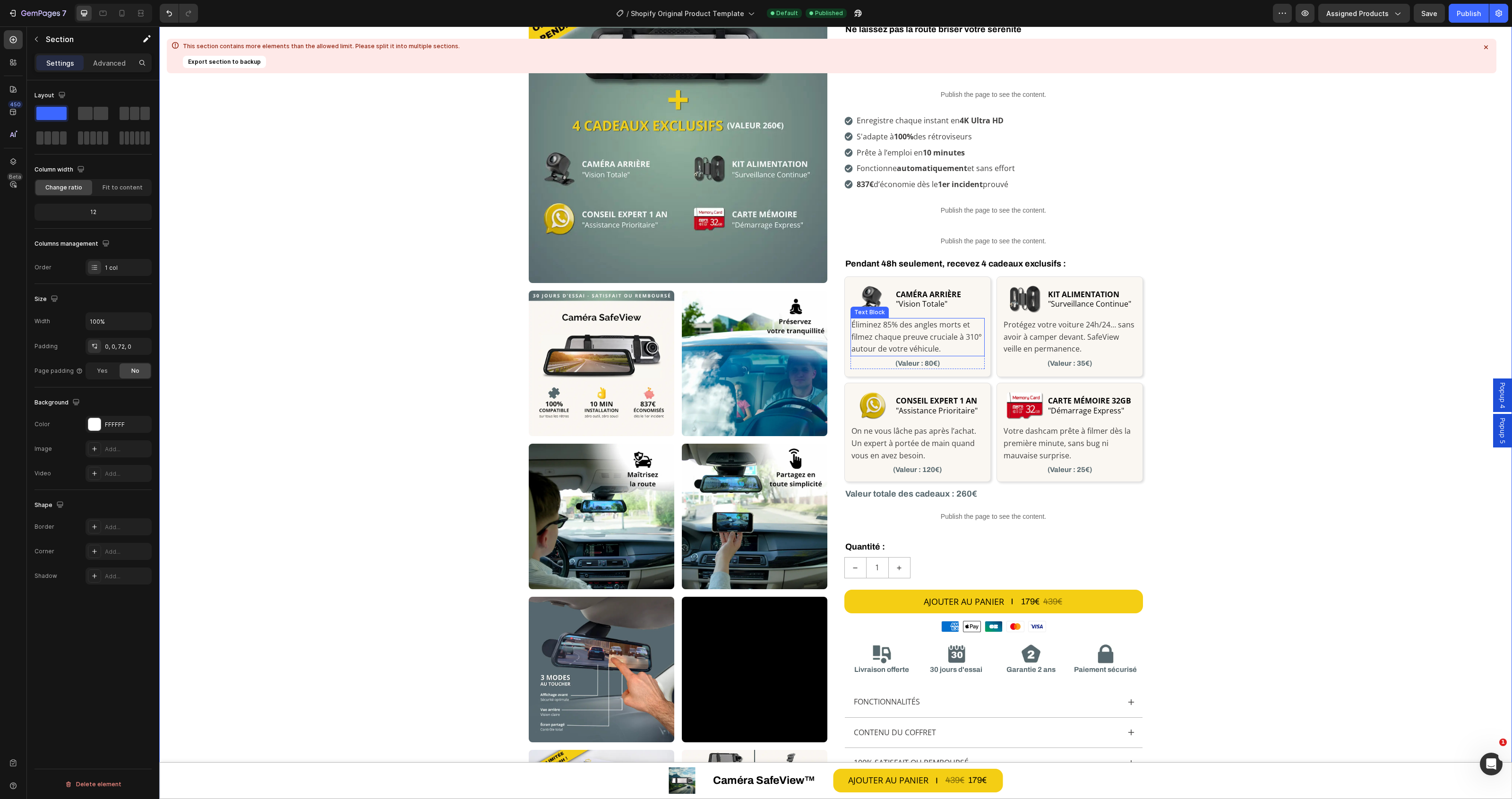
scroll to position [11, 0]
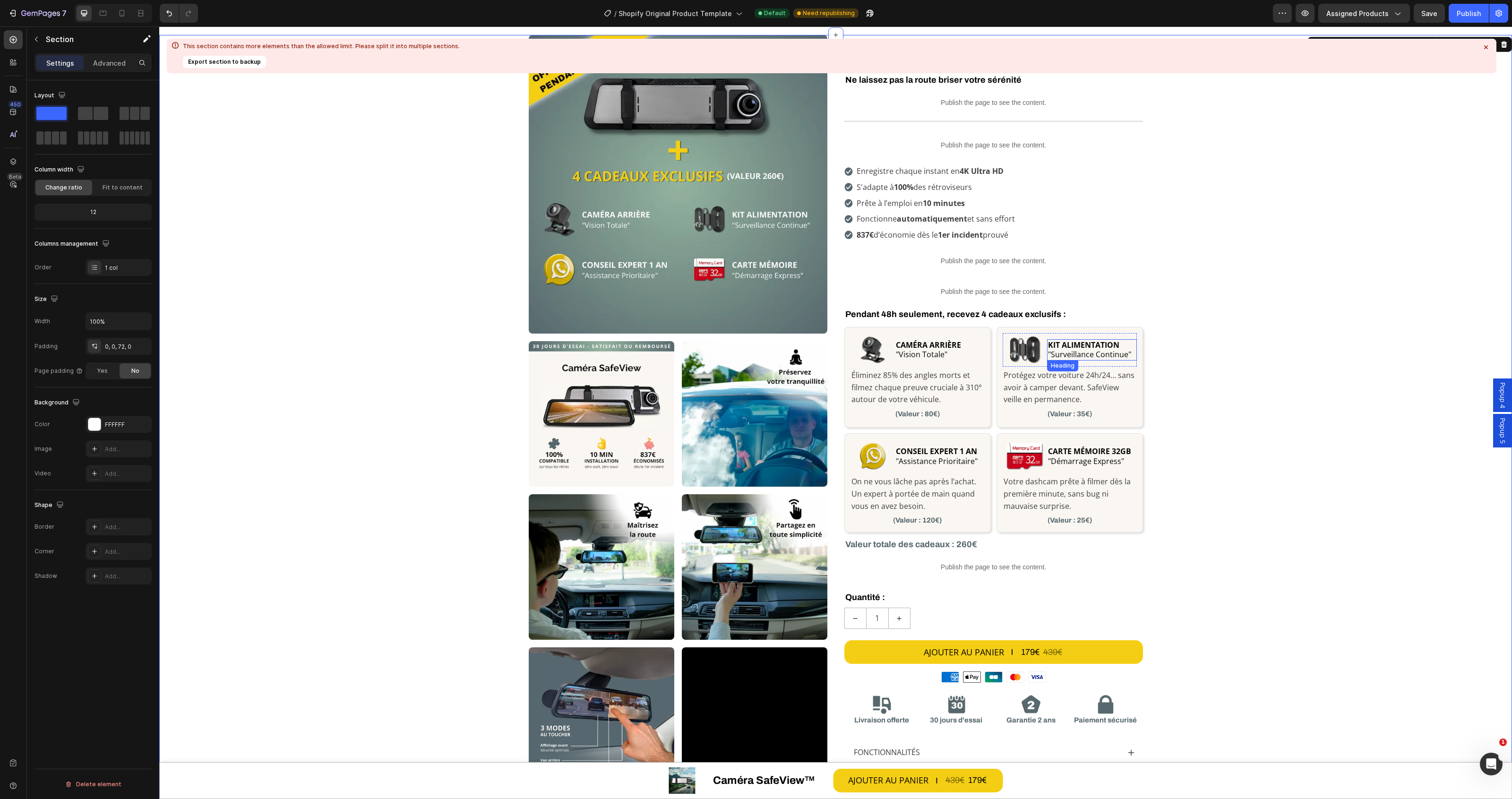
click at [1090, 351] on h2 "KIT ALIMENTATION "Surveillance Continue"" at bounding box center [1092, 351] width 89 height 22
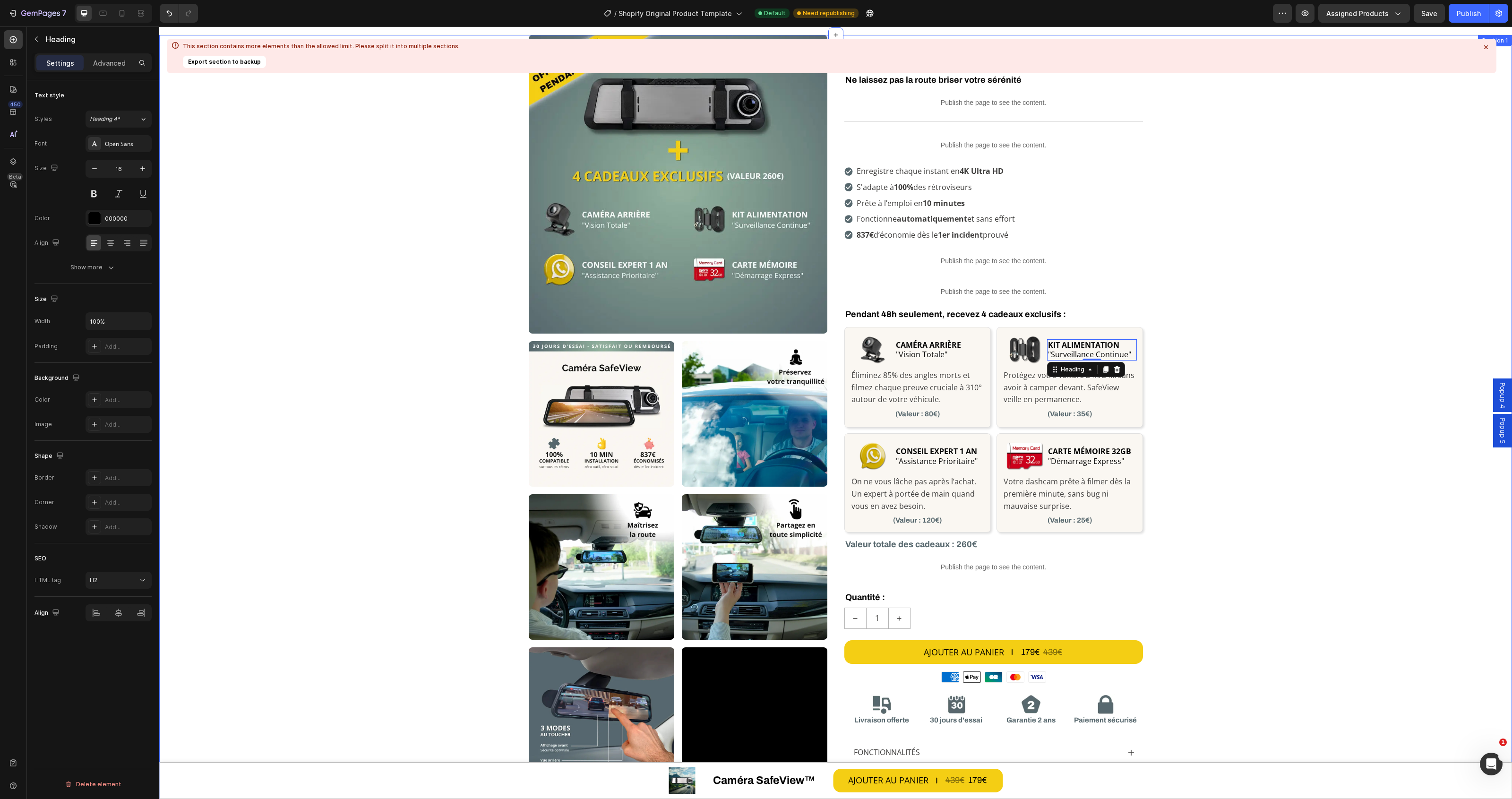
click at [1190, 358] on div "Custom Code Row Row Image Image Image Image Image Image Video Row Image Row Row…" at bounding box center [835, 494] width 1352 height 919
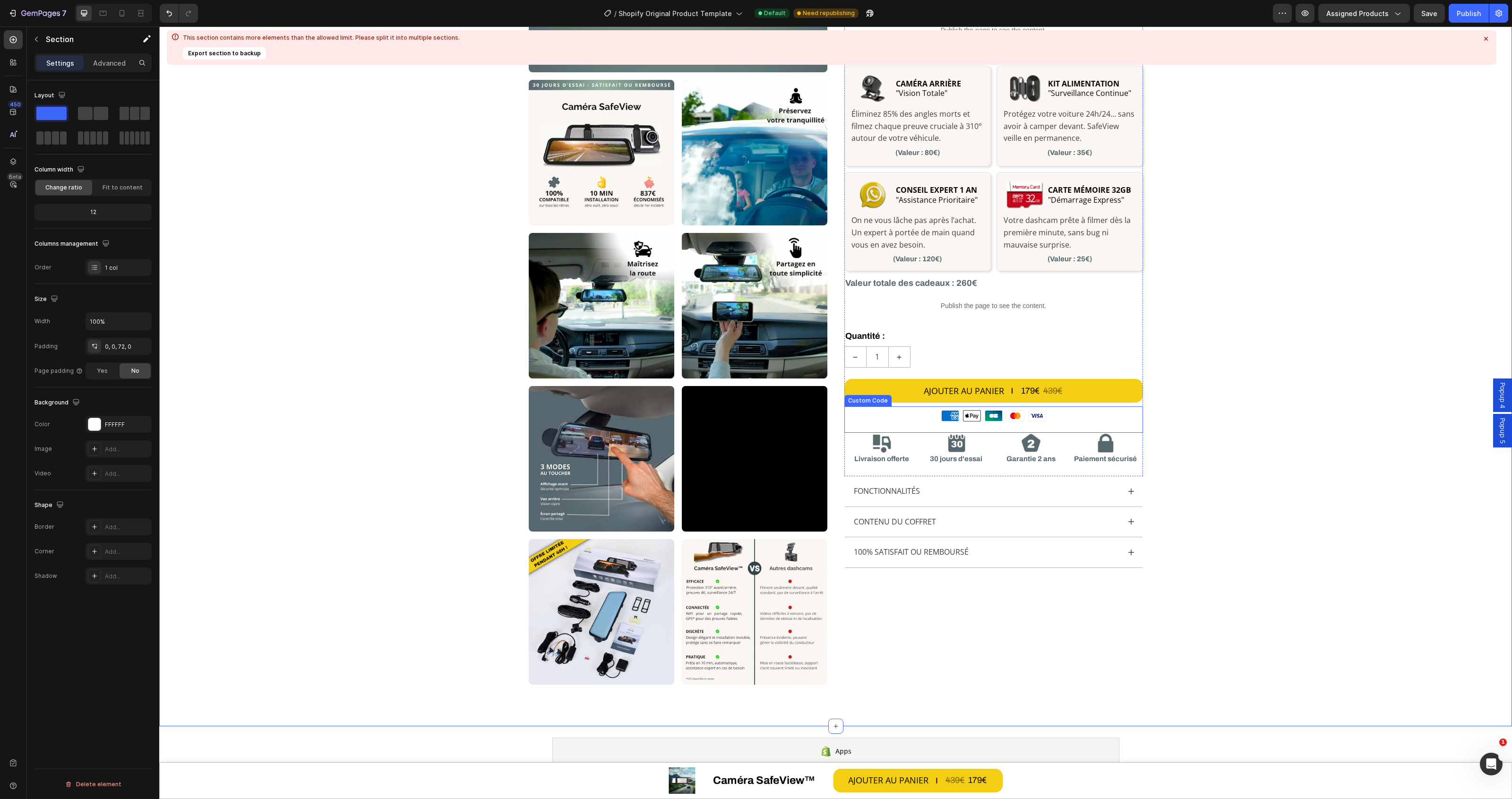
scroll to position [188, 0]
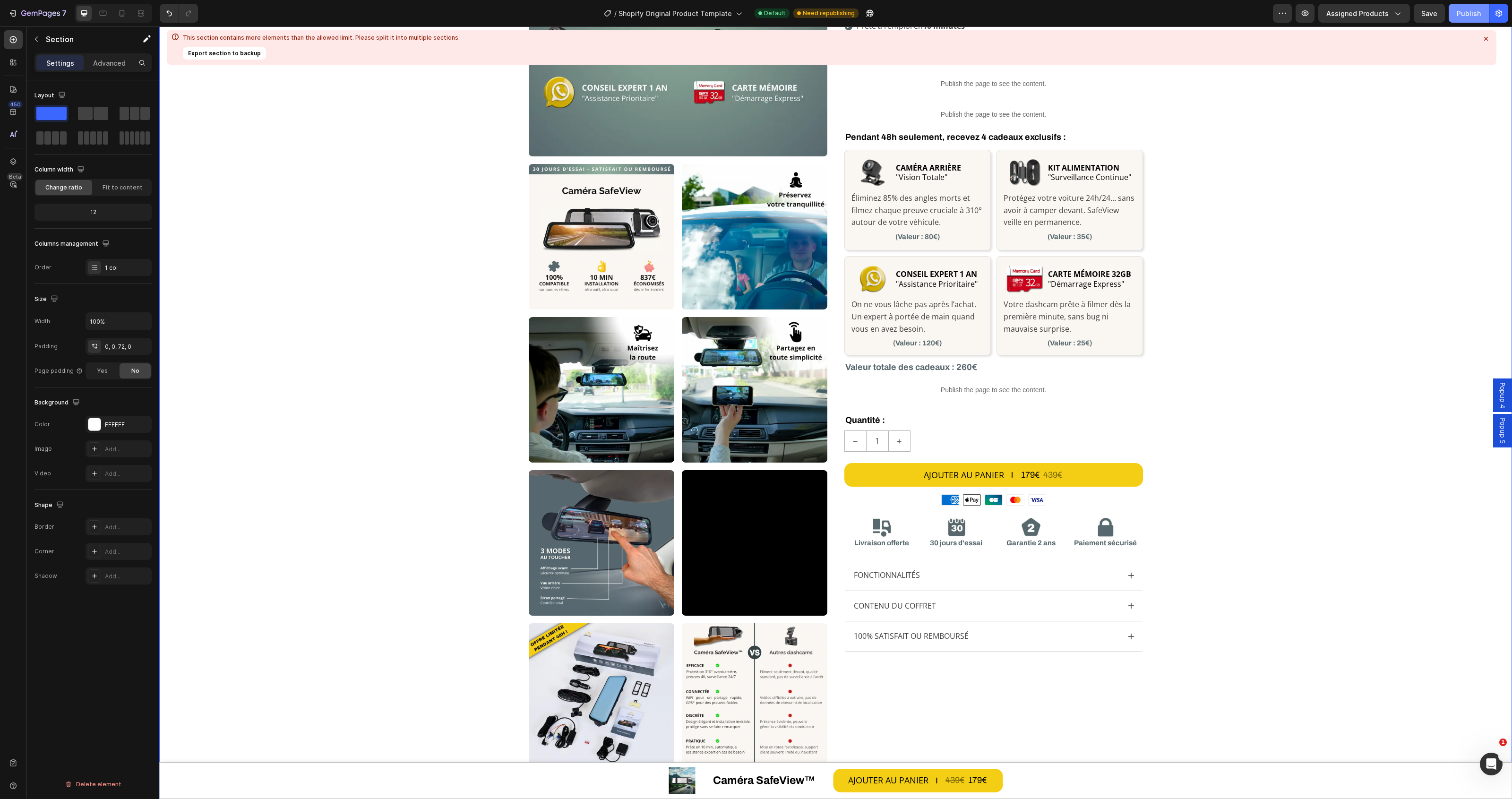
click at [1484, 10] on button "Publish" at bounding box center [1468, 13] width 40 height 19
click at [1470, 8] on div "Publish" at bounding box center [1469, 13] width 24 height 10
click at [926, 506] on div "Moyens de paiement American Express Apple Pay Cartes Bancaires Mastercard Visa …" at bounding box center [994, 504] width 299 height 27
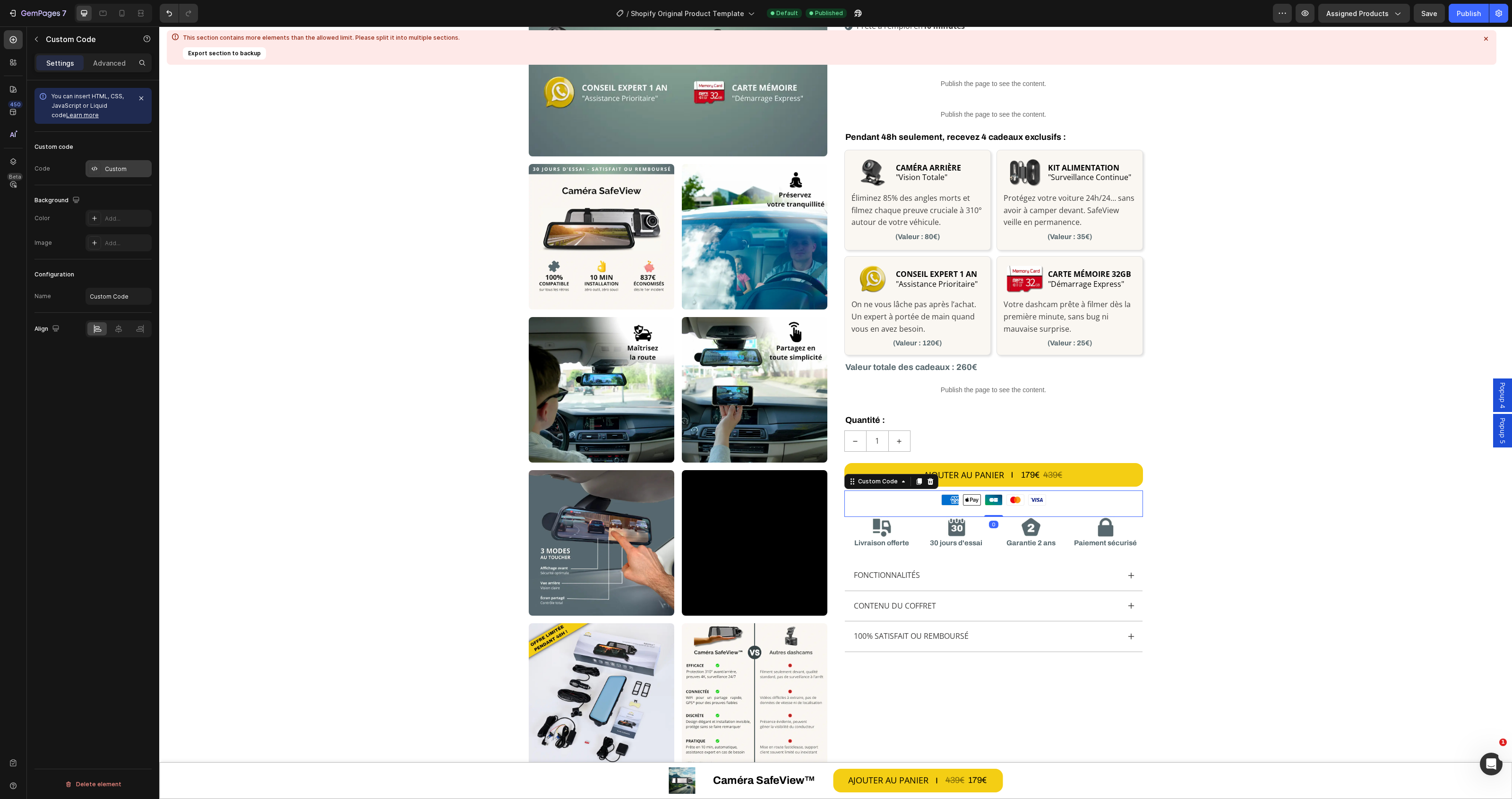
click at [102, 165] on div "Custom" at bounding box center [118, 169] width 66 height 17
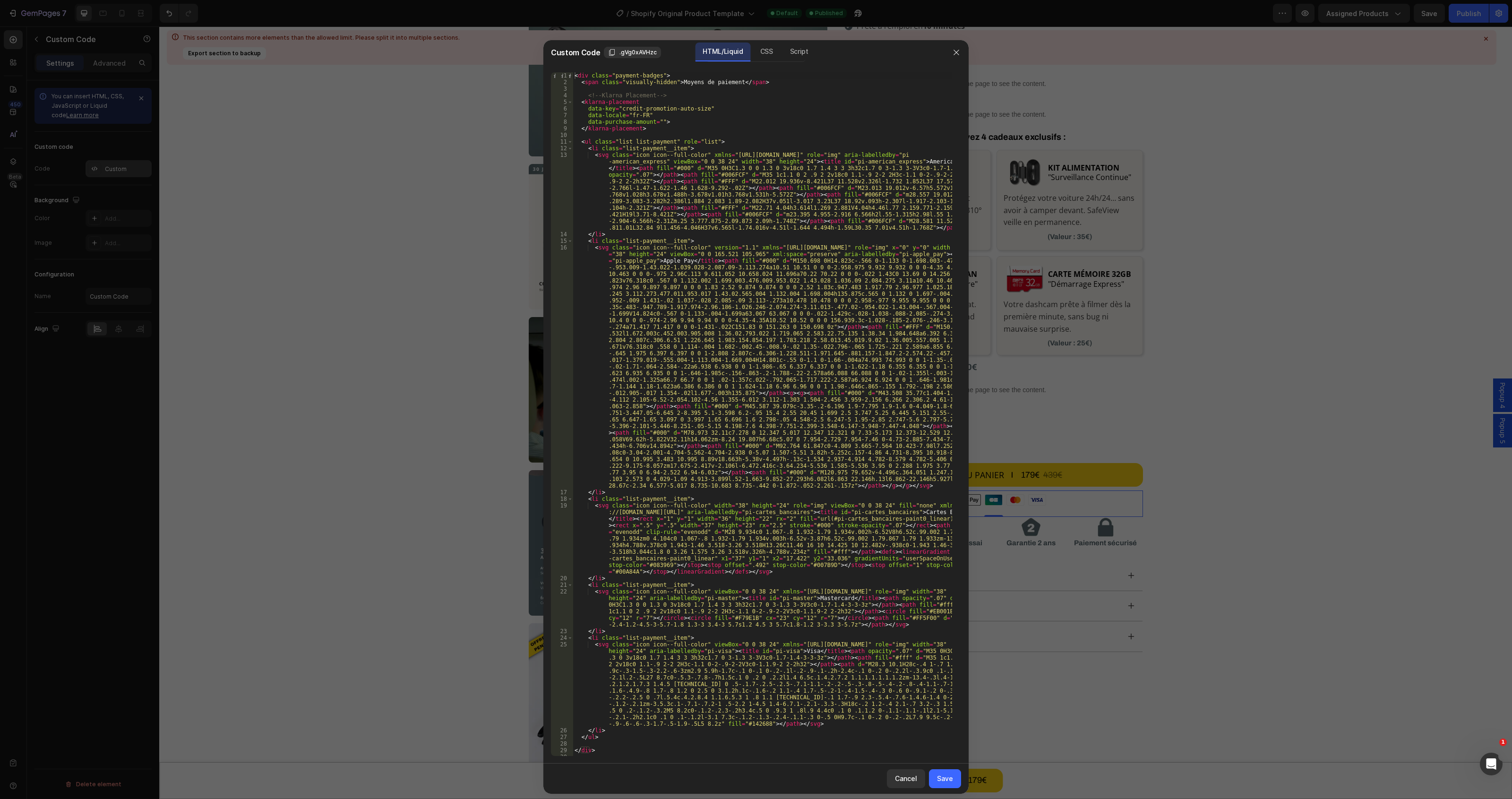
click at [102, 165] on div at bounding box center [756, 400] width 1512 height 799
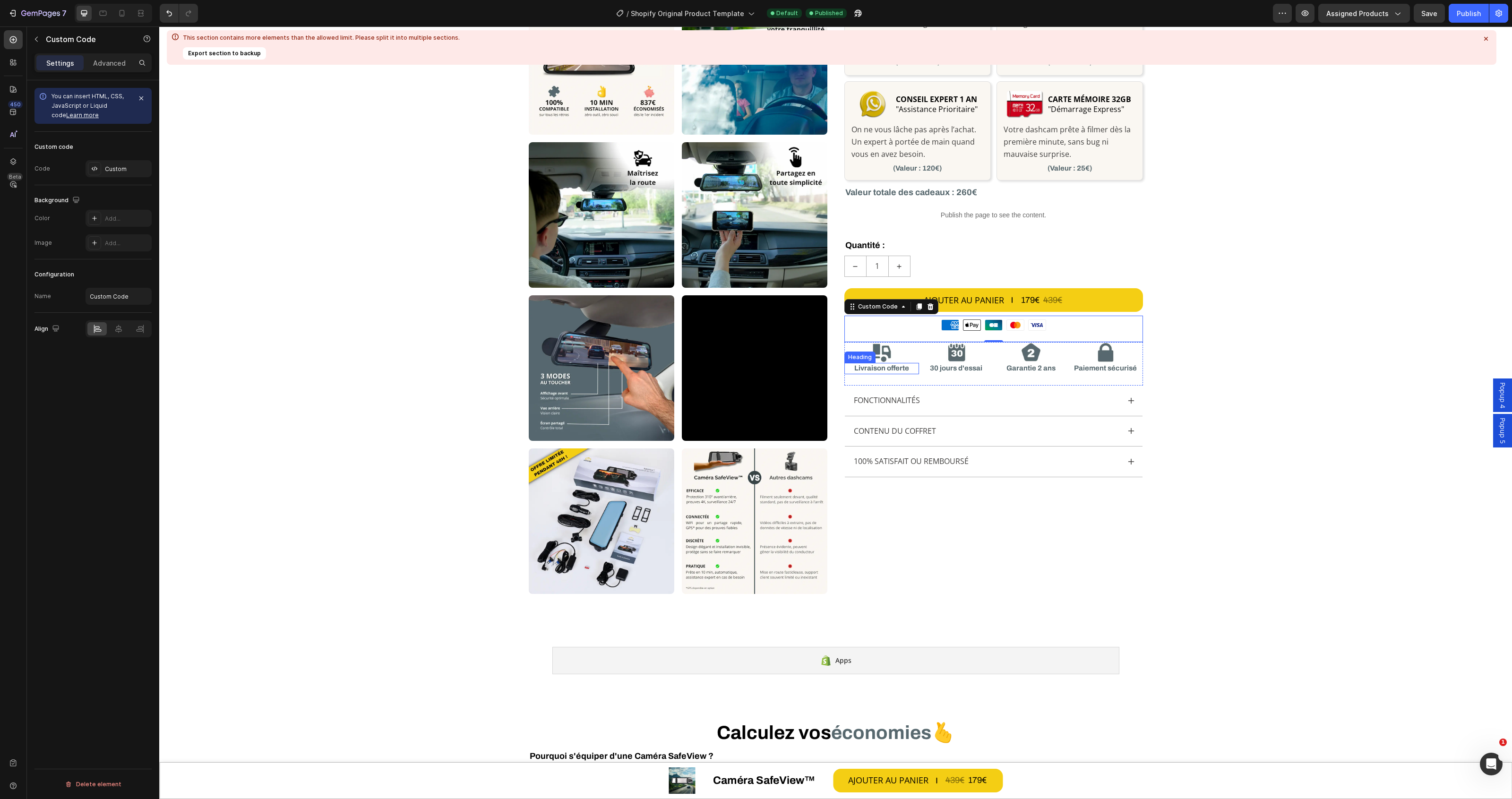
scroll to position [365, 0]
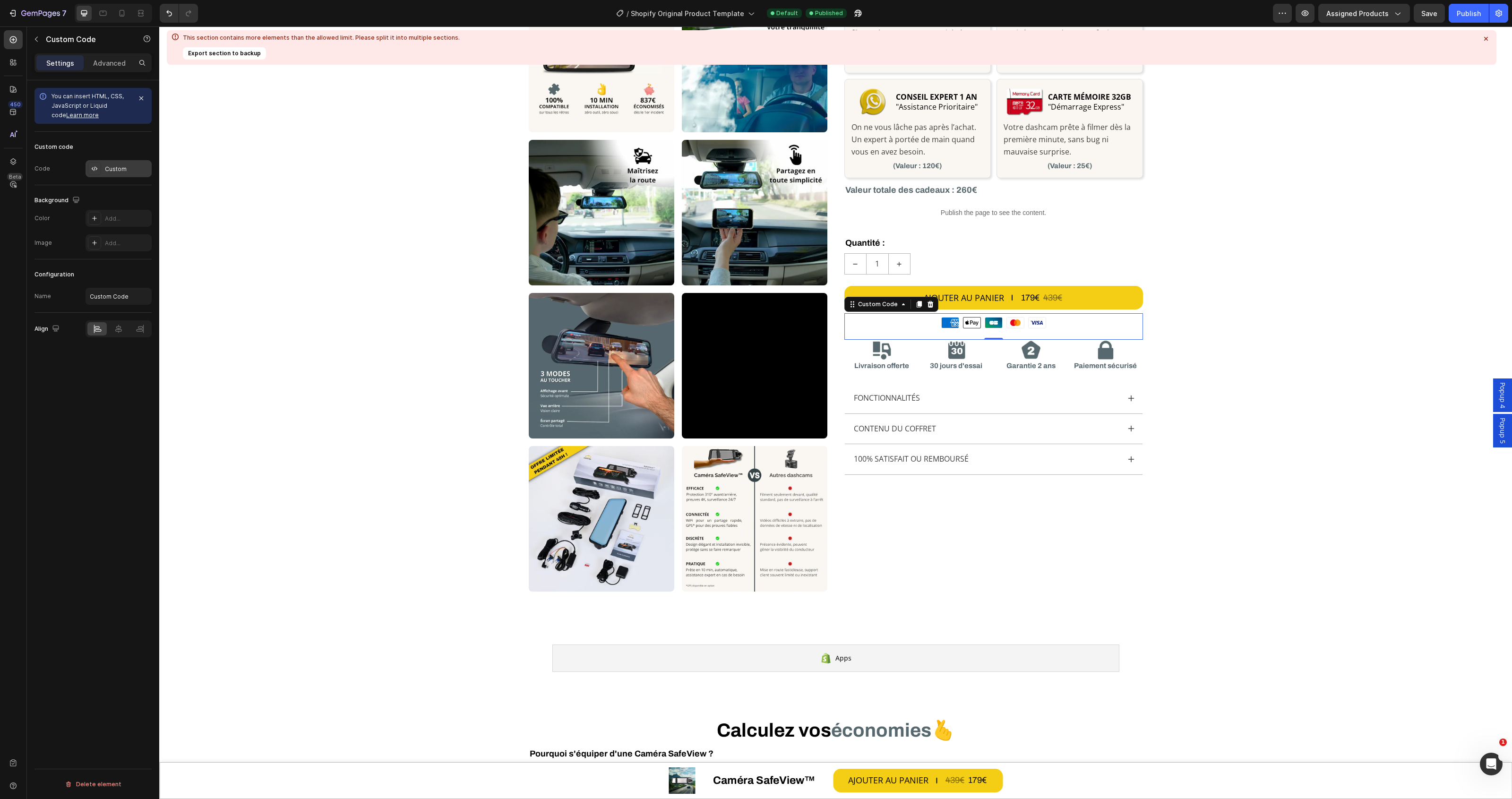
click at [105, 167] on div "Custom" at bounding box center [127, 169] width 45 height 8
